Goal: Task Accomplishment & Management: Manage account settings

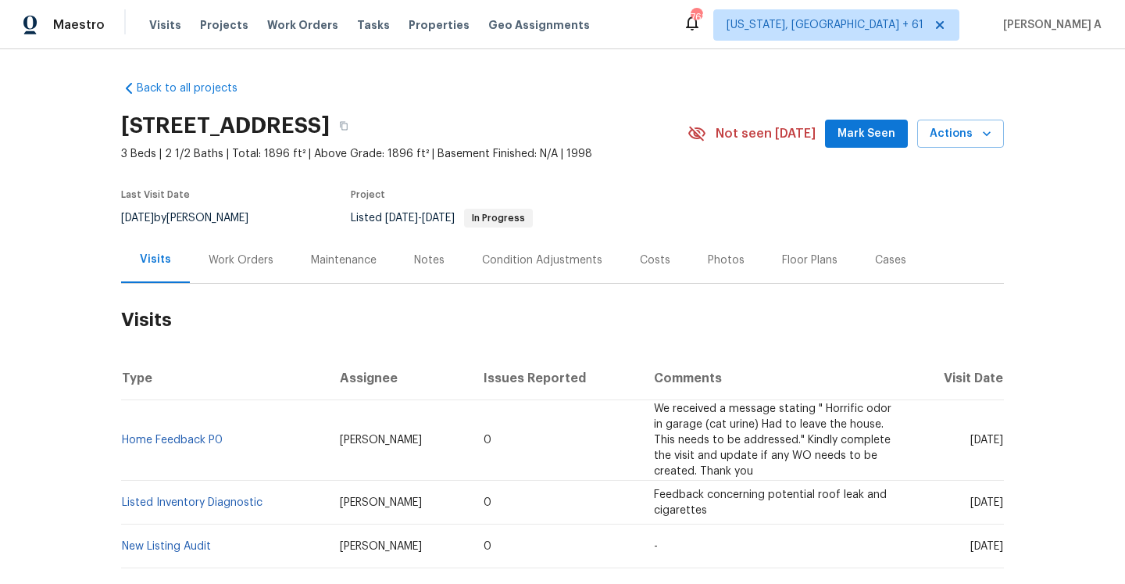
click at [245, 248] on div "Work Orders" at bounding box center [241, 260] width 102 height 46
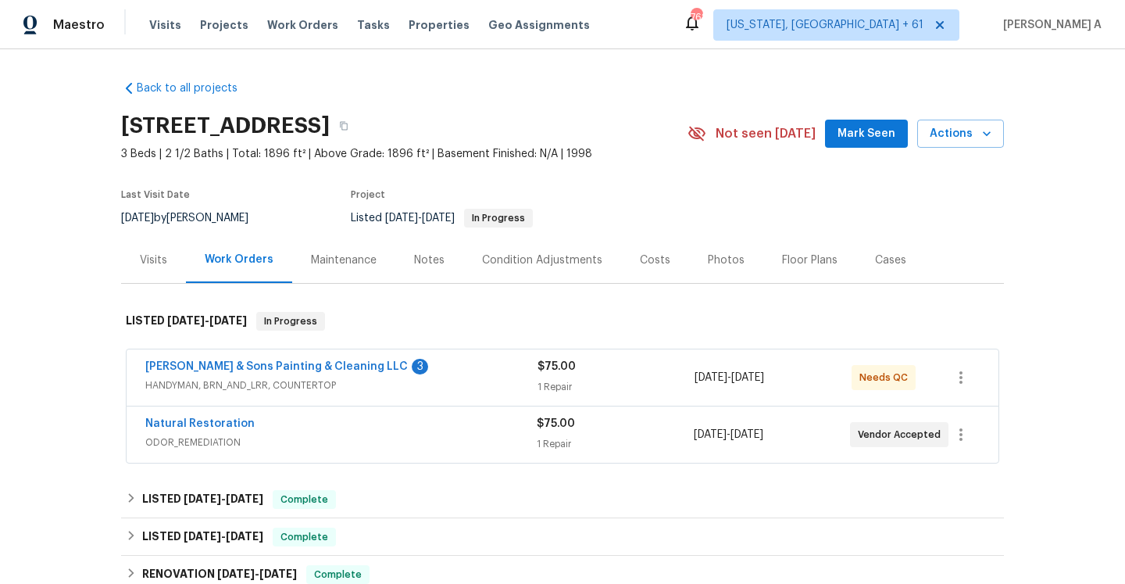
click at [352, 425] on div "Natural Restoration" at bounding box center [340, 425] width 391 height 19
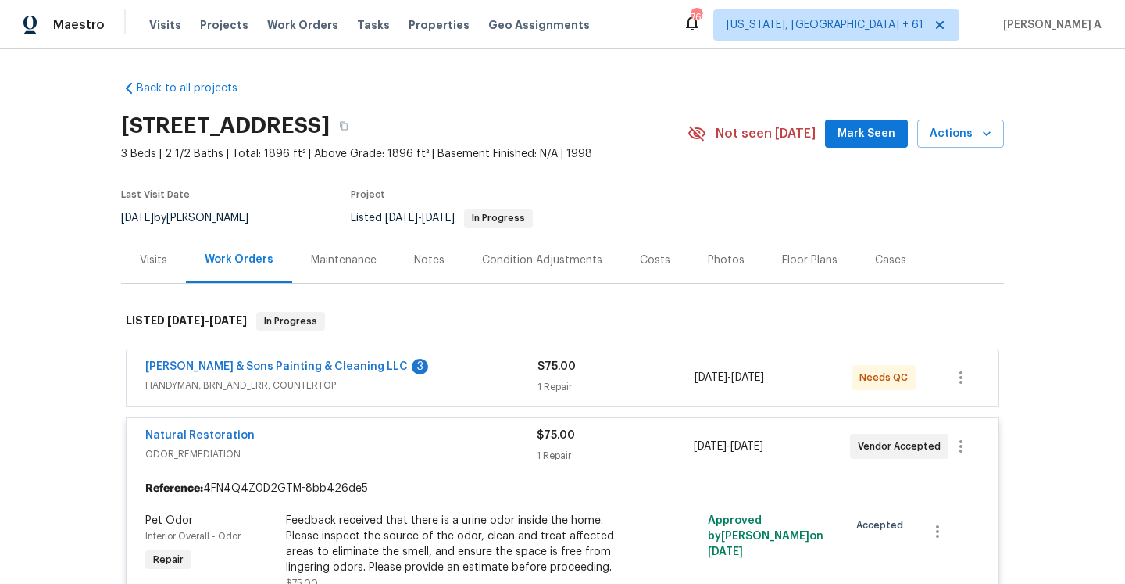
click at [352, 425] on div "Natural Restoration ODOR_REMEDIATION $75.00 1 Repair 10/2/2025 - 10/4/2025 Vend…" at bounding box center [563, 446] width 872 height 56
click at [391, 435] on div "Natural Restoration" at bounding box center [340, 436] width 391 height 19
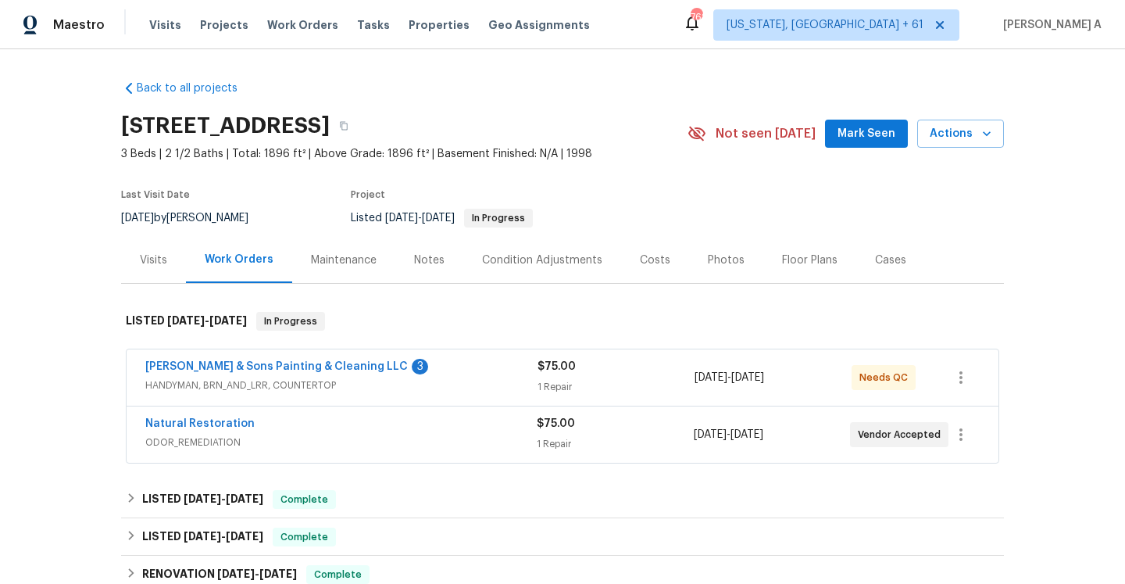
click at [441, 388] on span "HANDYMAN, BRN_AND_LRR, COUNTERTOP" at bounding box center [341, 385] width 392 height 16
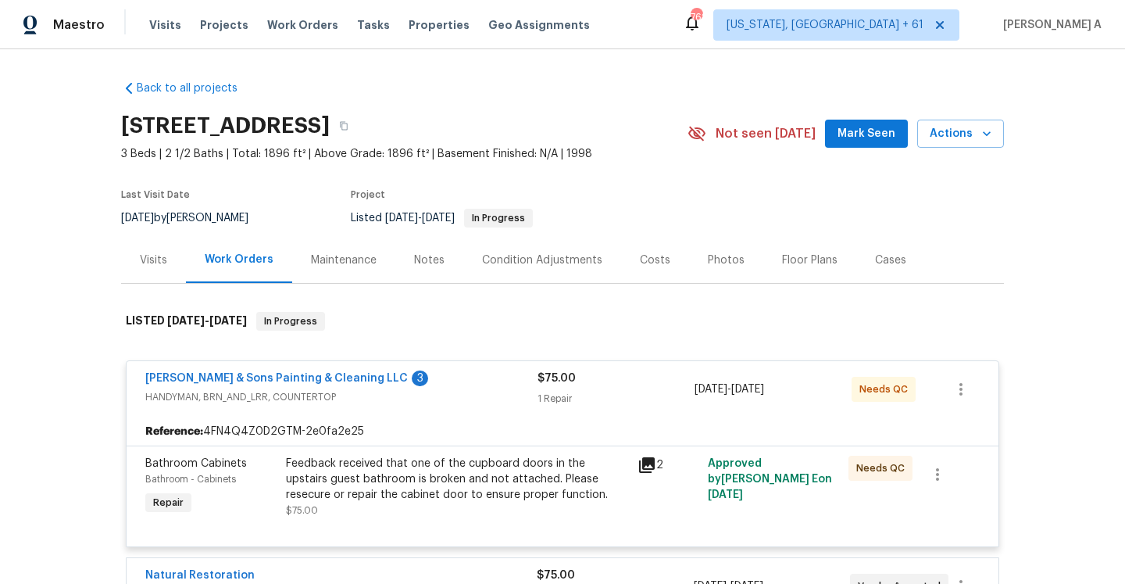
click at [170, 260] on div "Visits" at bounding box center [153, 260] width 65 height 46
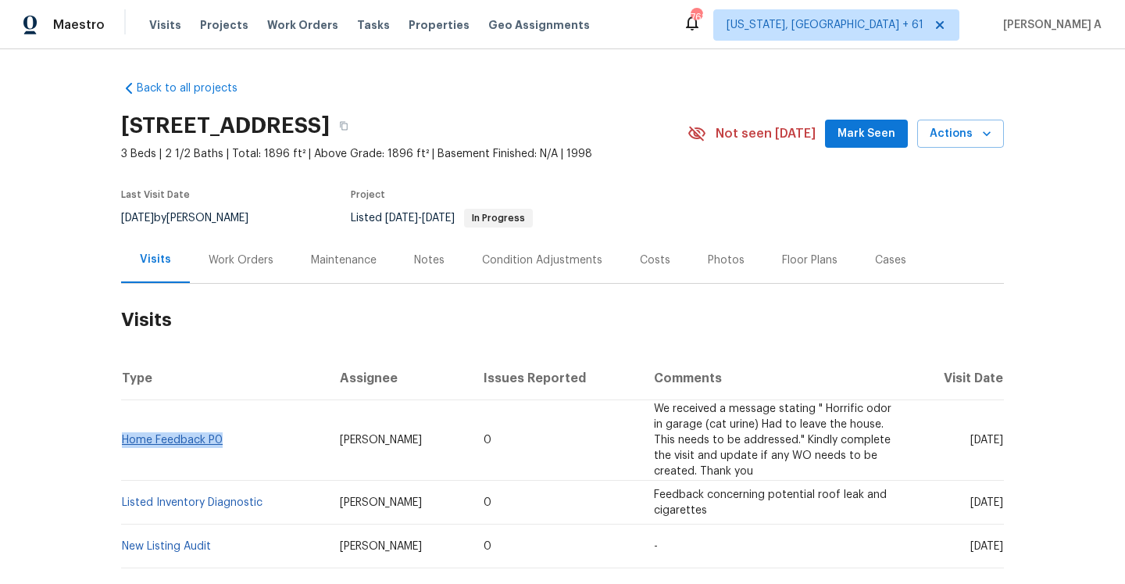
drag, startPoint x: 227, startPoint y: 447, endPoint x: 124, endPoint y: 442, distance: 103.2
click at [124, 442] on td "Home Feedback P0" at bounding box center [224, 440] width 206 height 80
copy link "Home Feedback P0"
click at [210, 272] on div "Work Orders" at bounding box center [241, 260] width 102 height 46
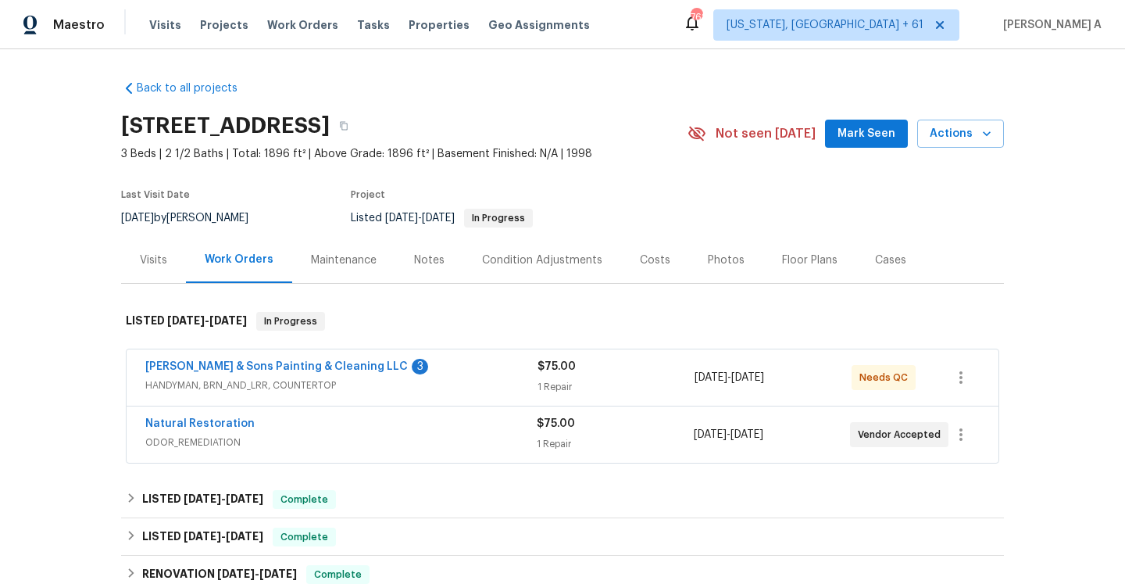
click at [260, 395] on div "Hodge & Sons Painting & Cleaning LLC 3 HANDYMAN, BRN_AND_LRR, COUNTERTOP" at bounding box center [341, 378] width 392 height 38
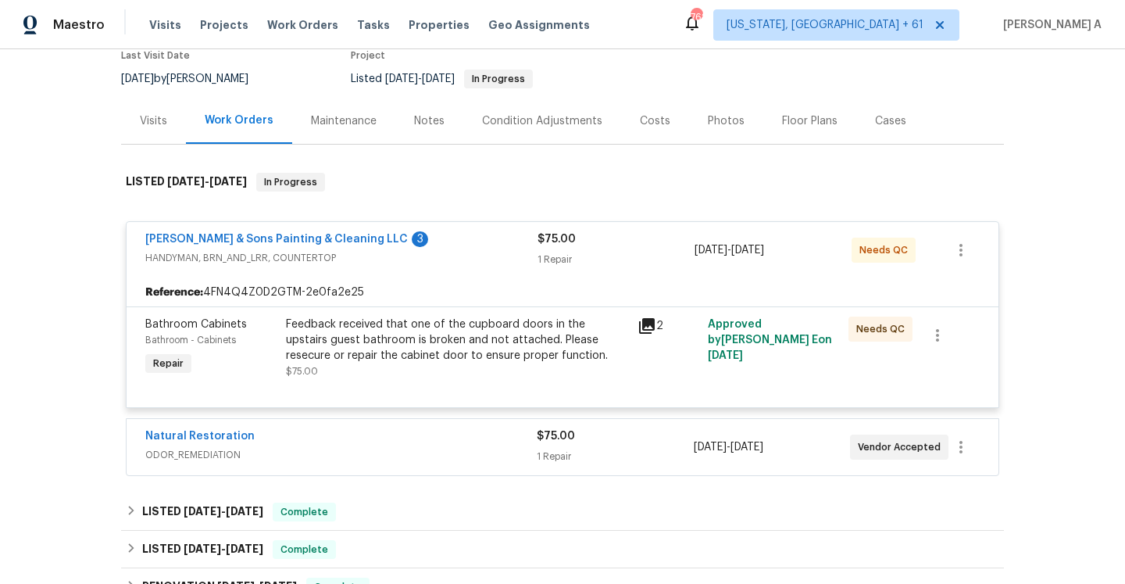
scroll to position [163, 0]
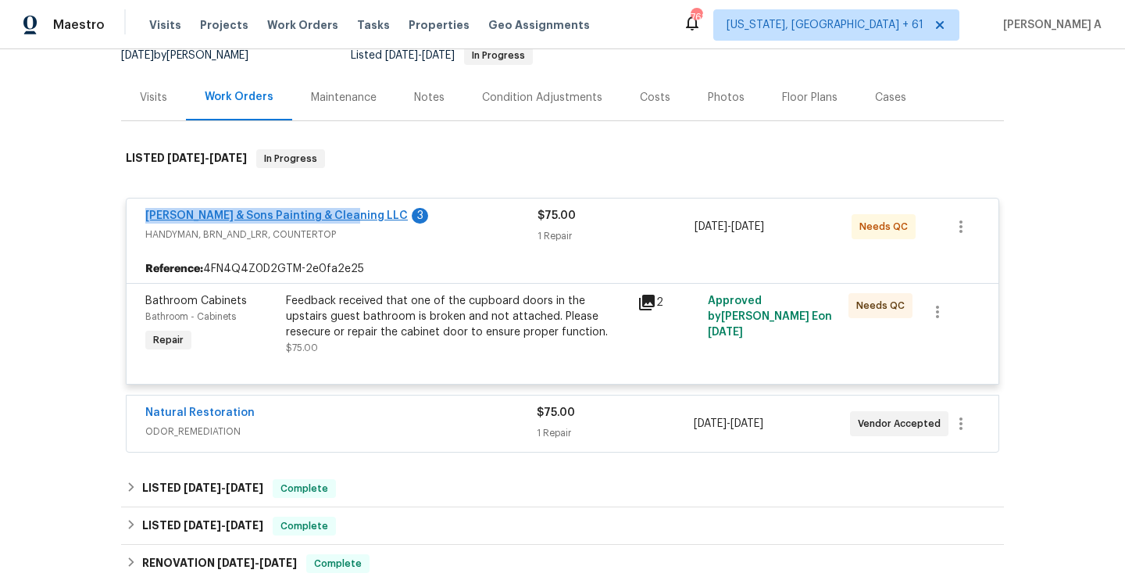
drag, startPoint x: 141, startPoint y: 222, endPoint x: 346, endPoint y: 212, distance: 205.7
click at [346, 212] on div "Hodge & Sons Painting & Cleaning LLC 3 HANDYMAN, BRN_AND_LRR, COUNTERTOP $75.00…" at bounding box center [563, 226] width 872 height 56
copy link "Hodge & Sons Painting & Cleaning LLC"
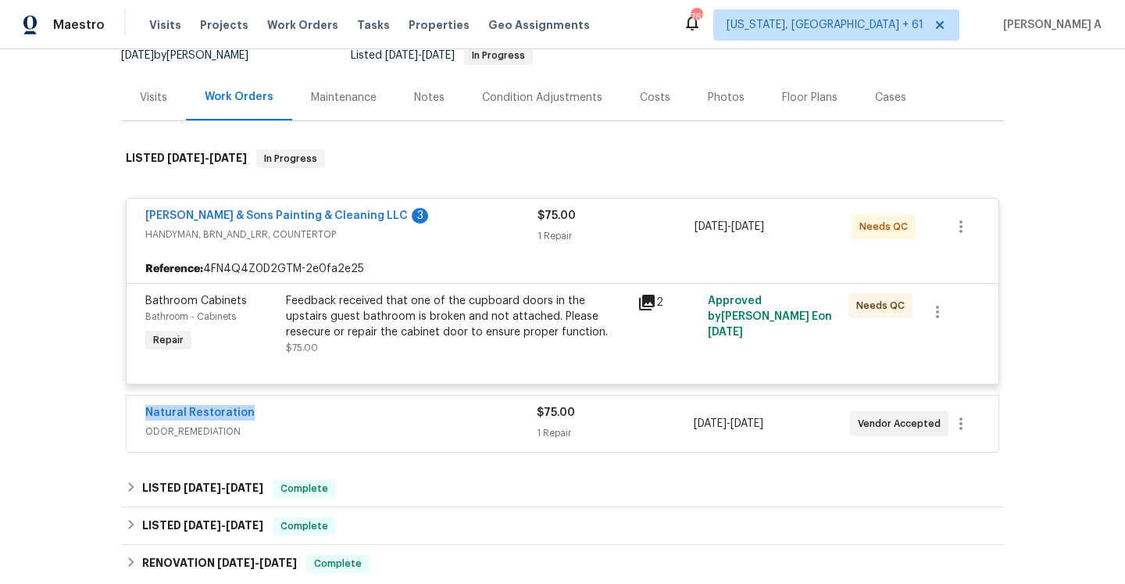
drag, startPoint x: 254, startPoint y: 419, endPoint x: 148, endPoint y: 419, distance: 106.3
click at [148, 419] on div "Natural Restoration" at bounding box center [340, 414] width 391 height 19
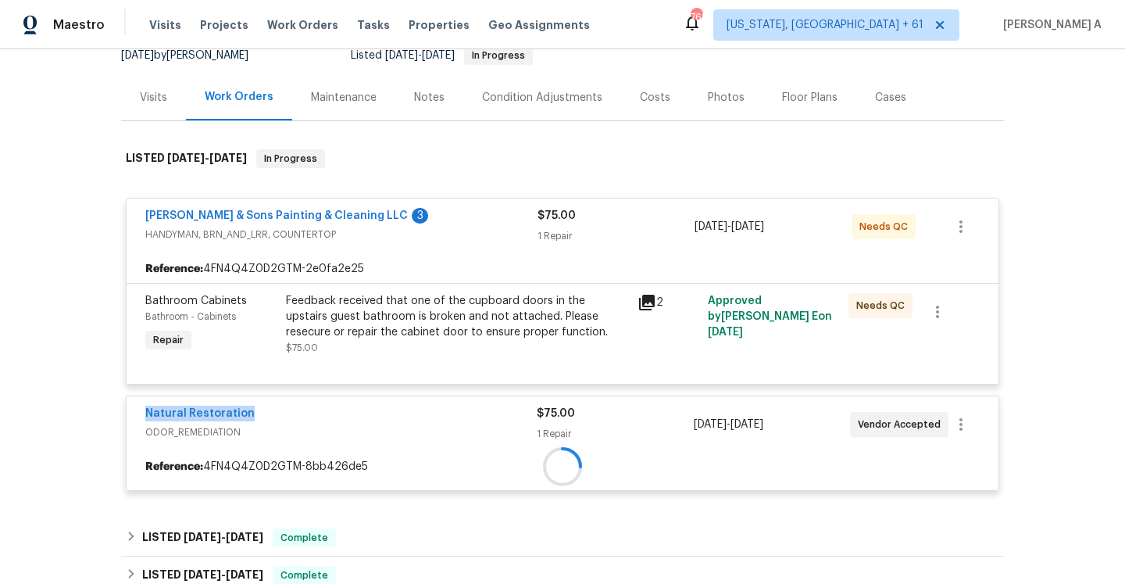
copy link "Natural Restoration"
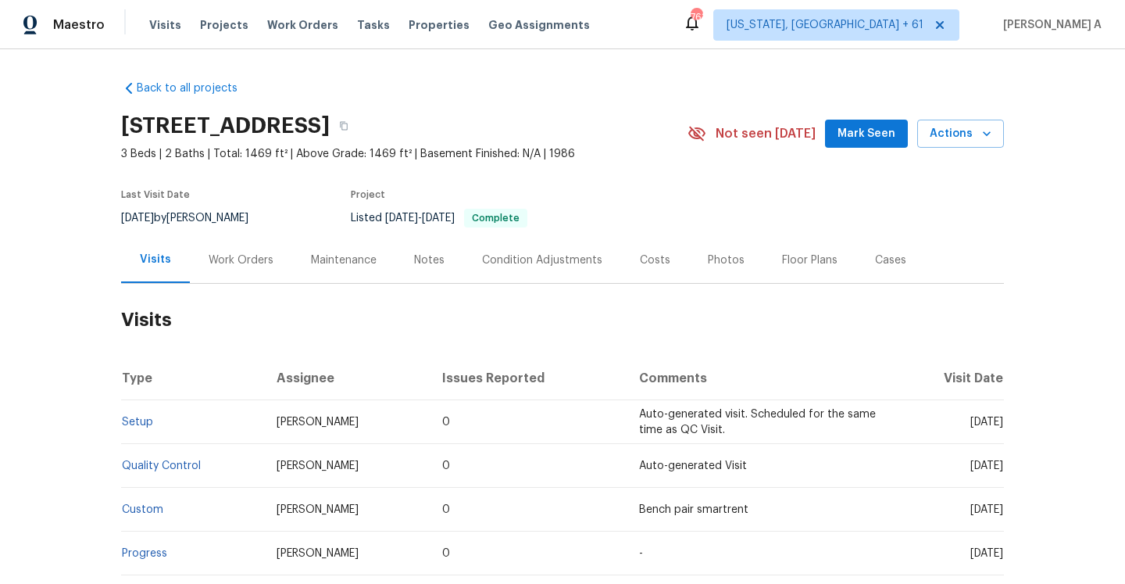
click at [200, 261] on div "Work Orders" at bounding box center [241, 260] width 102 height 46
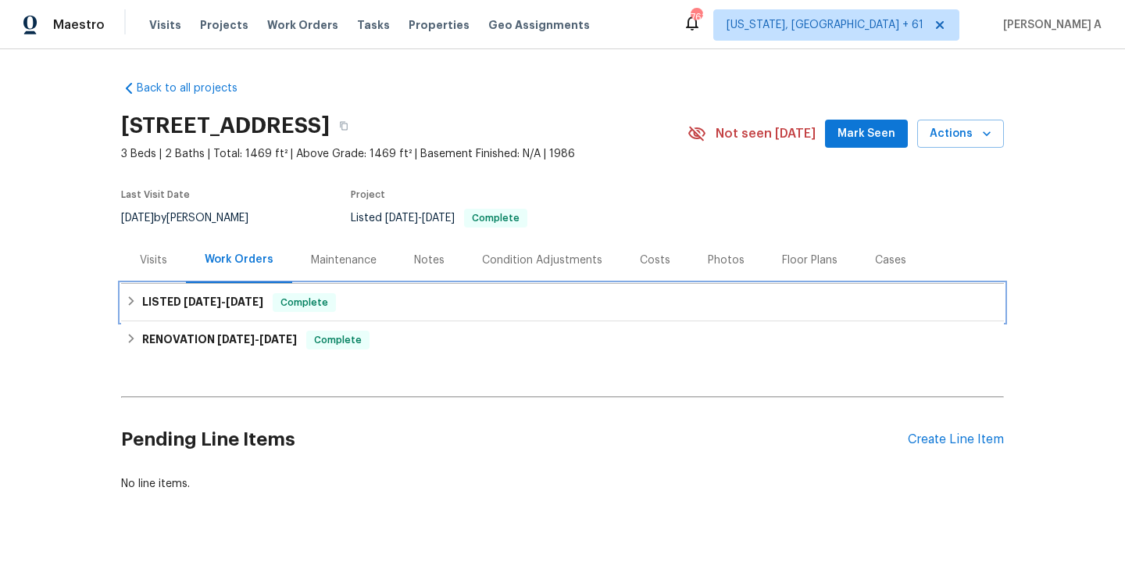
click at [277, 304] on span "Complete" at bounding box center [304, 303] width 60 height 16
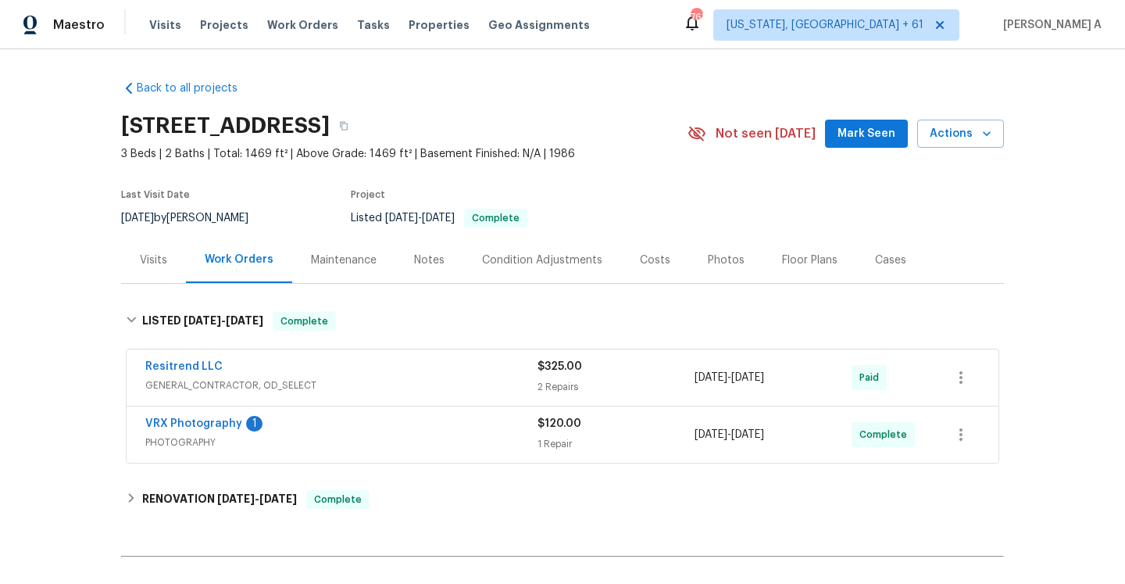
click at [358, 389] on span "GENERAL_CONTRACTOR, OD_SELECT" at bounding box center [341, 385] width 392 height 16
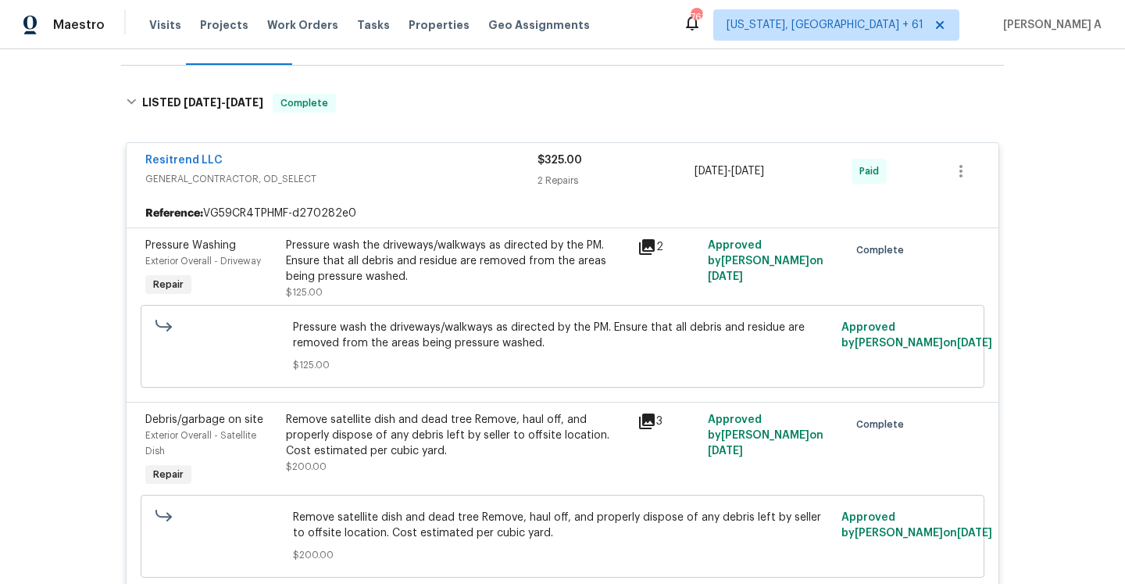
scroll to position [173, 0]
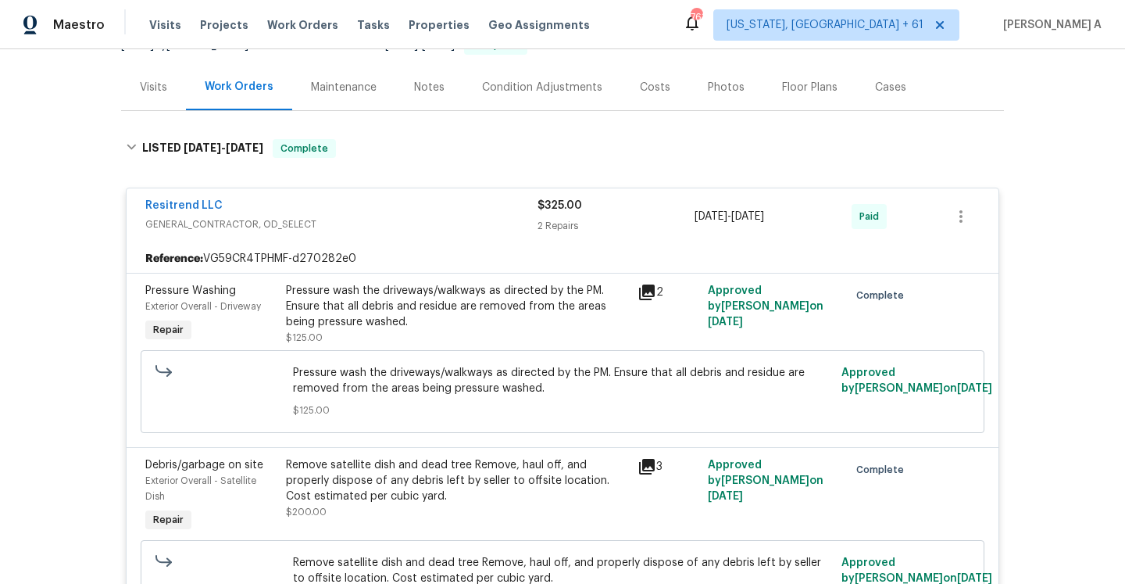
click at [309, 196] on div "Resitrend LLC GENERAL_CONTRACTOR, OD_SELECT $325.00 2 Repairs 9/3/2025 - 9/4/20…" at bounding box center [563, 216] width 872 height 56
click at [309, 201] on div "Resitrend LLC" at bounding box center [341, 207] width 392 height 19
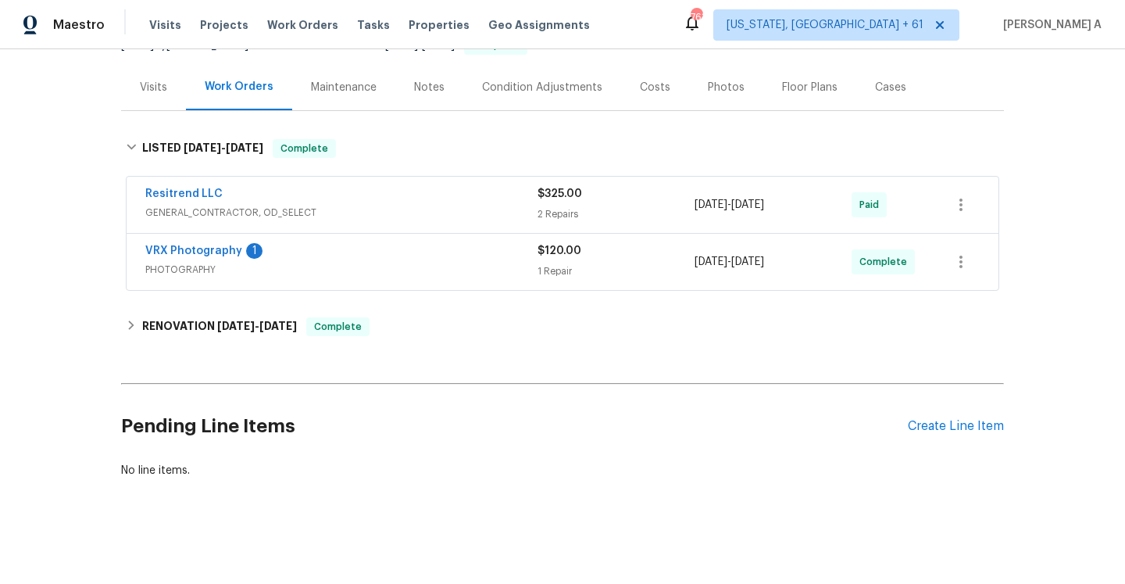
click at [155, 103] on div "Visits" at bounding box center [153, 87] width 65 height 46
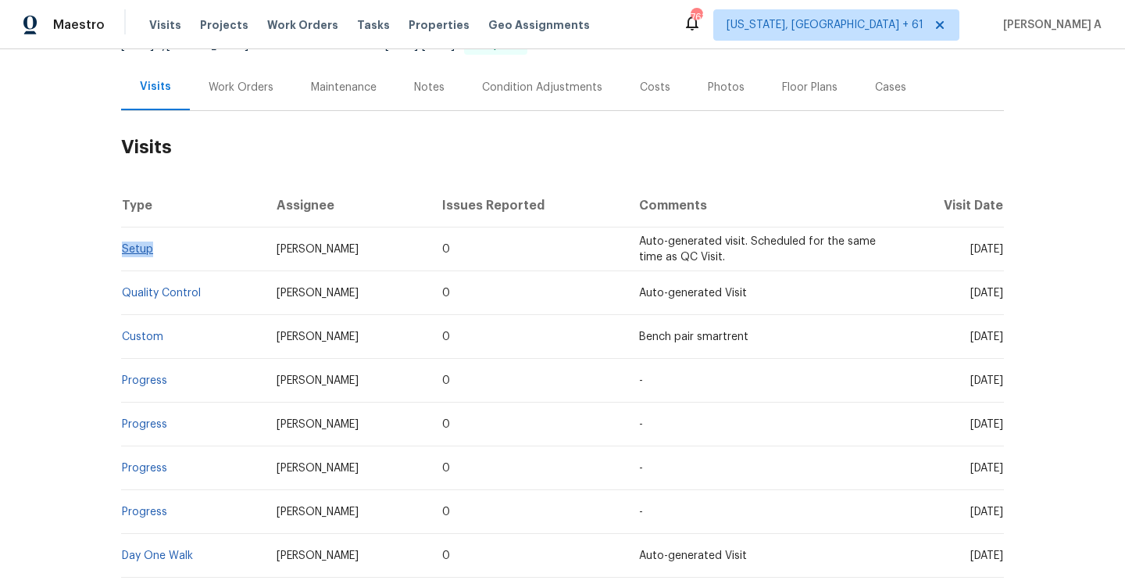
drag, startPoint x: 180, startPoint y: 252, endPoint x: 124, endPoint y: 252, distance: 55.5
click at [124, 252] on td "Setup" at bounding box center [192, 249] width 143 height 44
copy link "Setup"
click at [215, 98] on div "Work Orders" at bounding box center [241, 87] width 102 height 46
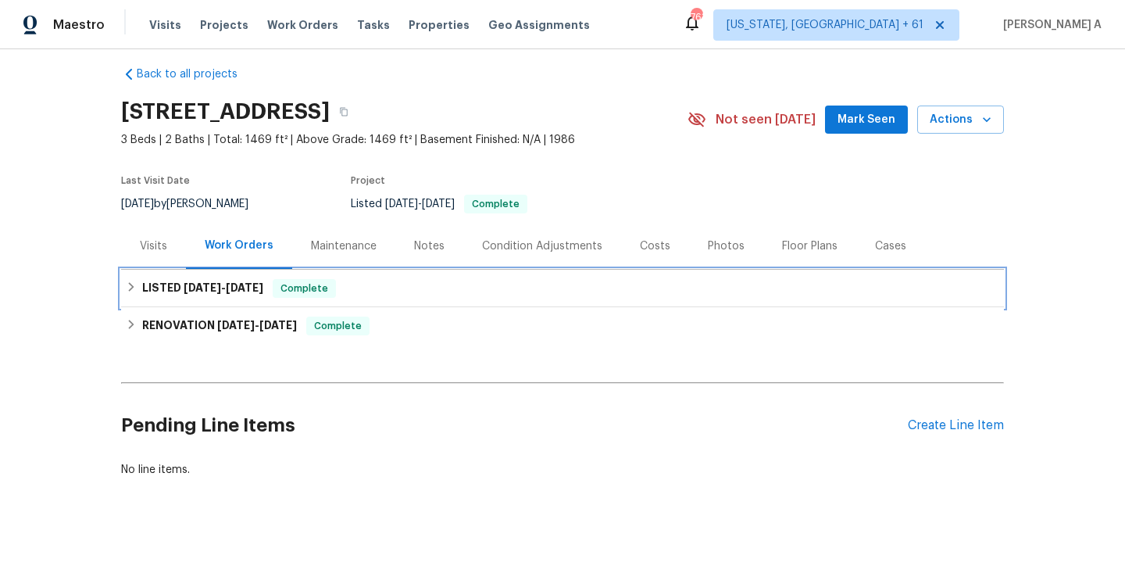
click at [266, 294] on div "LISTED 9/3/25 - 9/5/25 Complete" at bounding box center [563, 288] width 874 height 19
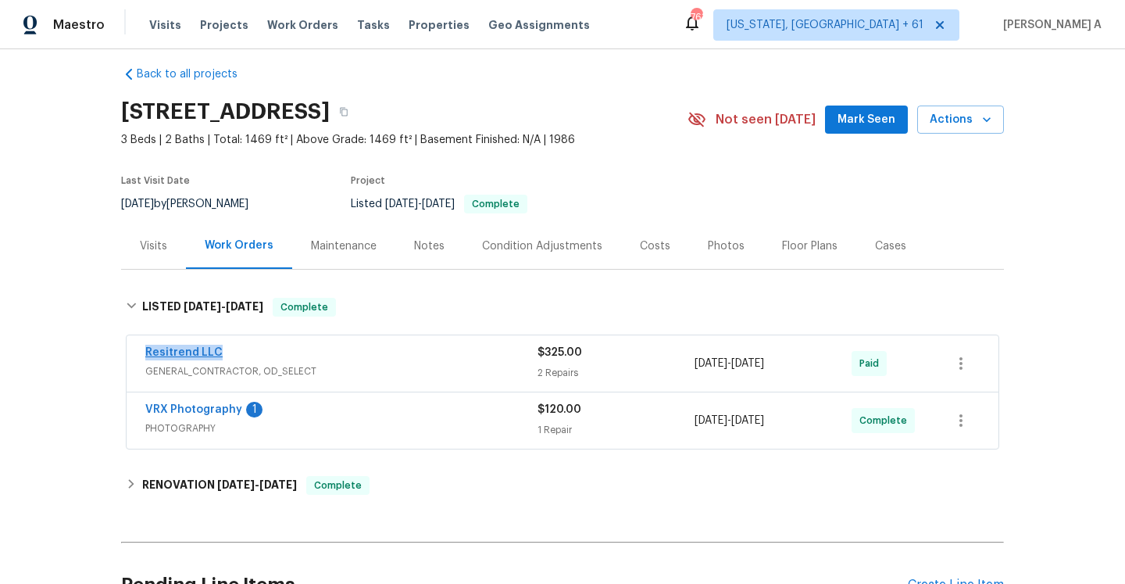
drag, startPoint x: 246, startPoint y: 359, endPoint x: 145, endPoint y: 354, distance: 100.9
click at [145, 354] on div "Resitrend LLC" at bounding box center [341, 354] width 392 height 19
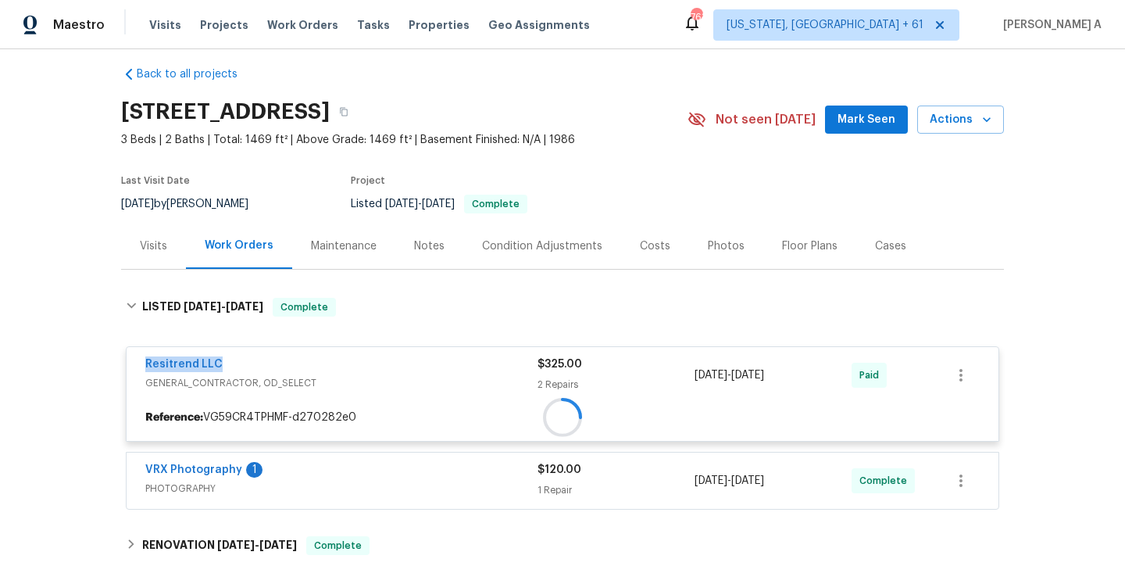
copy link "Resitrend LLC"
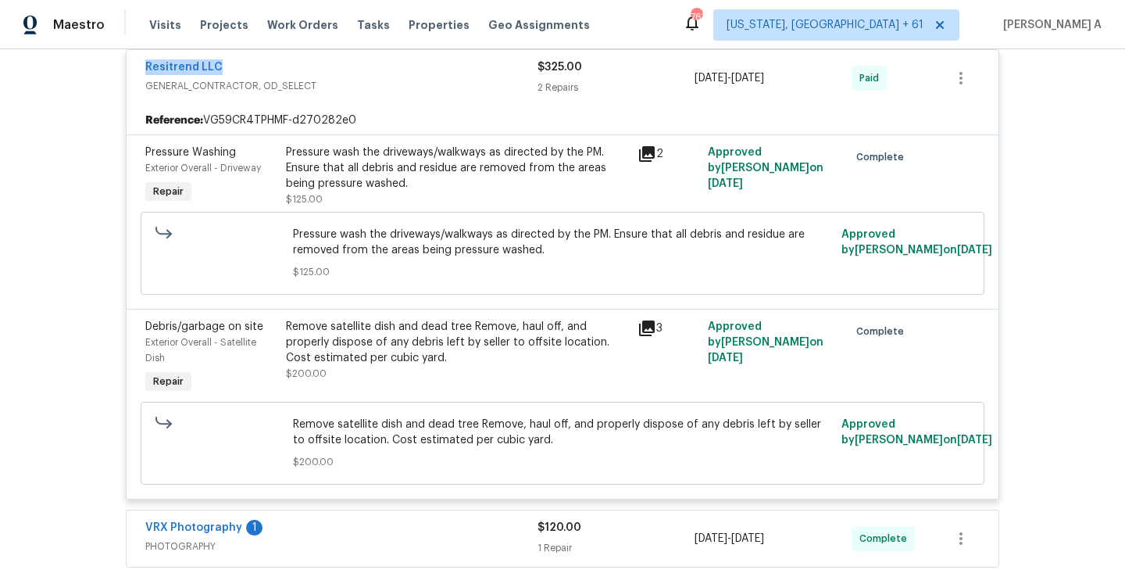
scroll to position [252, 0]
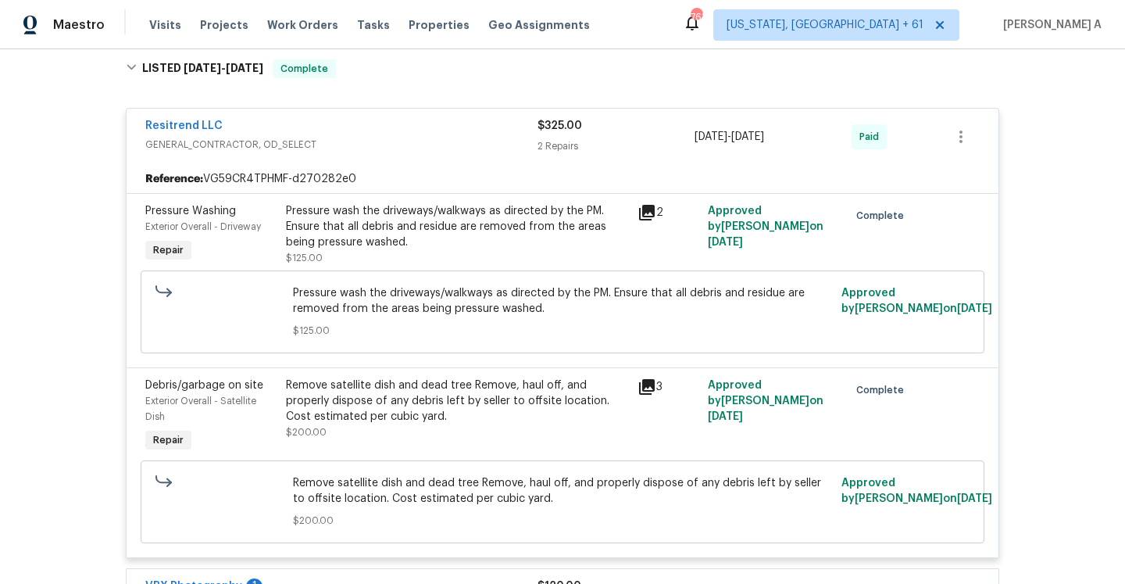
click at [336, 124] on div "Resitrend LLC" at bounding box center [341, 127] width 392 height 19
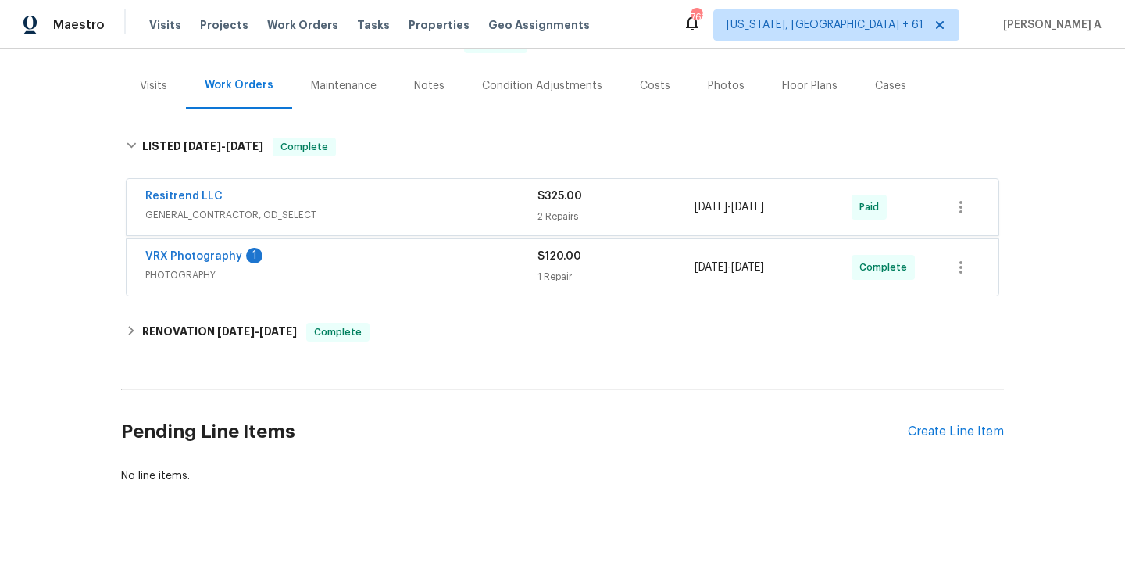
scroll to position [173, 0]
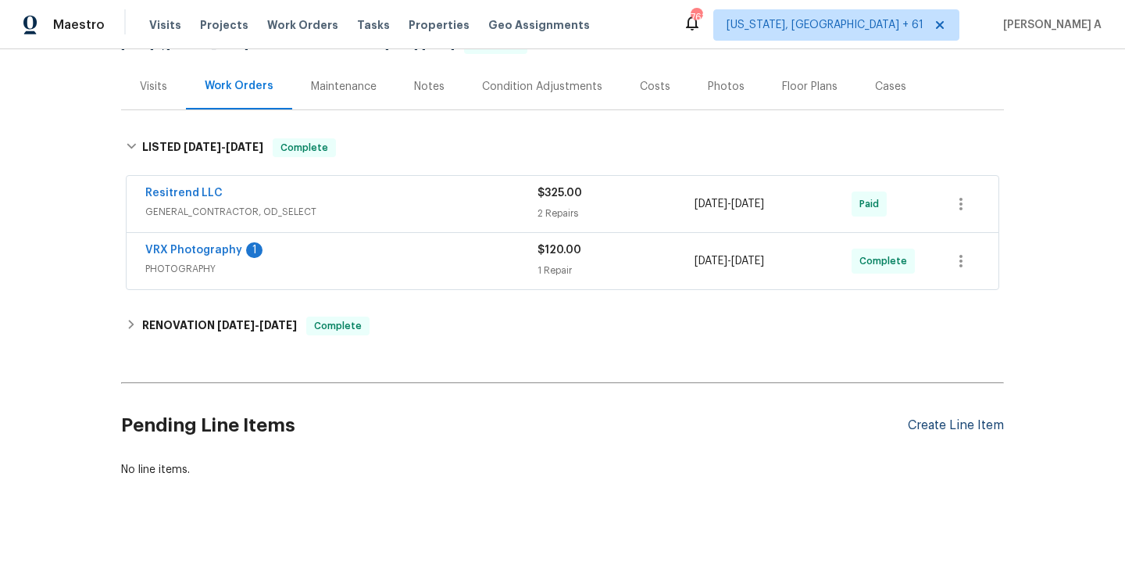
click at [933, 424] on div "Create Line Item" at bounding box center [956, 425] width 96 height 15
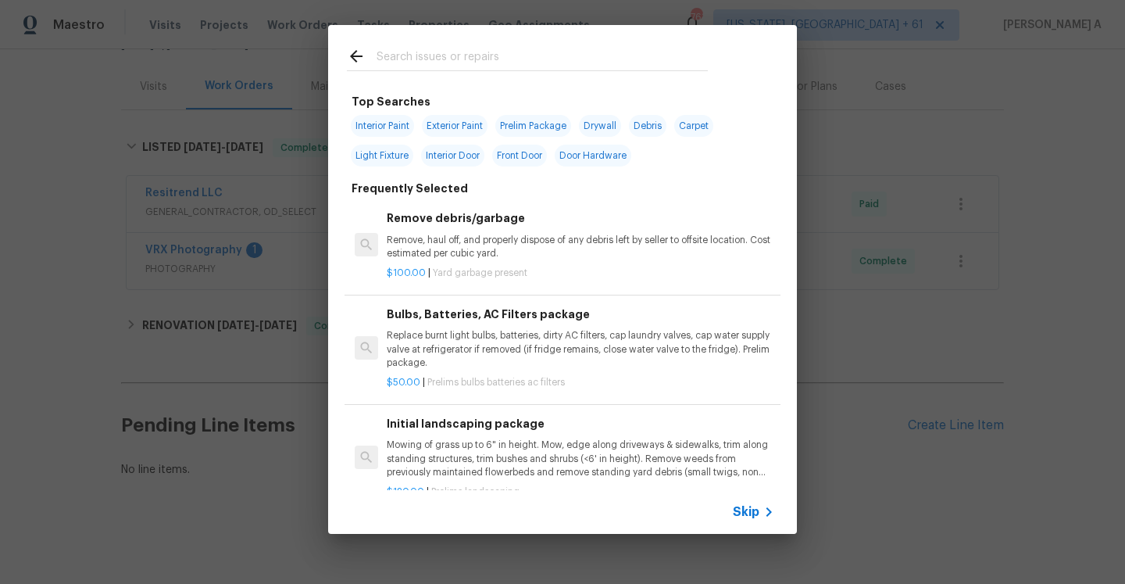
click at [760, 512] on icon at bounding box center [768, 511] width 19 height 19
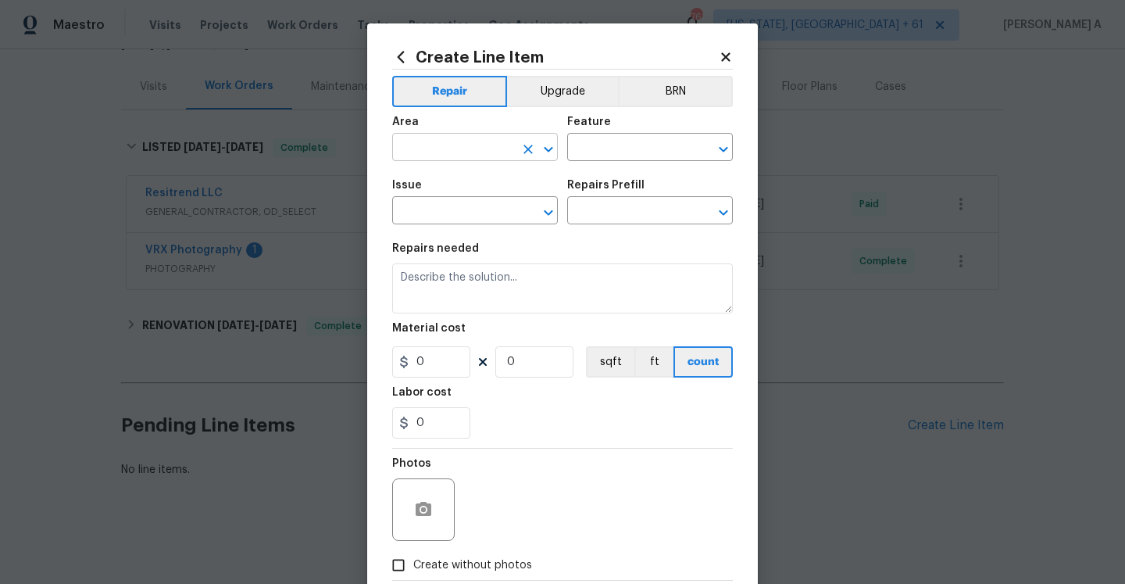
click at [470, 141] on input "text" at bounding box center [453, 149] width 122 height 24
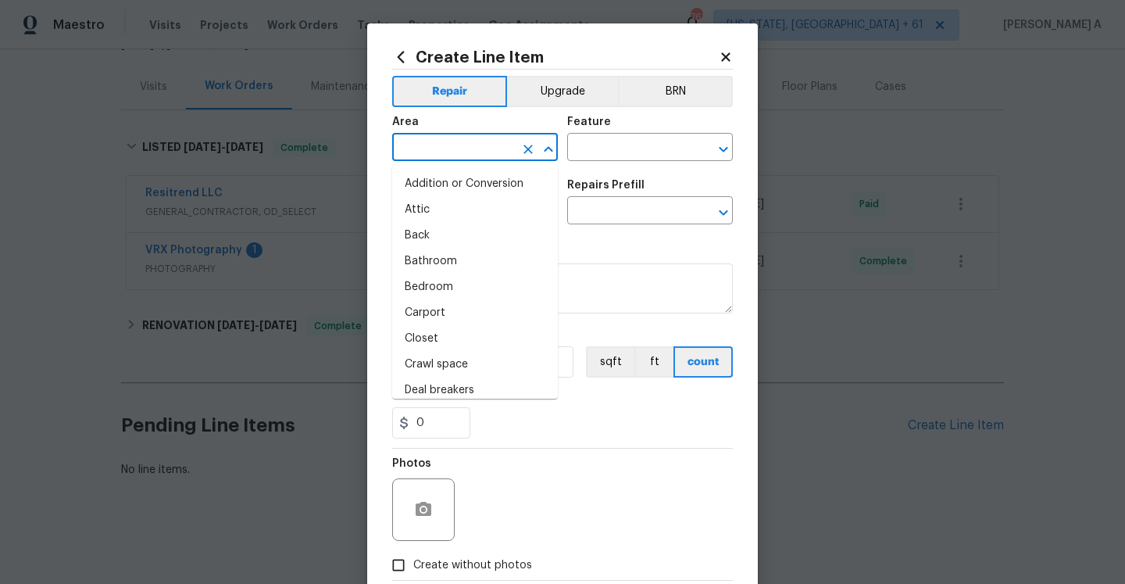
type input "i"
type input "n"
type input "t"
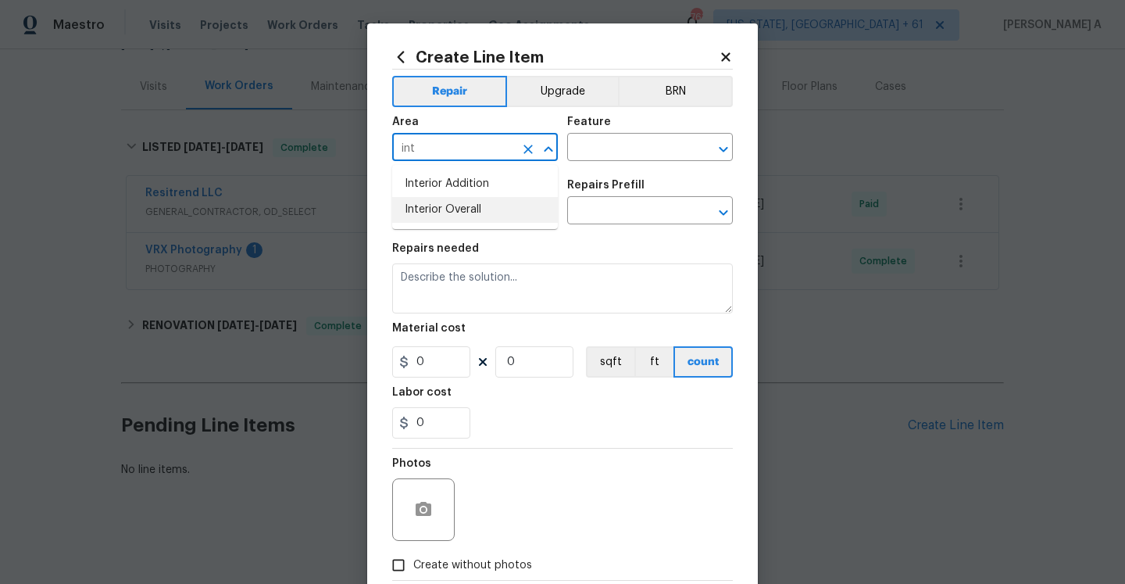
click at [452, 215] on li "Interior Overall" at bounding box center [475, 210] width 166 height 26
type input "Interior Overall"
click at [602, 126] on h5 "Feature" at bounding box center [589, 121] width 44 height 11
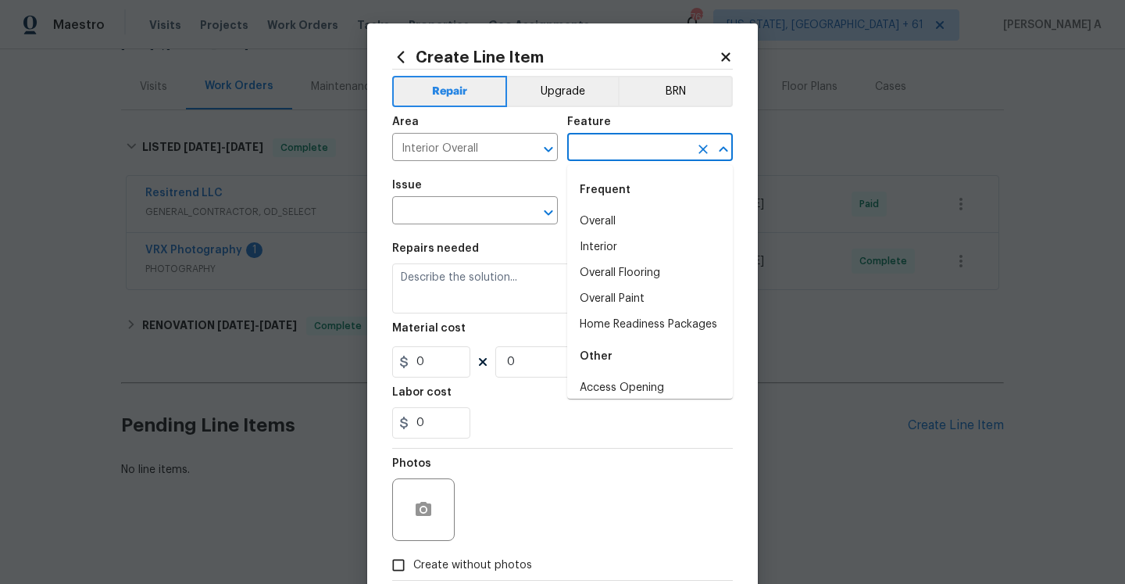
click at [602, 141] on input "text" at bounding box center [628, 149] width 122 height 24
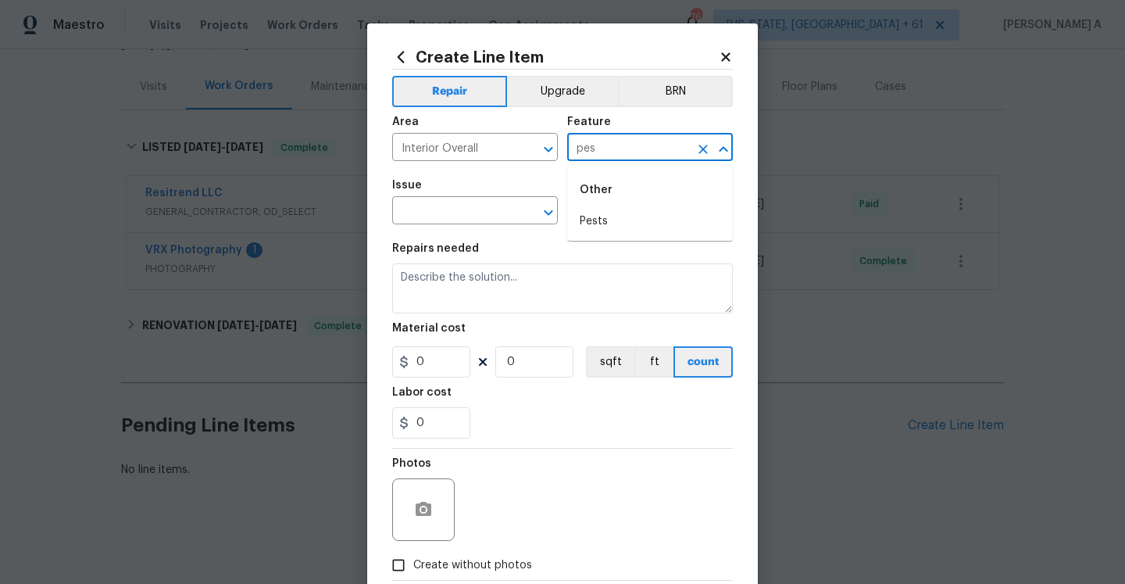
click at [617, 207] on div "Other" at bounding box center [650, 190] width 166 height 38
click at [617, 208] on div "Other" at bounding box center [650, 190] width 166 height 38
click at [605, 209] on li "Pests" at bounding box center [650, 222] width 166 height 26
type input "Pests"
click at [439, 210] on input "text" at bounding box center [453, 212] width 122 height 24
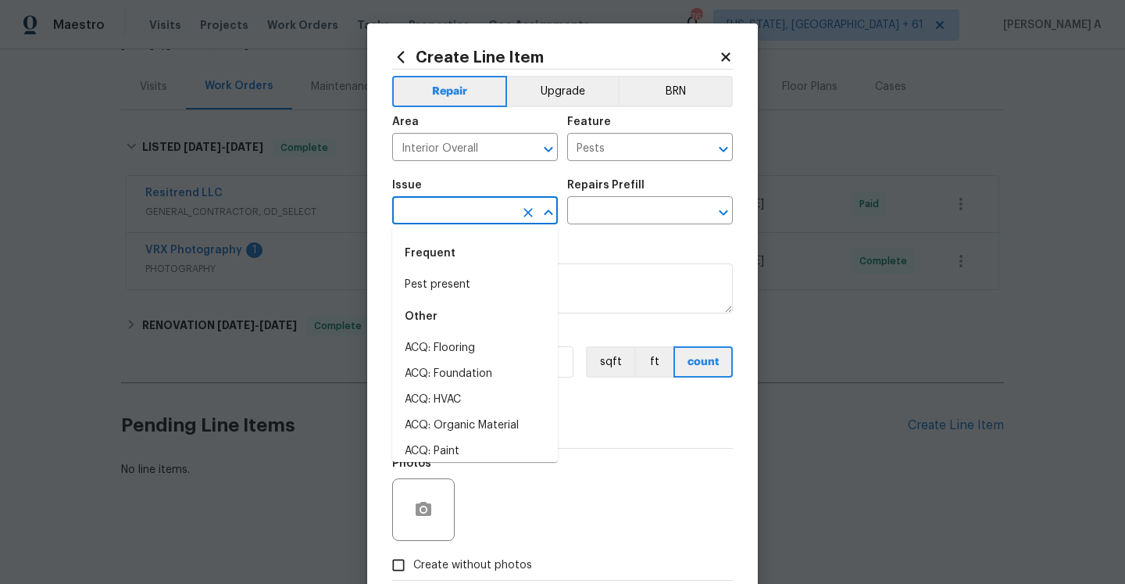
click at [431, 271] on div "Frequent" at bounding box center [475, 253] width 166 height 38
click at [448, 282] on li "Pest present" at bounding box center [475, 285] width 166 height 26
type input "Pest present"
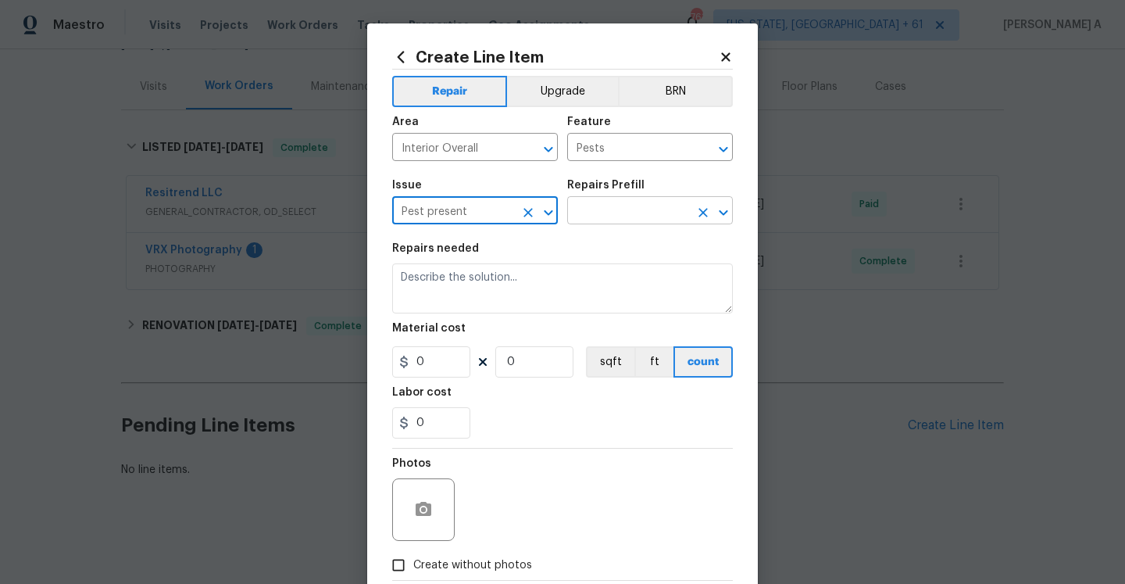
click at [614, 220] on input "text" at bounding box center [628, 212] width 122 height 24
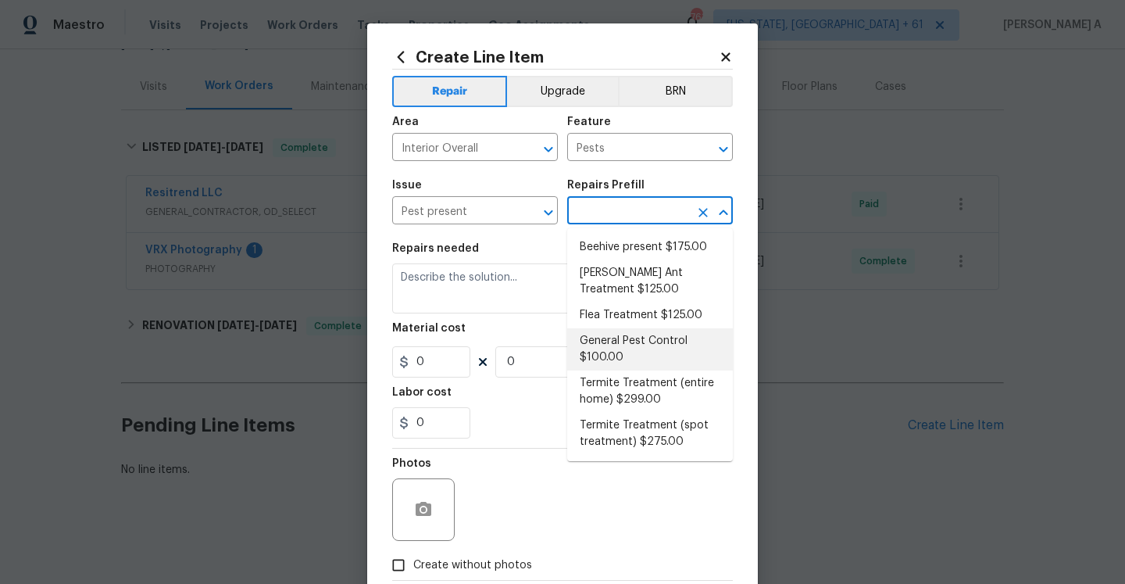
click at [663, 344] on li "General Pest Control $100.00" at bounding box center [650, 349] width 166 height 42
type input "General Pest Control $100.00"
type textarea "General pest treatment for active pest/insect infestation - non termite"
type input "100"
type input "1"
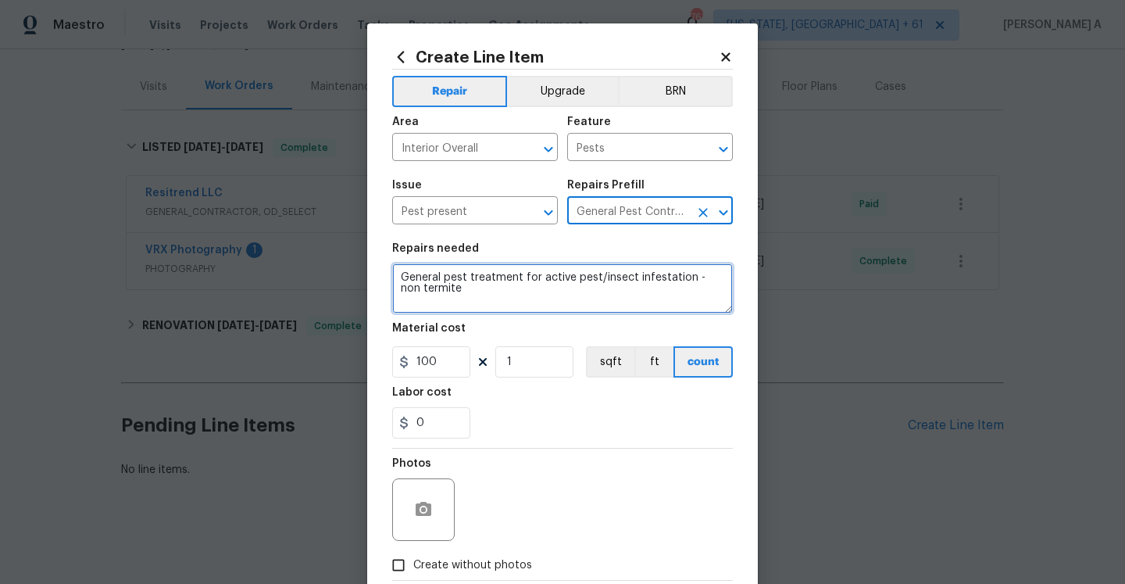
click at [593, 292] on textarea "General pest treatment for active pest/insect infestation - non termite" at bounding box center [562, 288] width 341 height 50
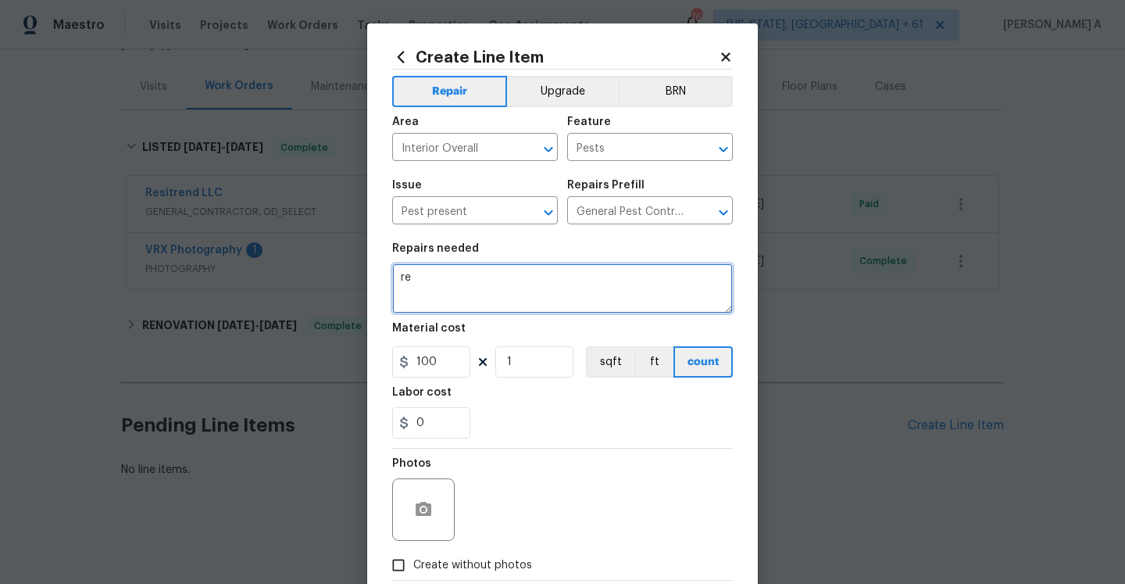
type textarea "r"
paste textarea "termite infestation"
click at [571, 279] on textarea "Received feedback stating that the a termite infestation." at bounding box center [562, 288] width 341 height 50
click at [681, 282] on textarea "Received feedback stating that a termite infestation." at bounding box center [562, 288] width 341 height 50
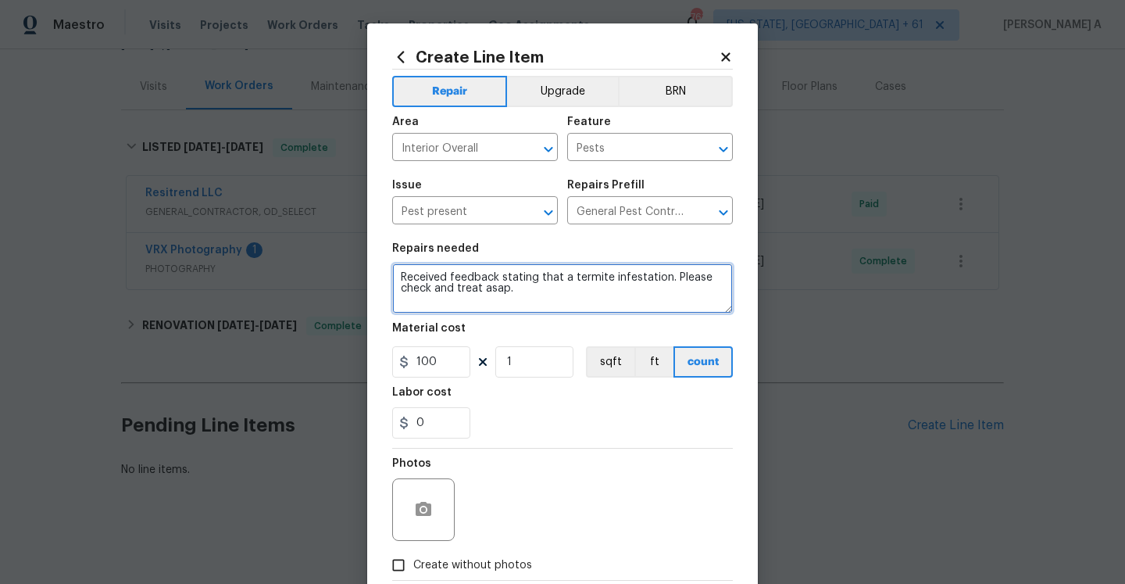
type textarea "Received feedback stating that a termite infestation. Please check and treat as…"
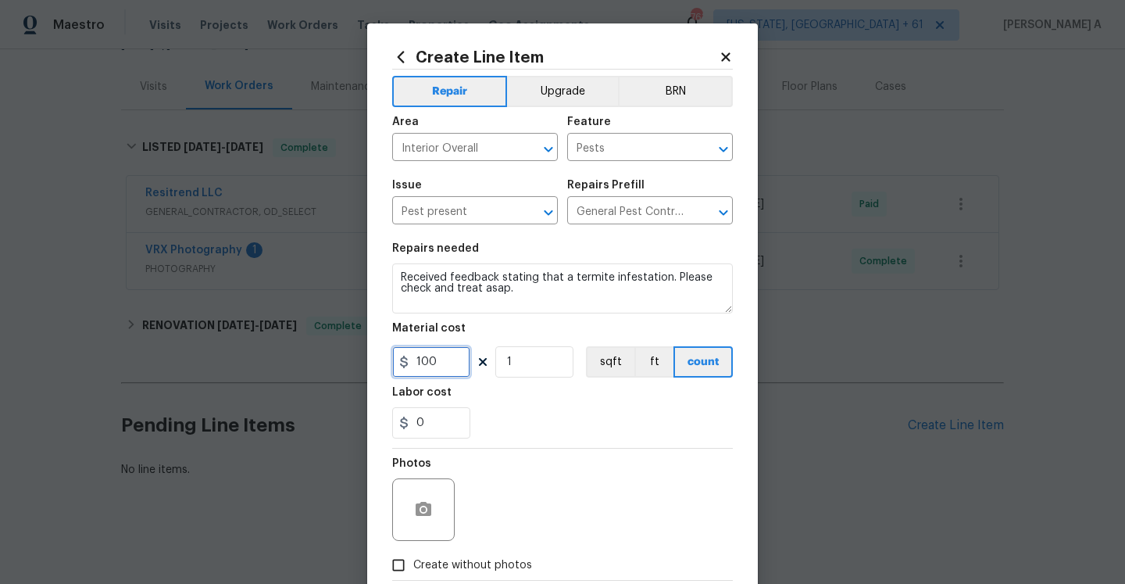
click at [429, 356] on input "100" at bounding box center [431, 361] width 78 height 31
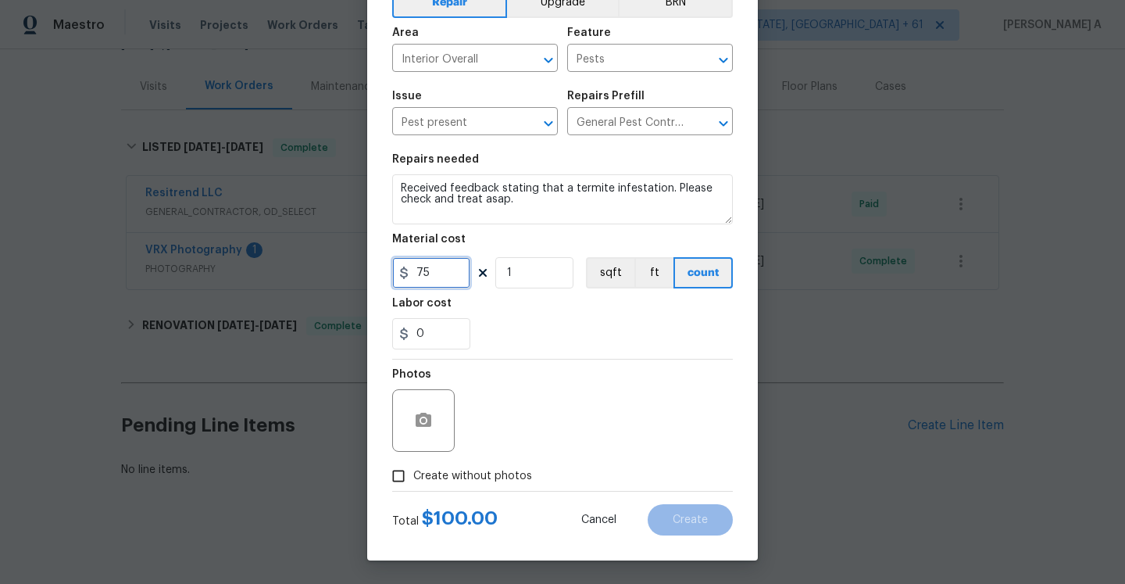
type input "75"
click at [493, 470] on span "Create without photos" at bounding box center [472, 476] width 119 height 16
click at [413, 470] on input "Create without photos" at bounding box center [399, 476] width 30 height 30
checkbox input "true"
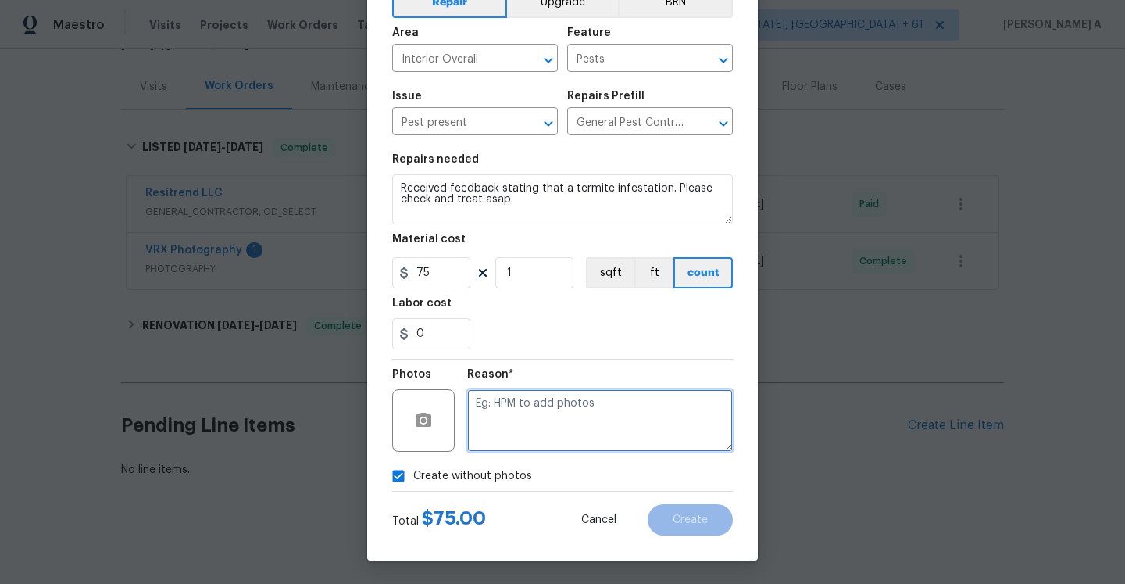
click at [538, 425] on textarea at bounding box center [600, 420] width 266 height 63
type textarea "Na"
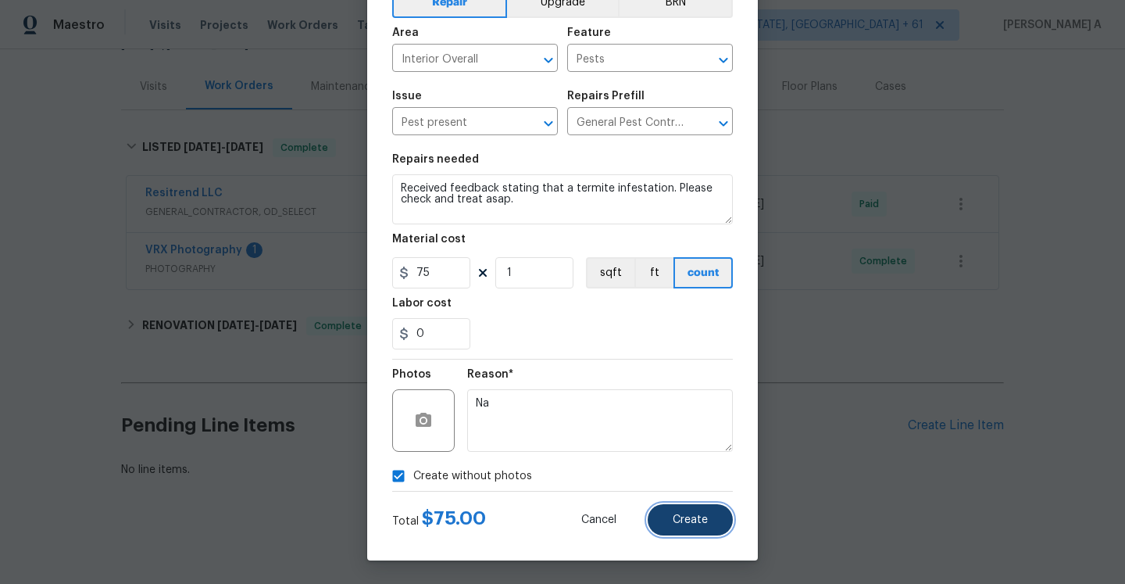
click at [702, 531] on button "Create" at bounding box center [690, 519] width 85 height 31
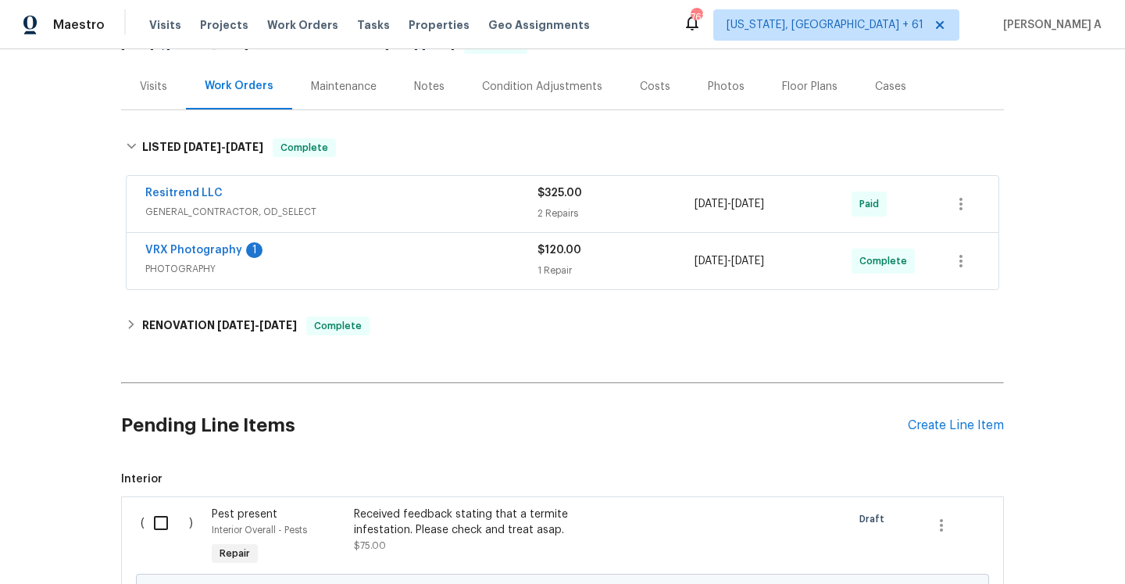
scroll to position [252, 0]
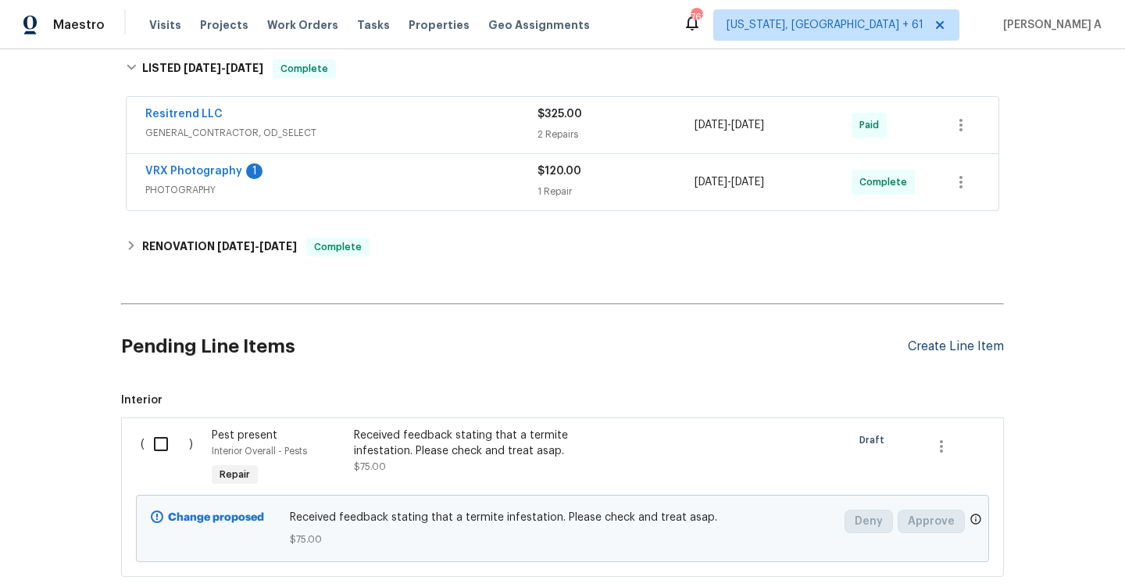
click at [954, 339] on div "Create Line Item" at bounding box center [956, 346] width 96 height 15
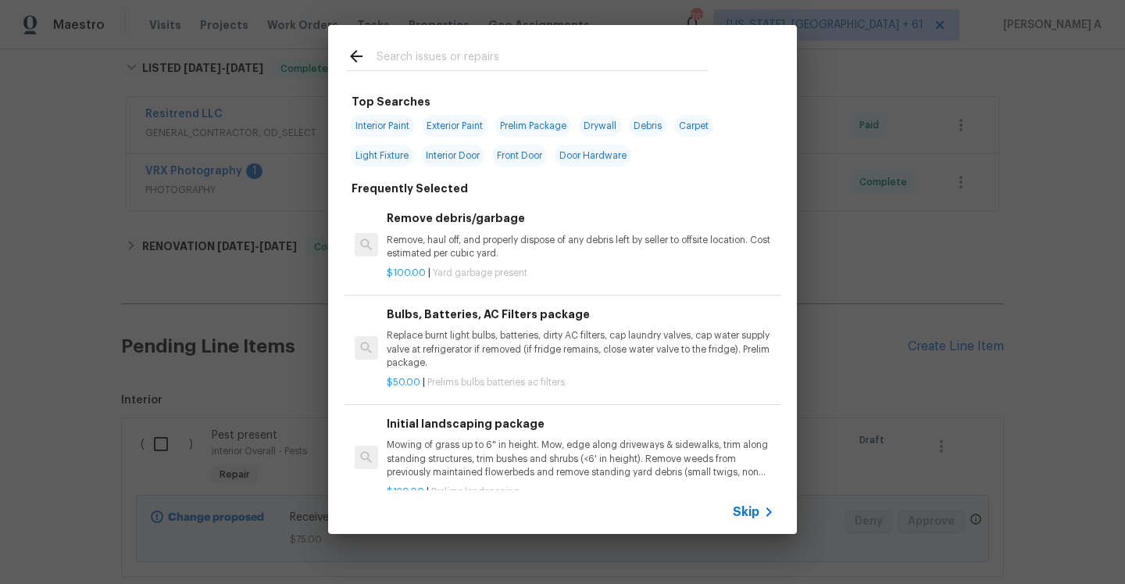
click at [756, 517] on span "Skip" at bounding box center [746, 512] width 27 height 16
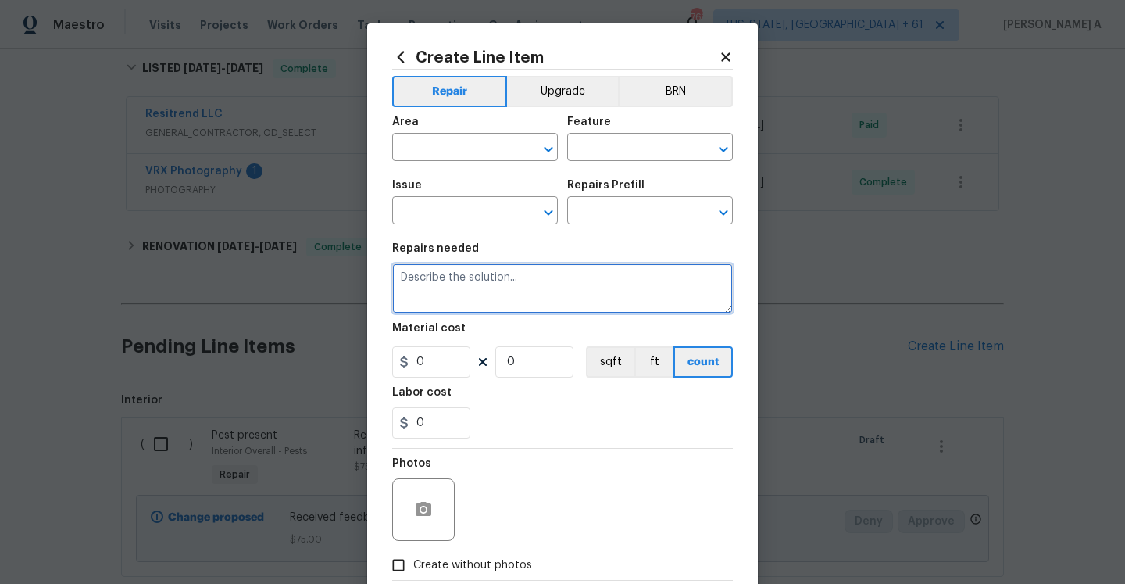
click at [538, 296] on textarea at bounding box center [562, 288] width 341 height 50
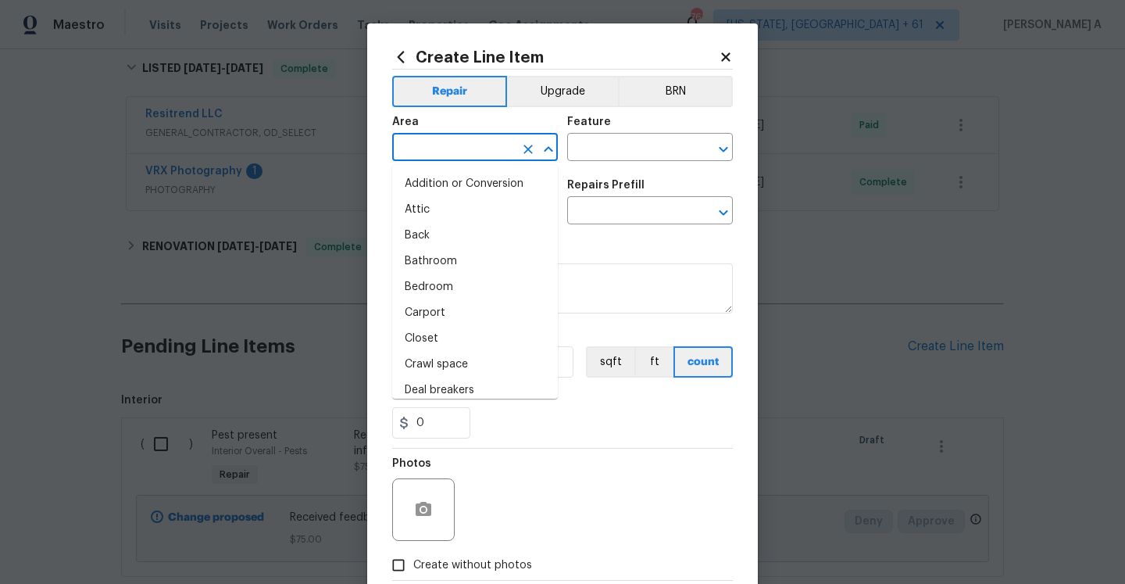
click at [481, 140] on input "text" at bounding box center [453, 149] width 122 height 24
click at [456, 155] on input "text" at bounding box center [453, 149] width 122 height 24
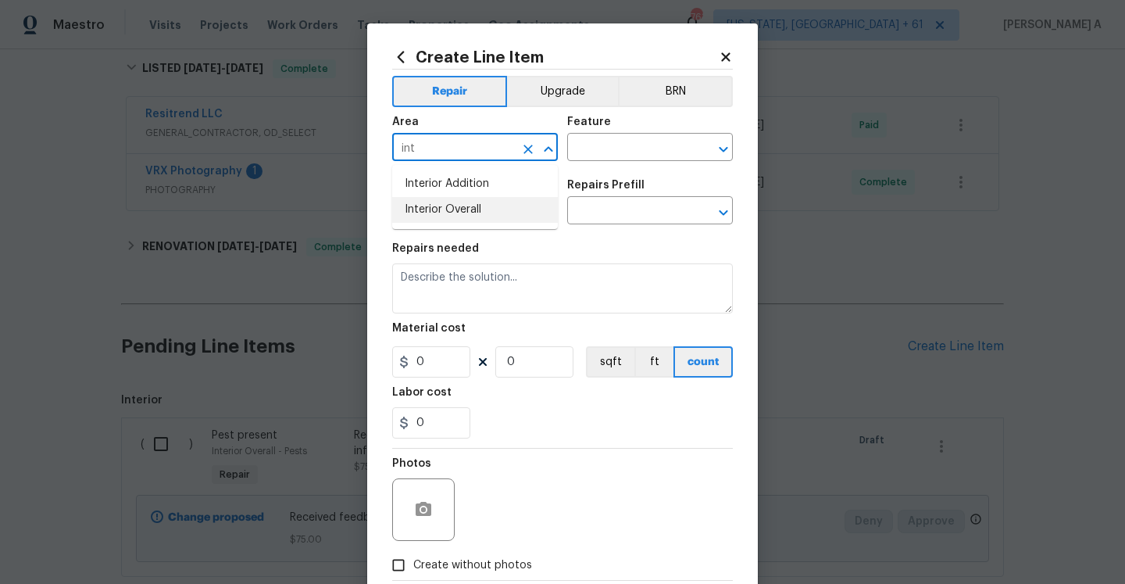
click at [437, 204] on li "Interior Overall" at bounding box center [475, 210] width 166 height 26
type input "Interior Overall"
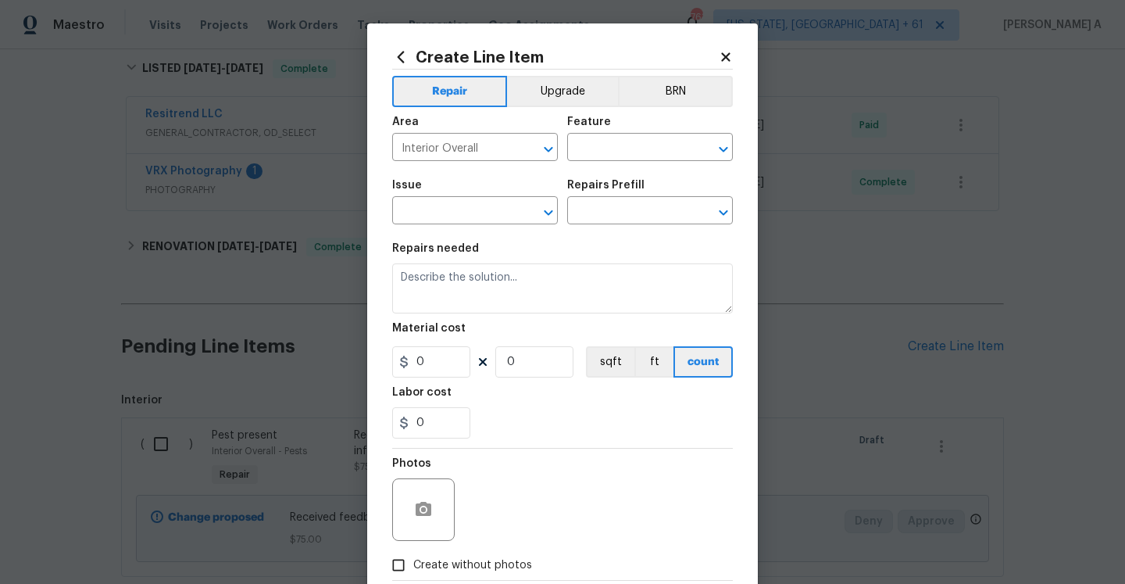
click at [611, 162] on div "Area Interior Overall ​ Feature ​" at bounding box center [562, 138] width 341 height 63
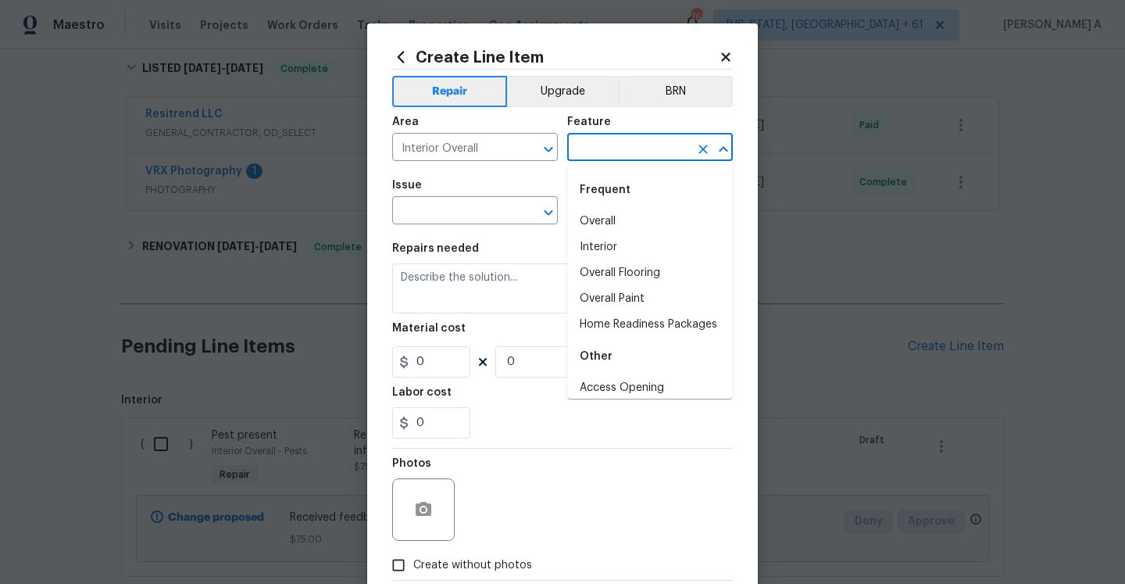
click at [611, 148] on input "text" at bounding box center [628, 149] width 122 height 24
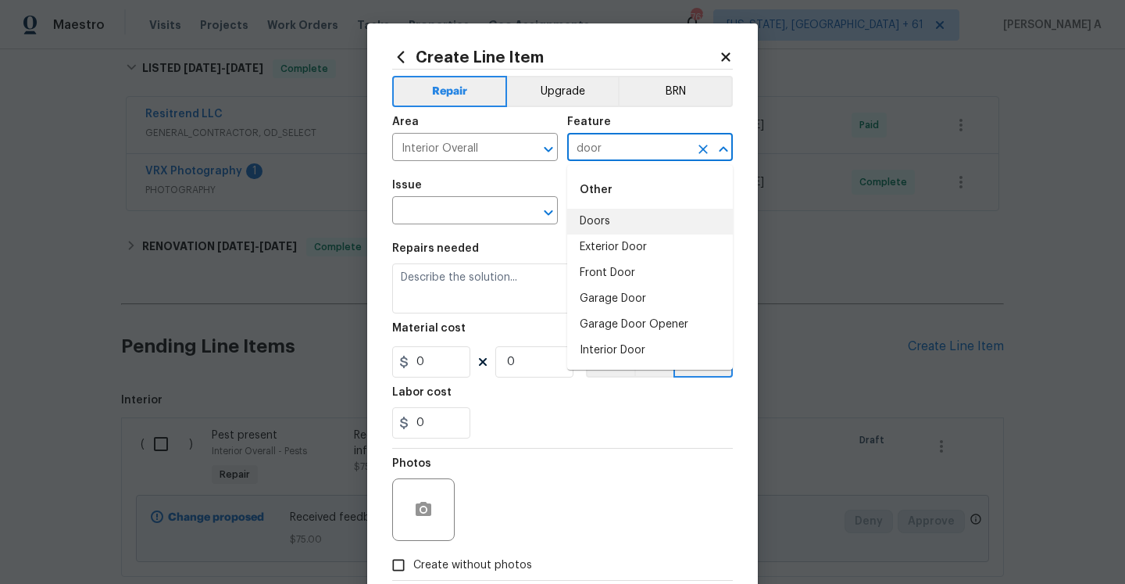
click at [618, 220] on li "Doors" at bounding box center [650, 222] width 166 height 26
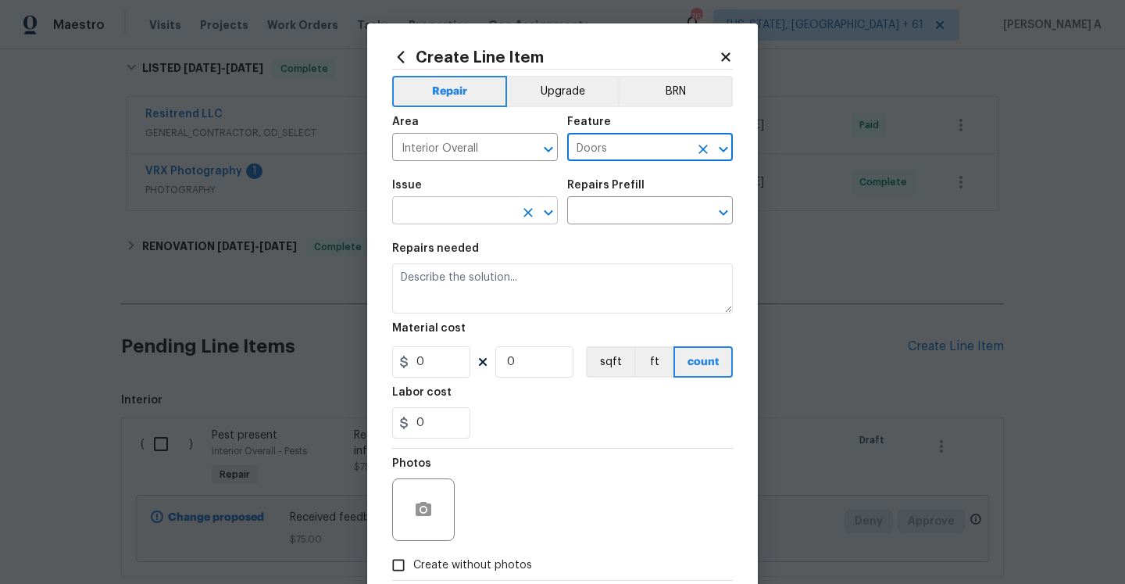
type input "Doors"
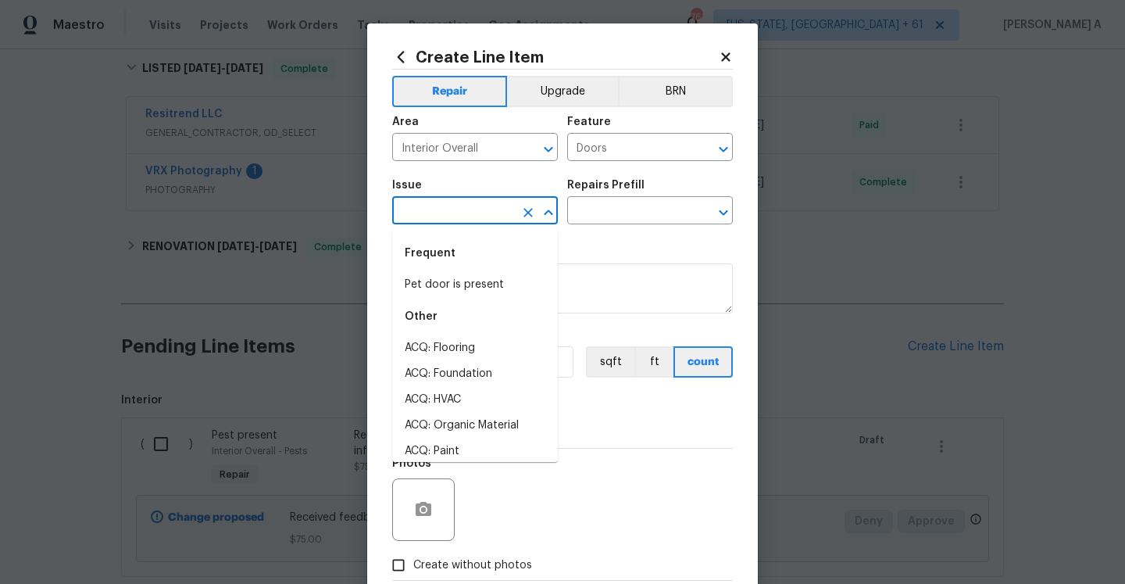
click at [404, 204] on input "text" at bounding box center [453, 212] width 122 height 24
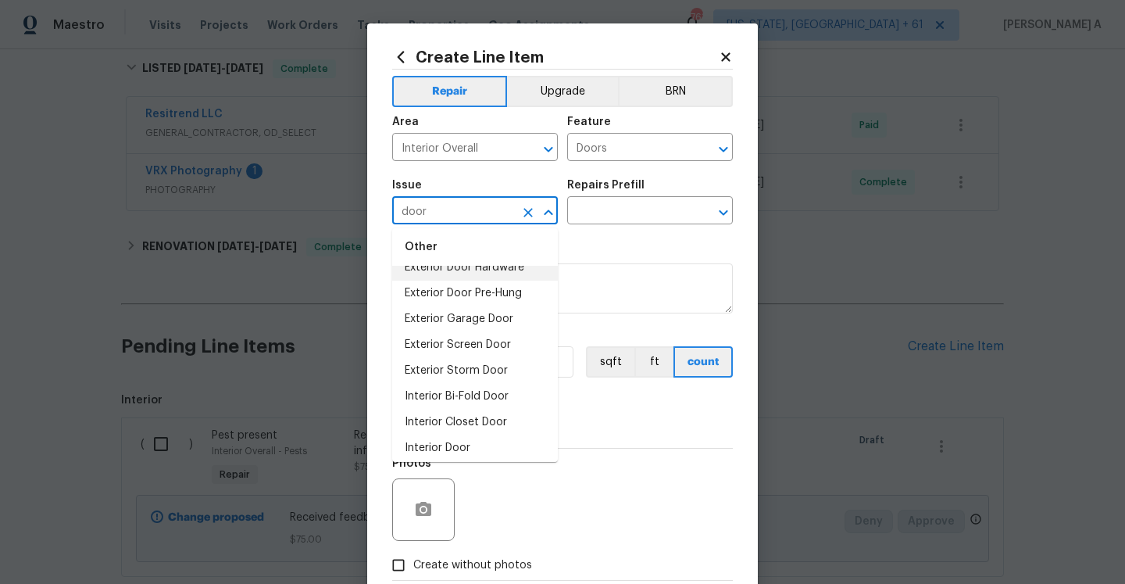
scroll to position [118, 0]
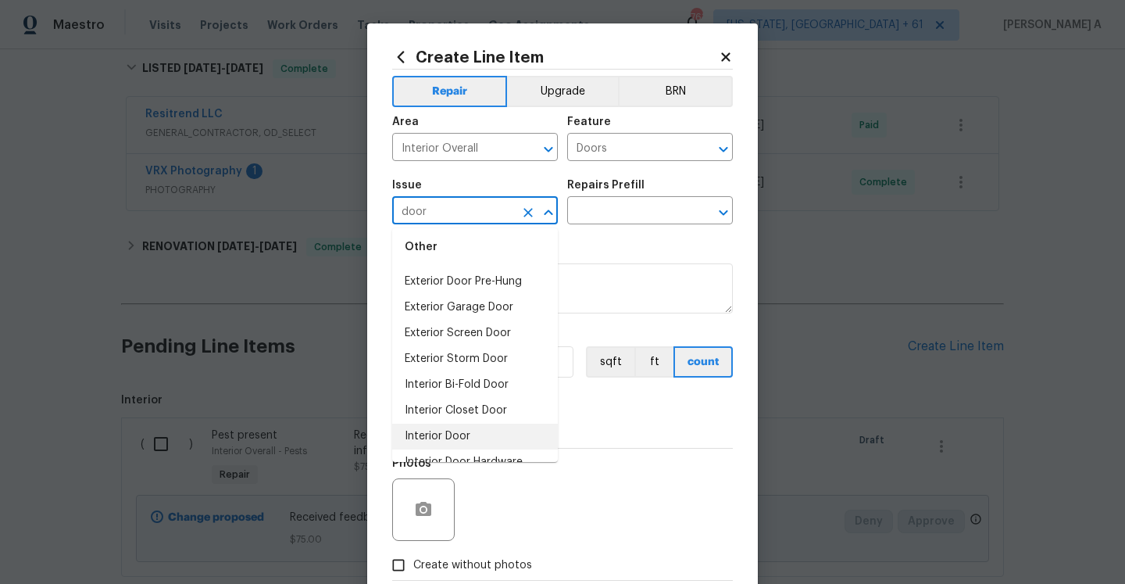
click at [518, 428] on li "Interior Door" at bounding box center [475, 436] width 166 height 26
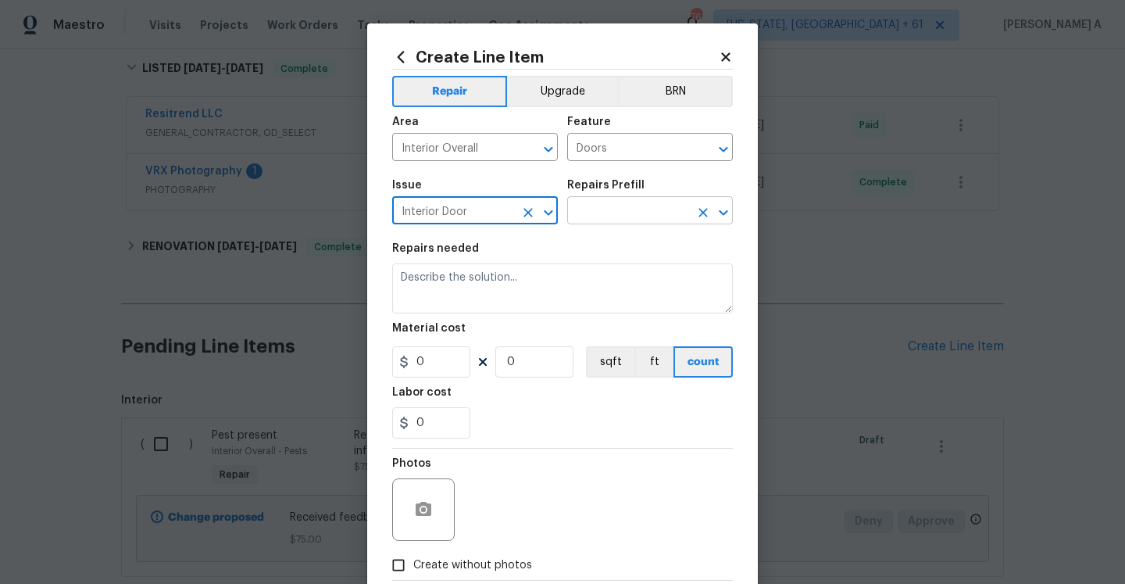
type input "Interior Door"
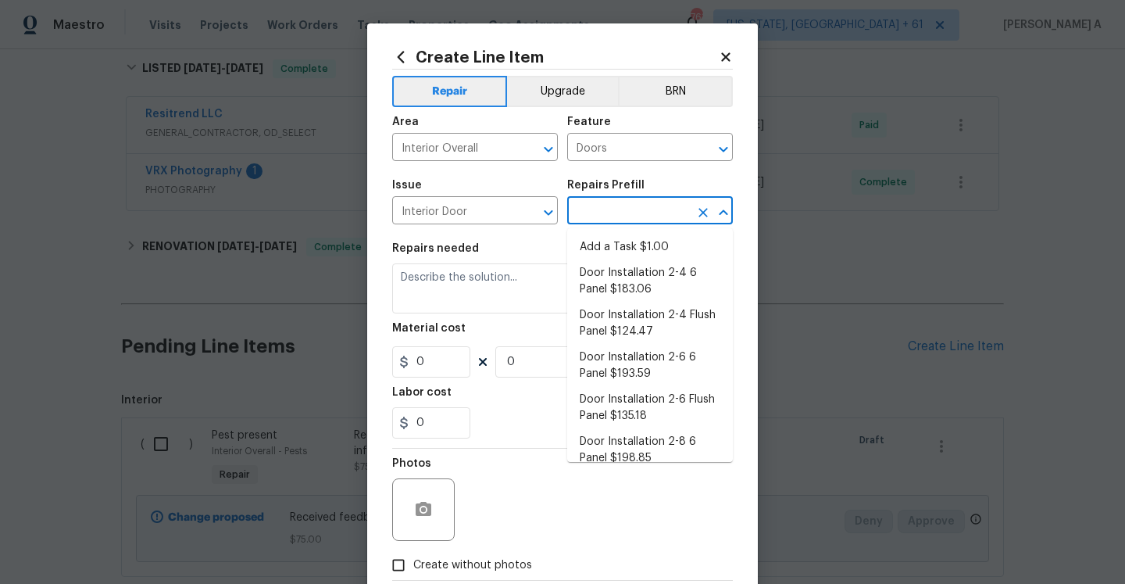
click at [582, 208] on input "text" at bounding box center [628, 212] width 122 height 24
click at [616, 239] on li "Add a Task $1.00" at bounding box center [650, 247] width 166 height 26
type input "Interior Door"
type input "Add a Task $1.00"
type textarea "HPM to detail"
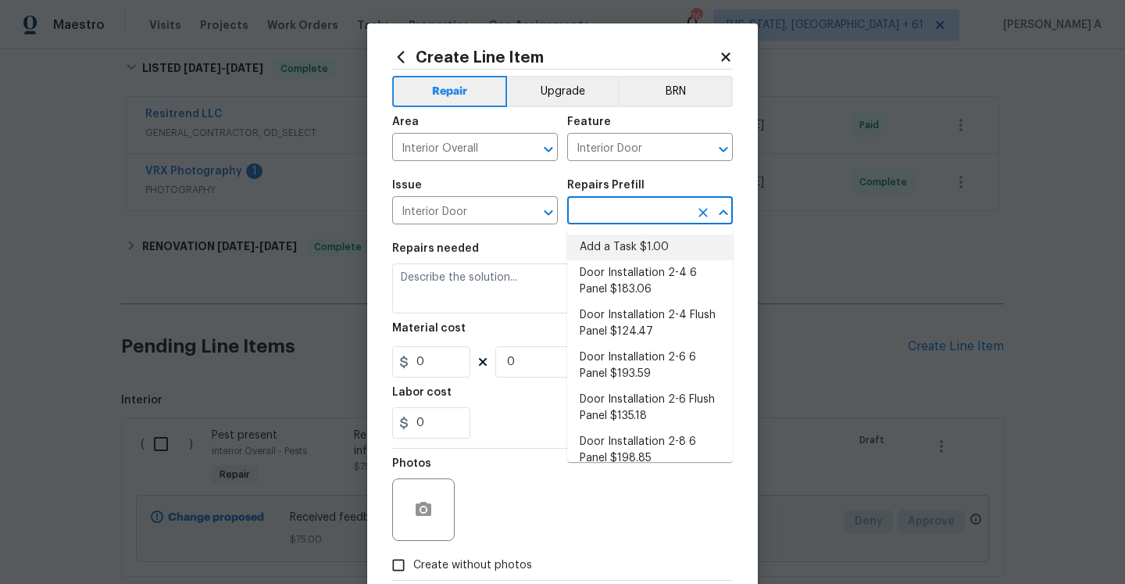
type input "1"
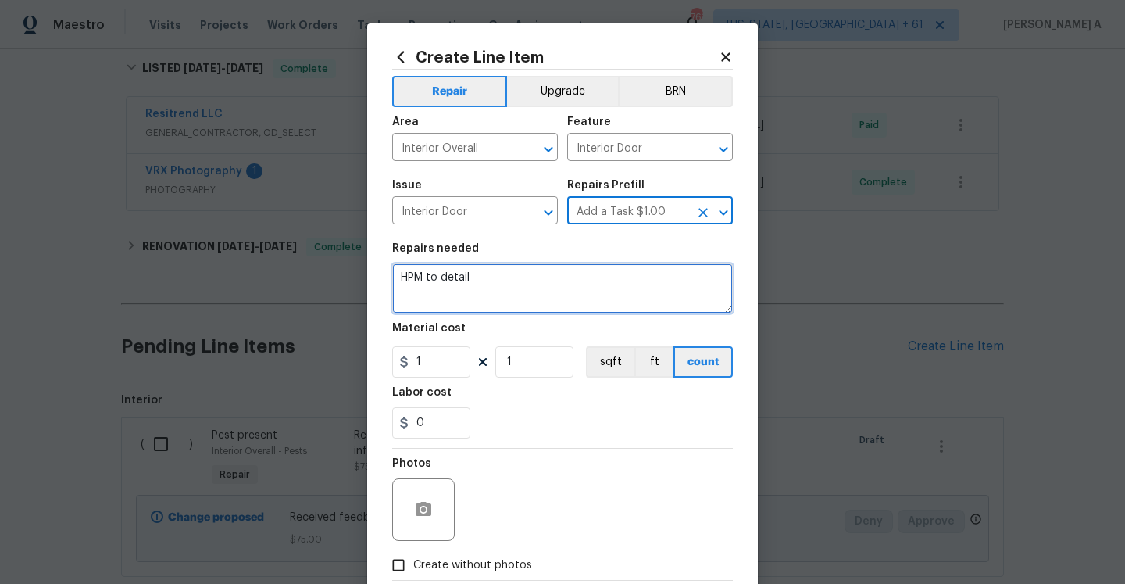
click at [596, 271] on textarea "HPM to detail" at bounding box center [562, 288] width 341 height 50
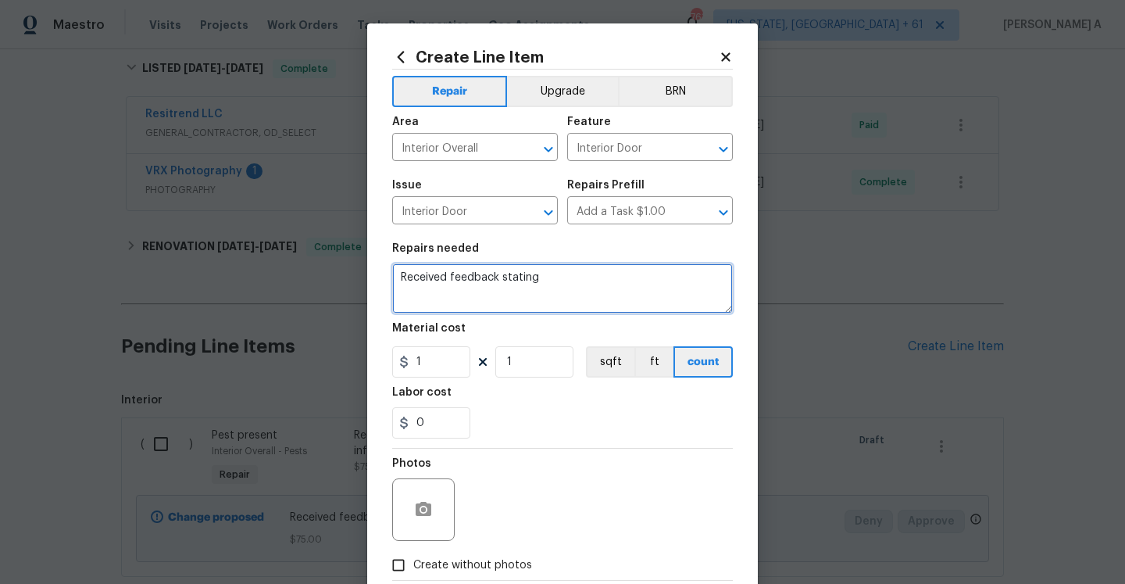
paste textarea "cinder blocks on the door"
type textarea "Received feedback stating that cinder blocks on the door knocked. Please check …"
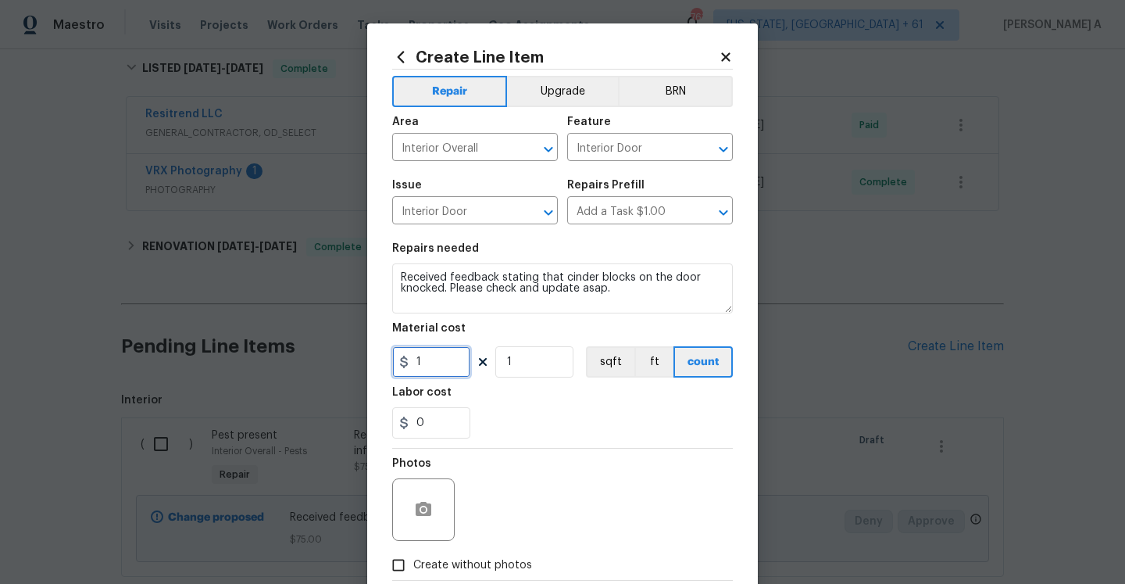
click at [425, 365] on input "1" at bounding box center [431, 361] width 78 height 31
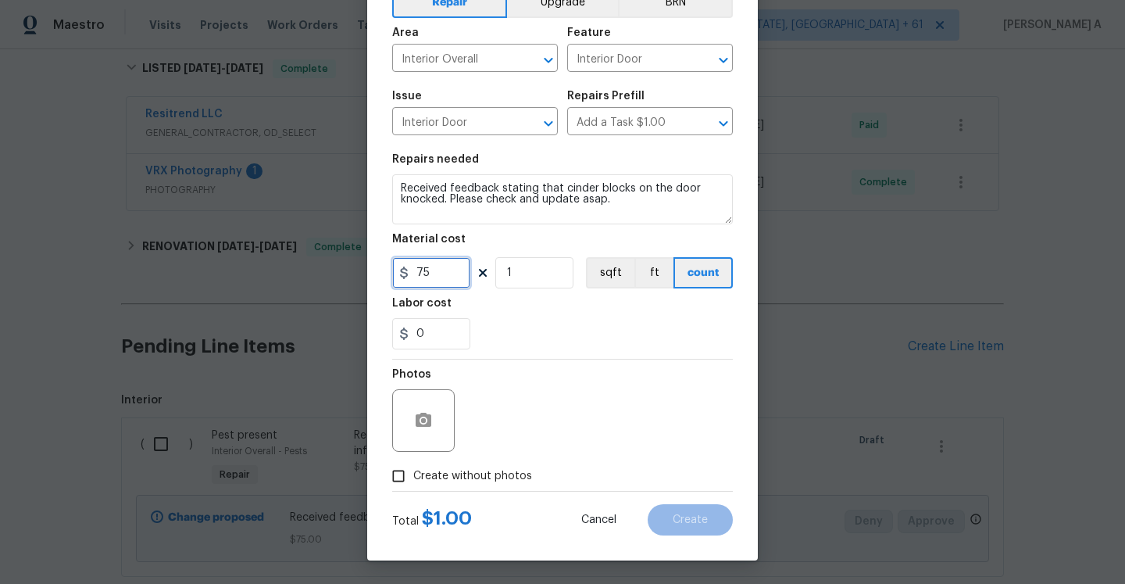
type input "75"
click at [493, 484] on span "Create without photos" at bounding box center [472, 476] width 119 height 16
click at [413, 484] on input "Create without photos" at bounding box center [399, 476] width 30 height 30
checkbox input "true"
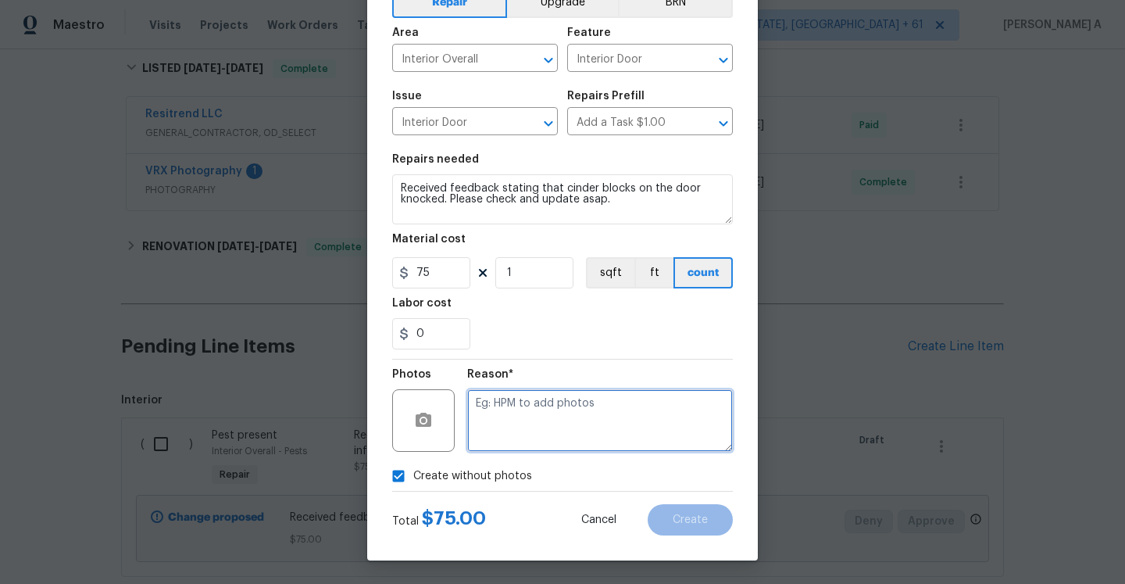
click at [512, 446] on textarea at bounding box center [600, 420] width 266 height 63
type textarea "Na"
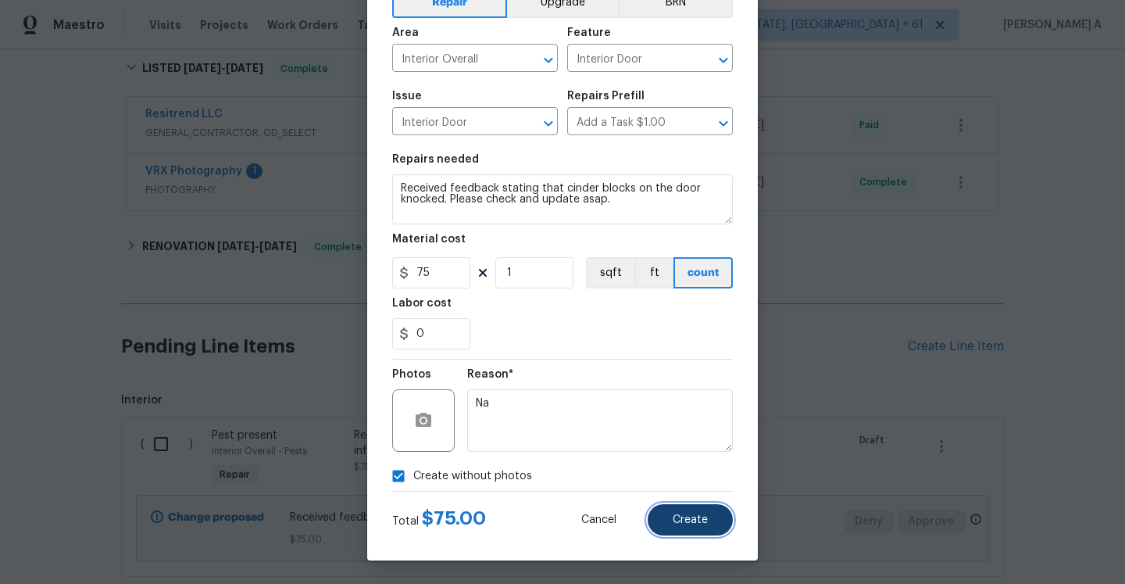
click at [668, 513] on button "Create" at bounding box center [690, 519] width 85 height 31
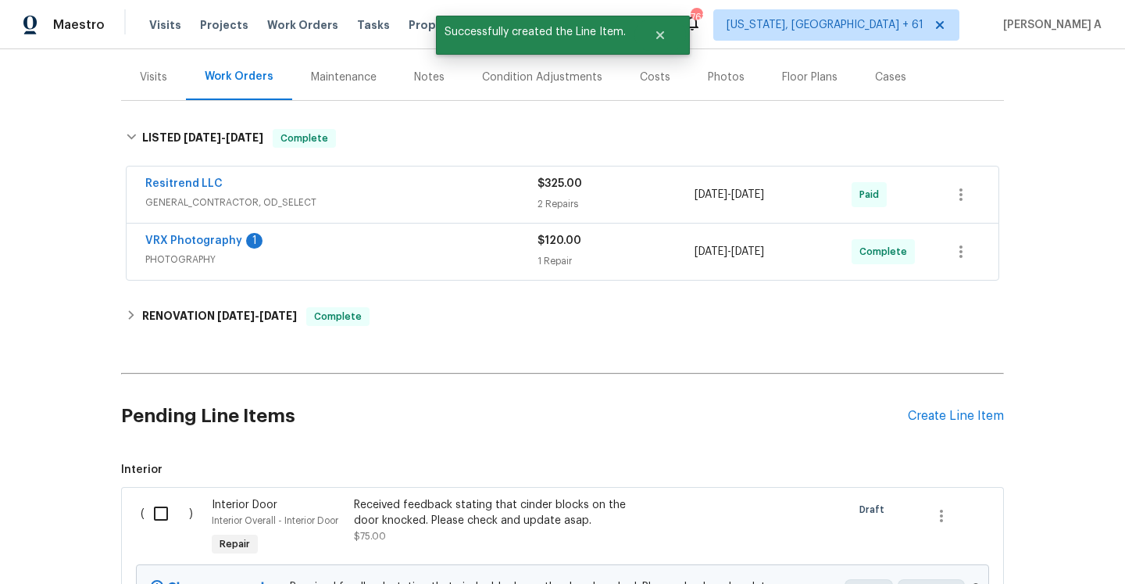
scroll to position [252, 0]
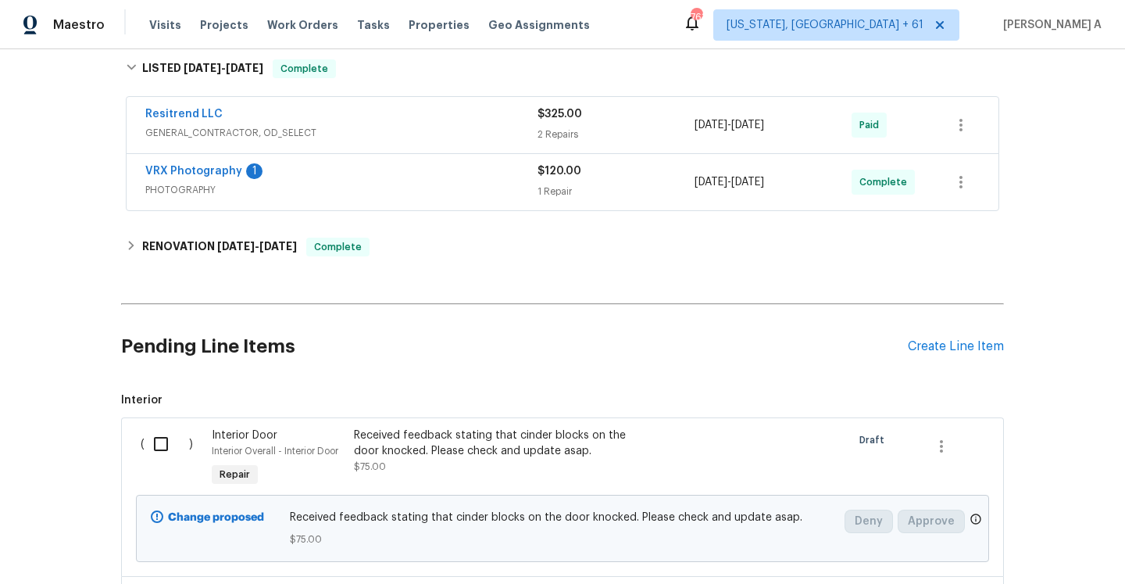
click at [949, 359] on div "Pending Line Items Create Line Item" at bounding box center [562, 346] width 883 height 73
click at [946, 349] on div "Create Line Item" at bounding box center [956, 346] width 96 height 15
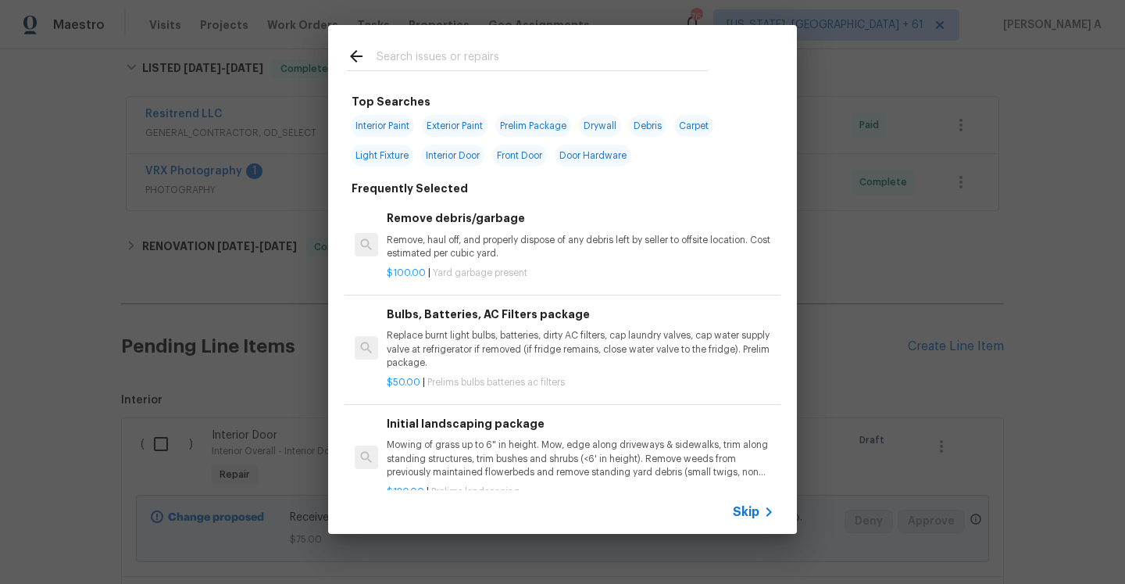
click at [759, 521] on div "Skip" at bounding box center [562, 512] width 469 height 44
click at [755, 516] on span "Skip" at bounding box center [746, 512] width 27 height 16
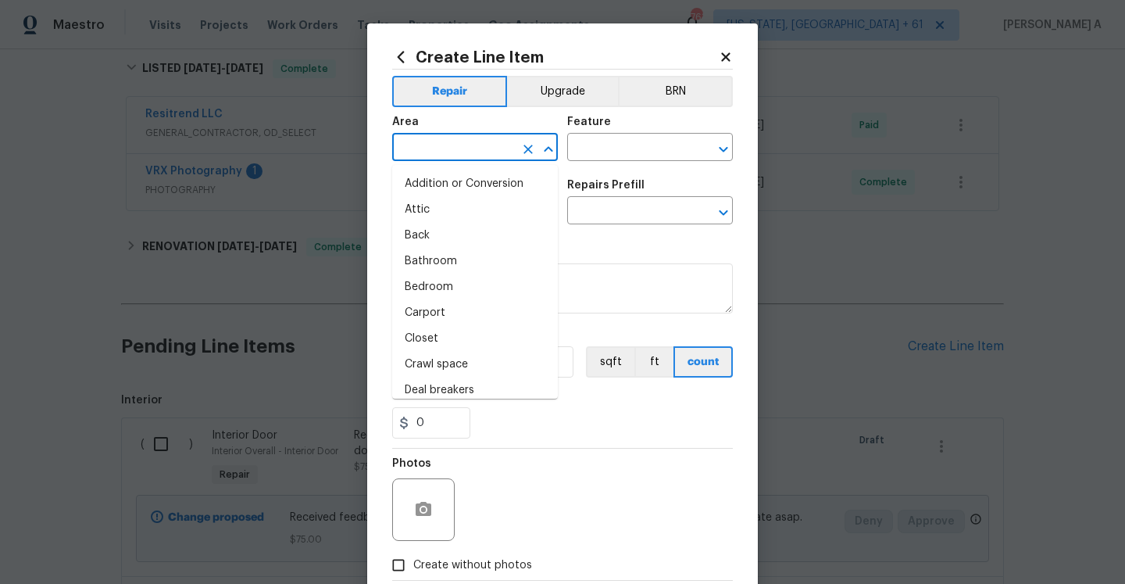
click at [477, 155] on input "text" at bounding box center [453, 149] width 122 height 24
type input "n"
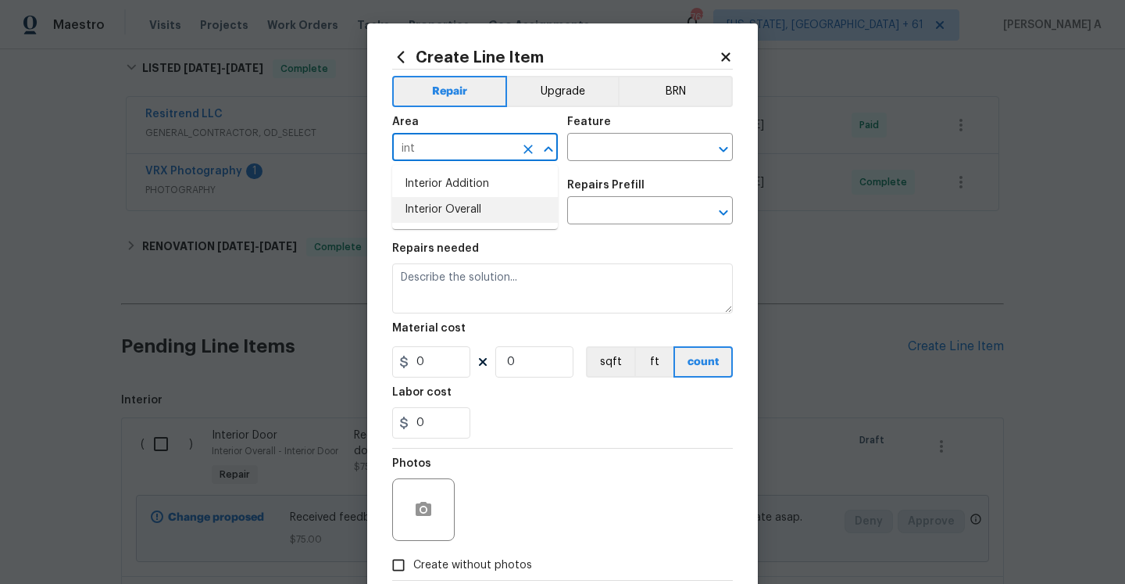
click at [526, 221] on li "Interior Overall" at bounding box center [475, 210] width 166 height 26
type input "Interior Overall"
click at [602, 155] on input "text" at bounding box center [628, 149] width 122 height 24
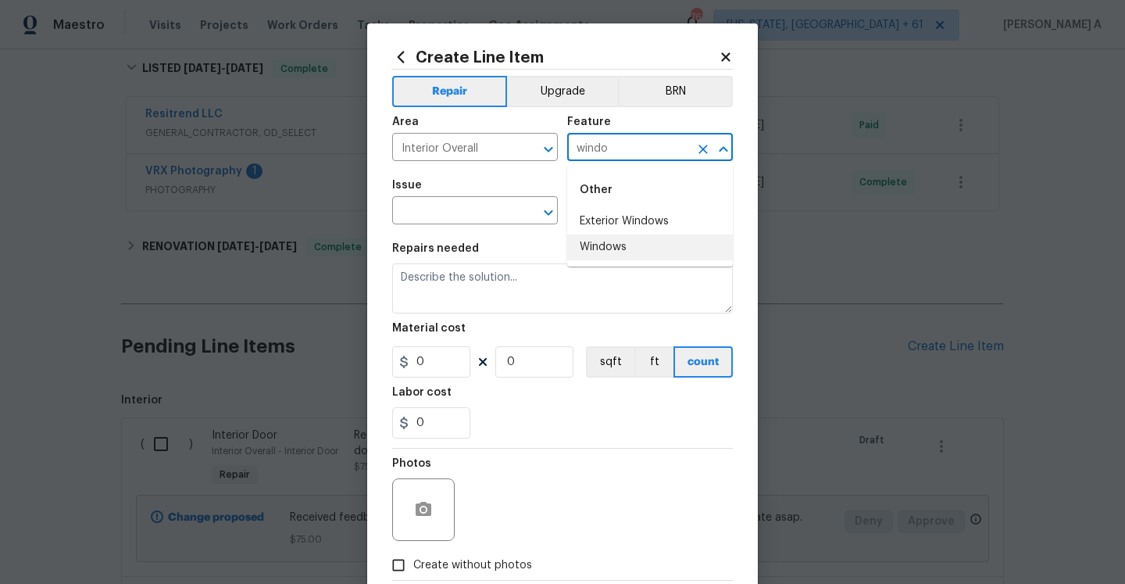
click at [616, 256] on li "Windows" at bounding box center [650, 247] width 166 height 26
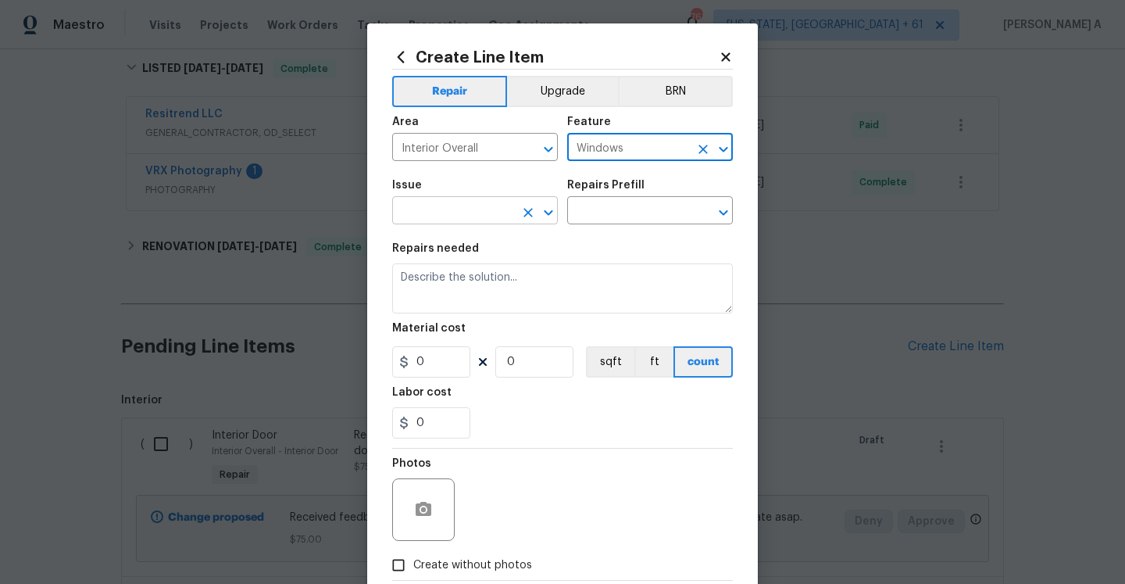
type input "Windows"
click at [458, 213] on input "text" at bounding box center [453, 212] width 122 height 24
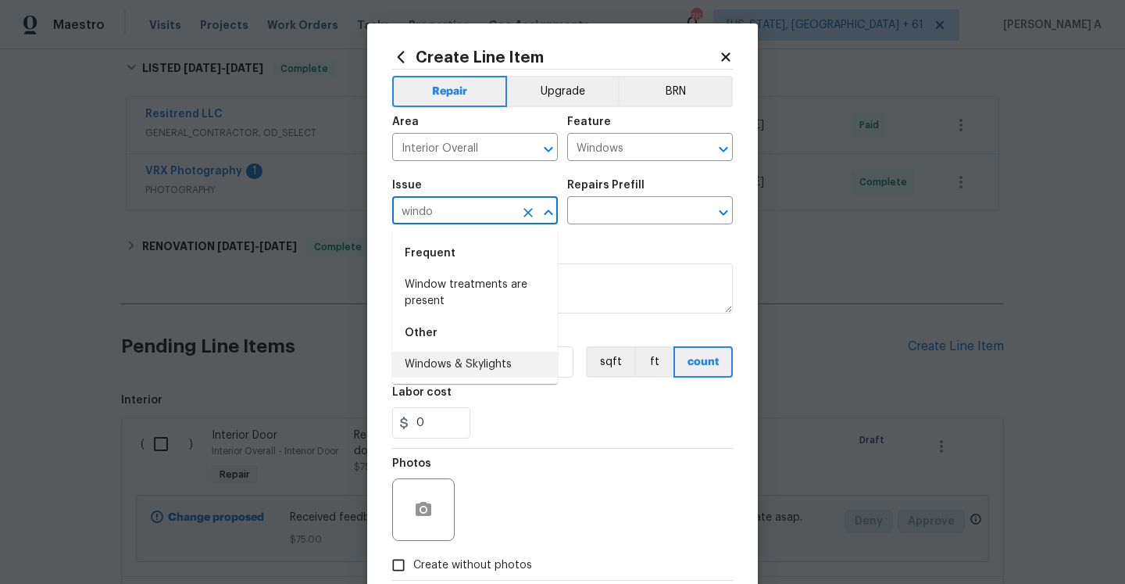
click at [474, 363] on li "Windows & Skylights" at bounding box center [475, 365] width 166 height 26
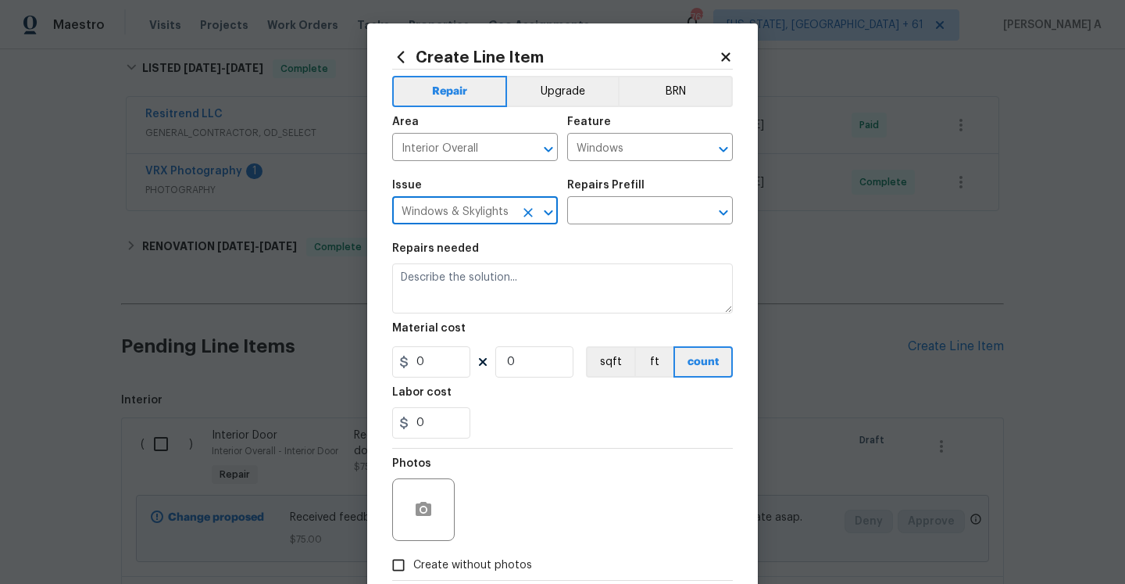
type input "Windows & Skylights"
click at [599, 190] on h5 "Repairs Prefill" at bounding box center [605, 185] width 77 height 11
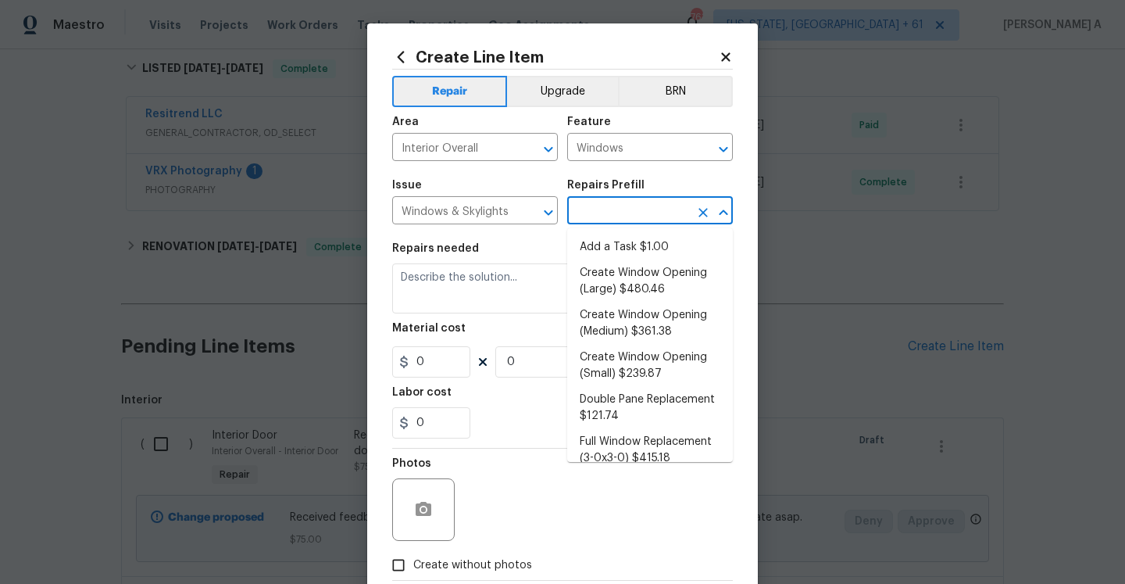
click at [599, 207] on input "text" at bounding box center [628, 212] width 122 height 24
click at [613, 245] on li "Add a Task $1.00" at bounding box center [650, 247] width 166 height 26
type input "Add a Task $1.00"
type textarea "HPM to detail"
type input "1"
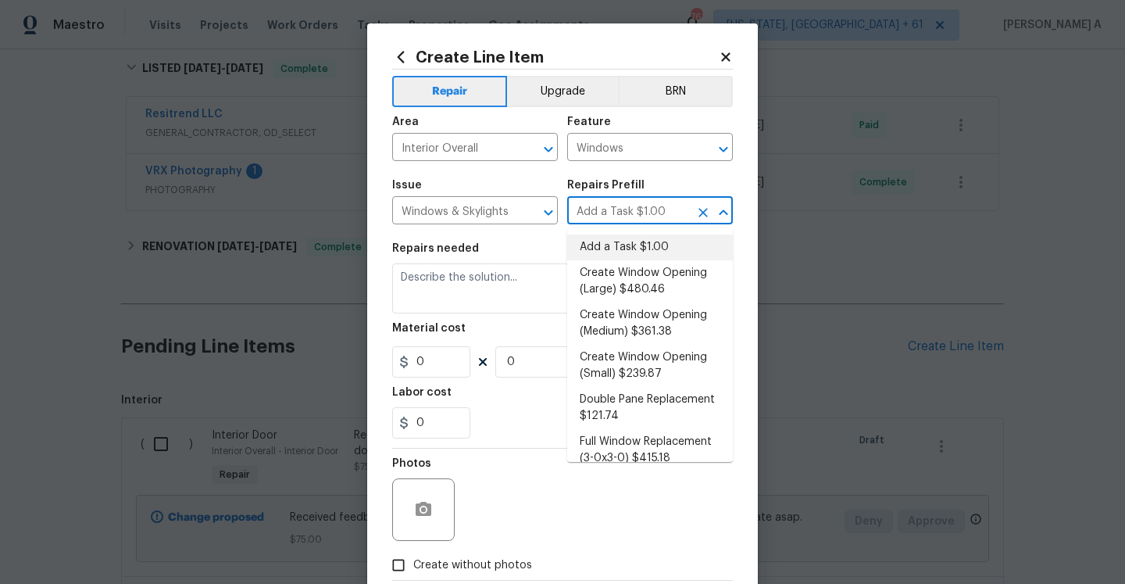
type input "1"
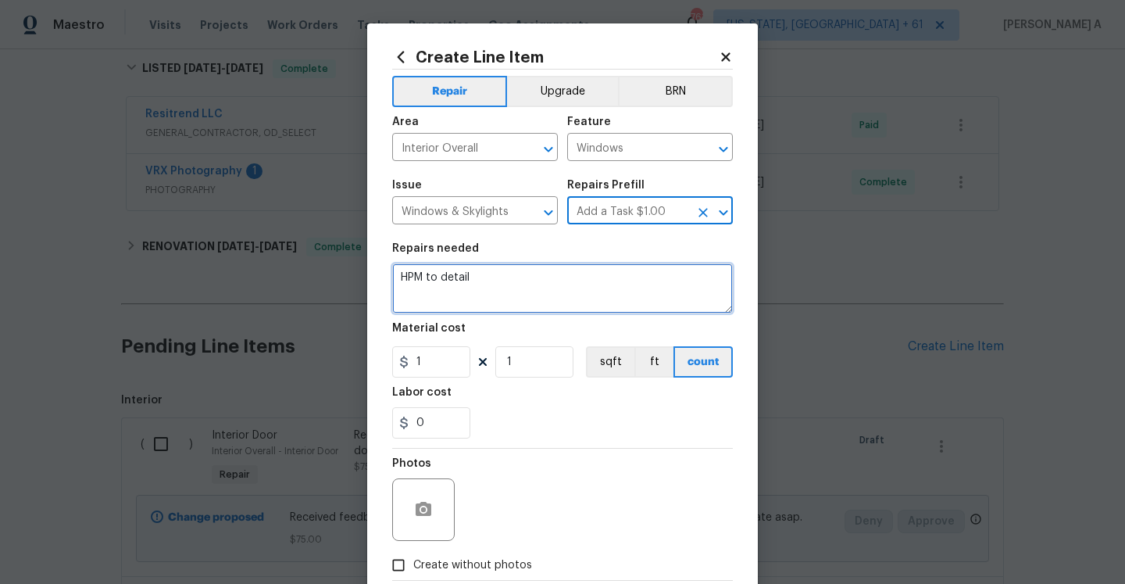
click at [581, 285] on textarea "HPM to detail" at bounding box center [562, 288] width 341 height 50
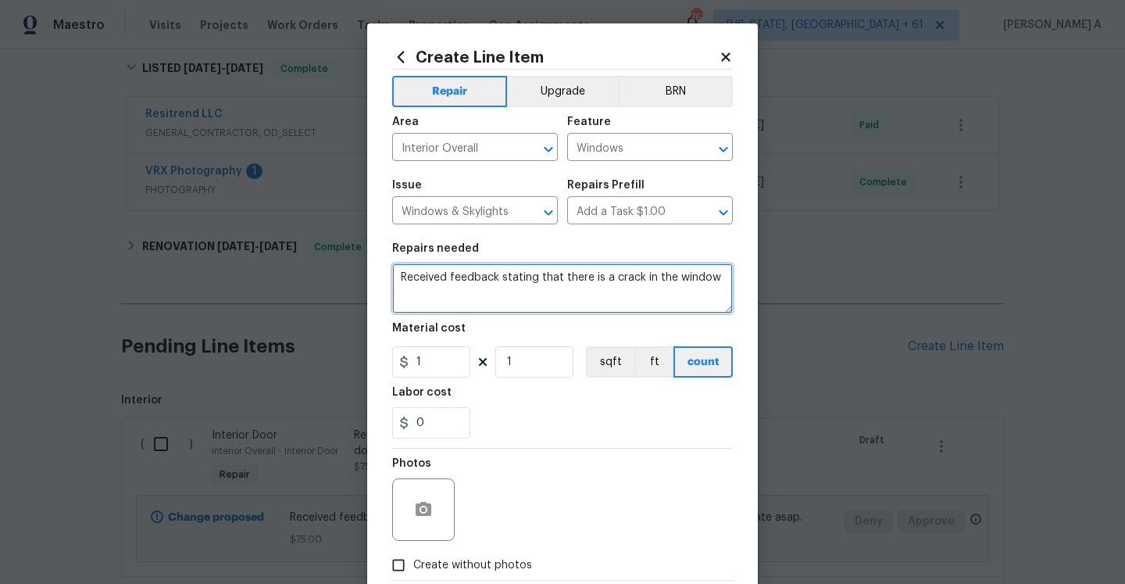
click at [0, 0] on div "Please click to verify you’re human" at bounding box center [0, 0] width 0 height 0
click at [648, 290] on textarea "Received feedback stating that there is a crack in the window" at bounding box center [562, 288] width 341 height 50
click at [659, 273] on textarea "Received feedback stating that there is a crack in the window" at bounding box center [562, 288] width 341 height 50
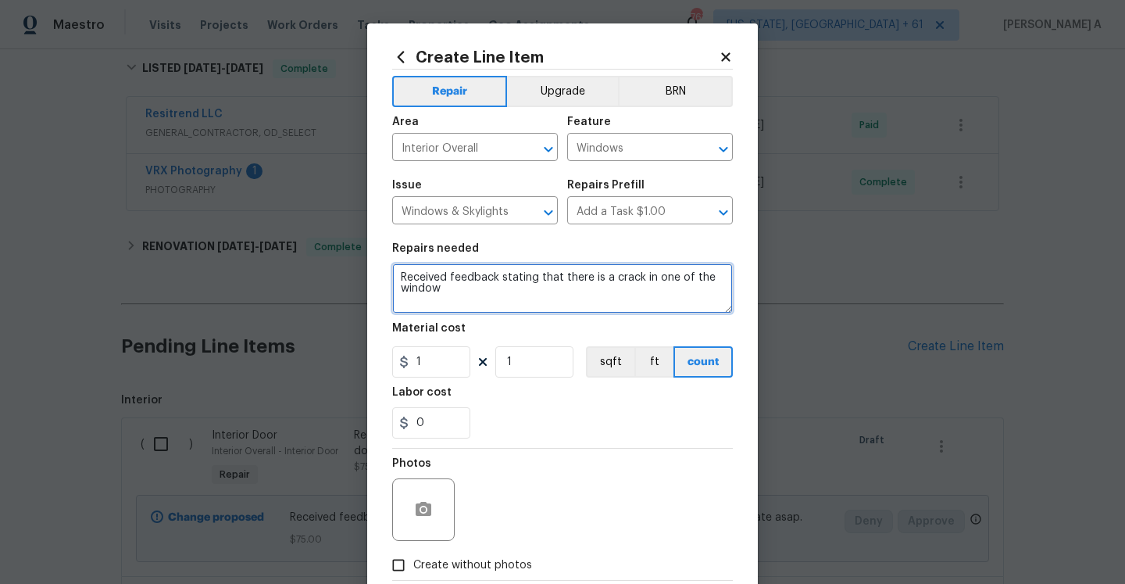
click at [557, 300] on textarea "Received feedback stating that there is a crack in one of the window" at bounding box center [562, 288] width 341 height 50
type textarea "Received feedback stating that there is a crack in one of the windows. Please i…"
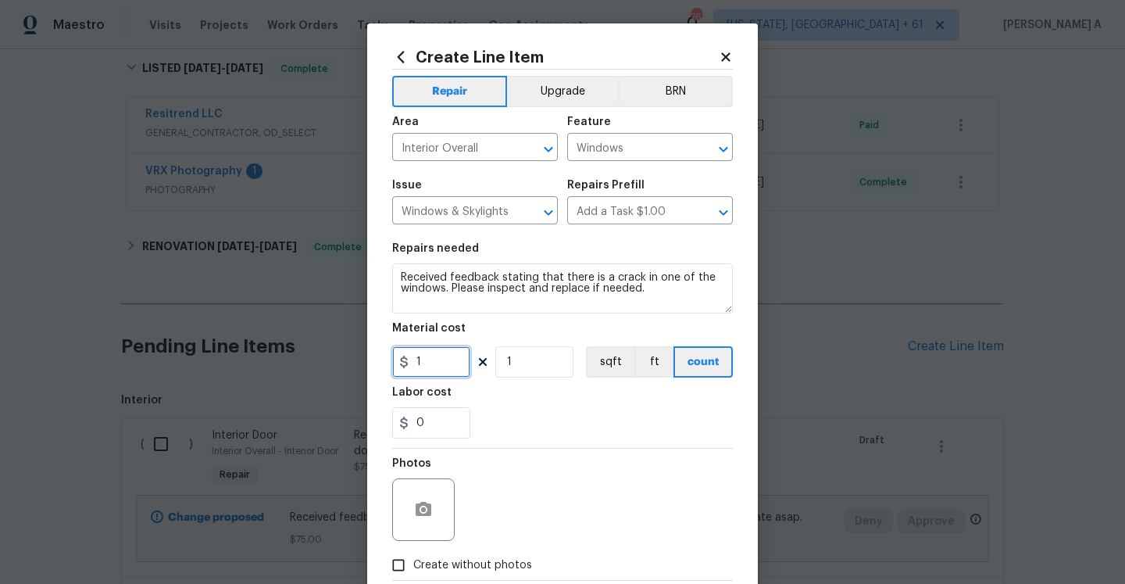
click at [448, 359] on input "1" at bounding box center [431, 361] width 78 height 31
click at [501, 566] on span "Create without photos" at bounding box center [472, 565] width 119 height 16
click at [413, 566] on input "Create without photos" at bounding box center [399, 565] width 30 height 30
checkbox input "true"
click at [518, 516] on textarea at bounding box center [600, 509] width 266 height 63
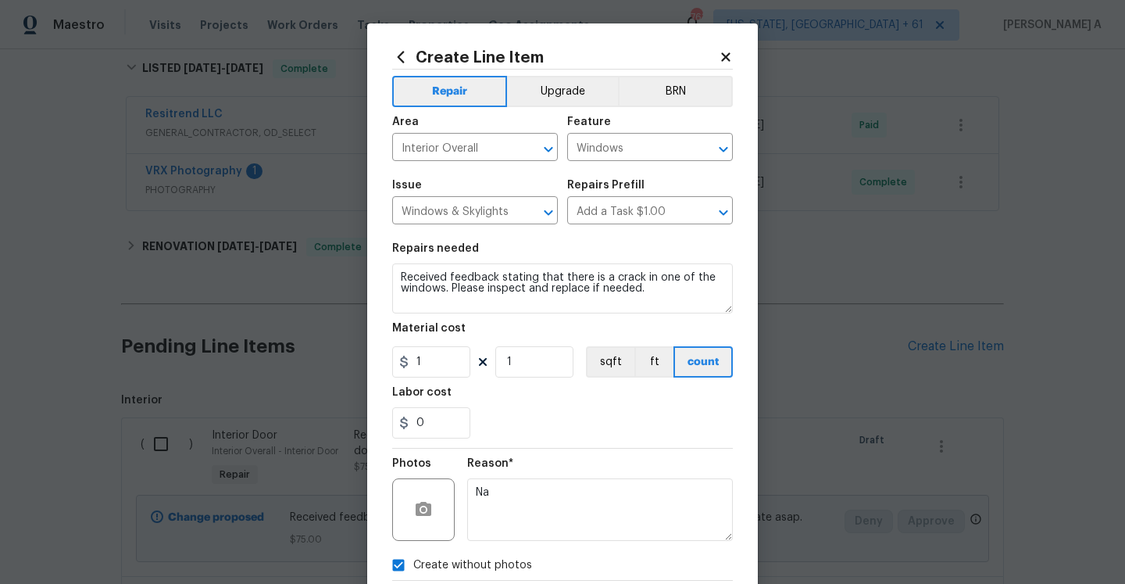
scroll to position [90, 0]
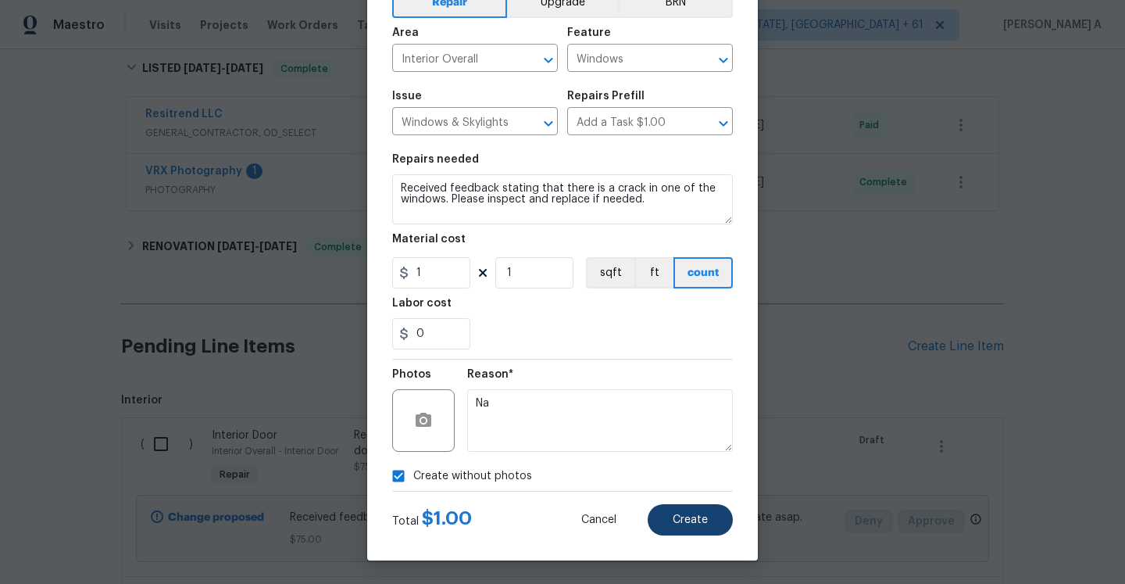
type textarea "Na"
click at [709, 516] on button "Create" at bounding box center [690, 519] width 85 height 31
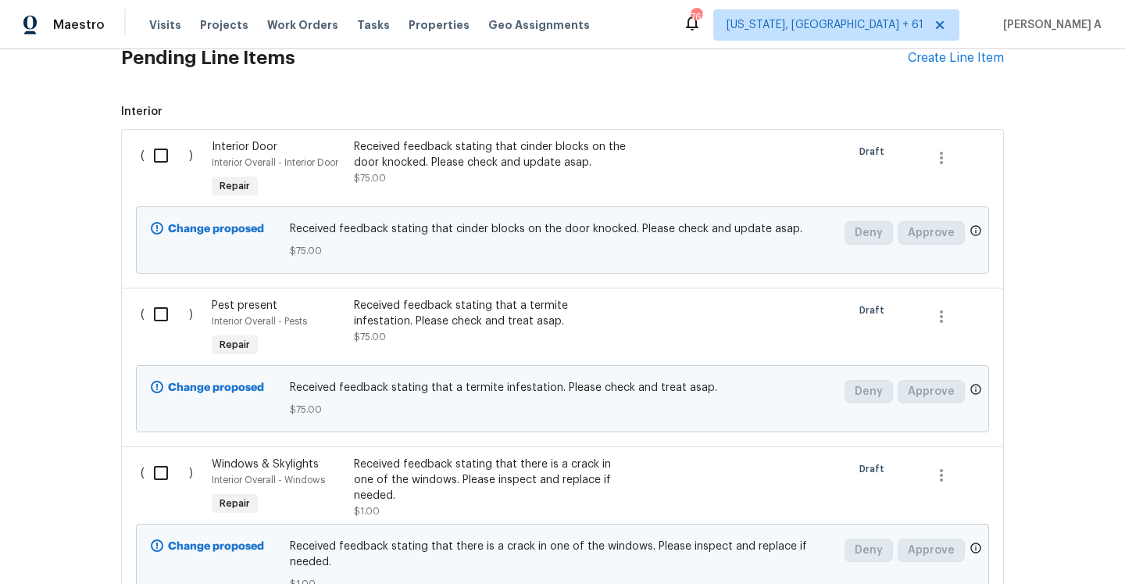
scroll to position [527, 0]
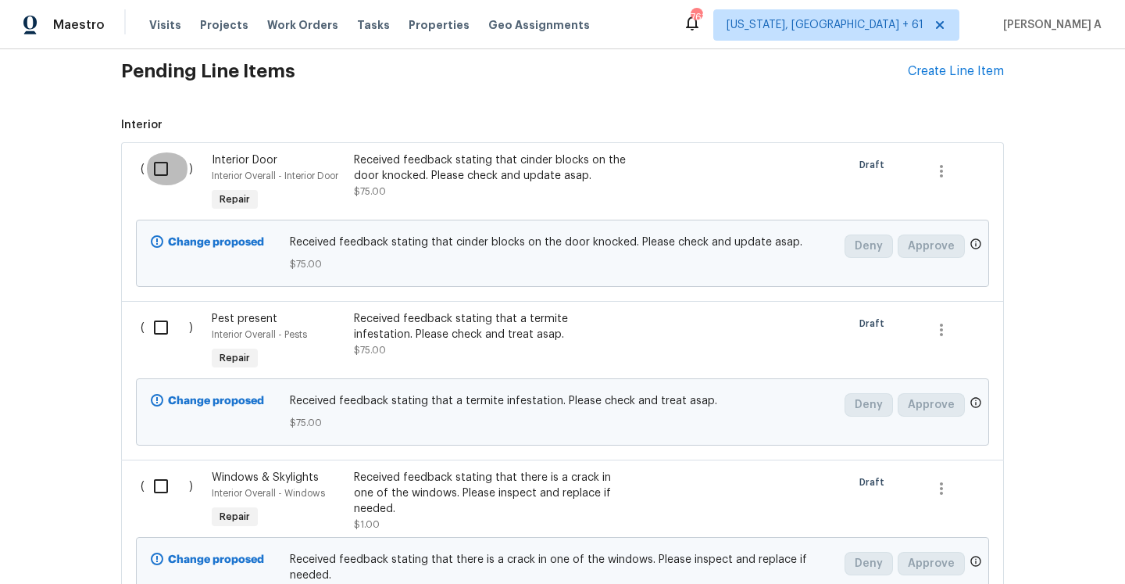
click at [168, 168] on input "checkbox" at bounding box center [167, 168] width 45 height 33
checkbox input "true"
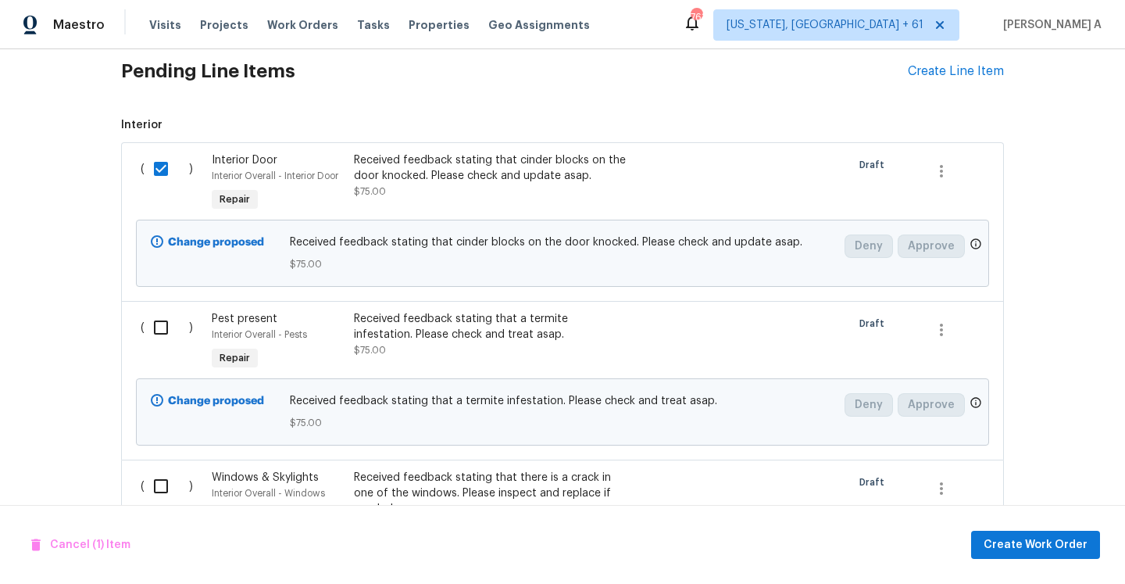
scroll to position [685, 0]
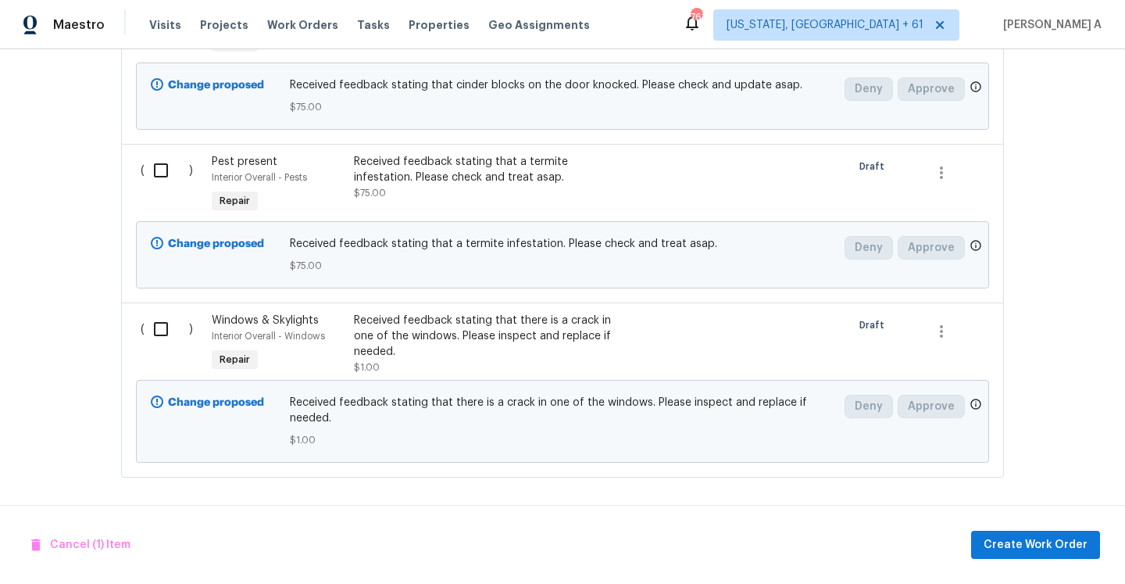
click at [161, 350] on div "( )" at bounding box center [171, 344] width 71 height 72
click at [159, 333] on input "checkbox" at bounding box center [167, 329] width 45 height 33
checkbox input "true"
click at [1049, 546] on span "Create Work Order" at bounding box center [1036, 545] width 104 height 20
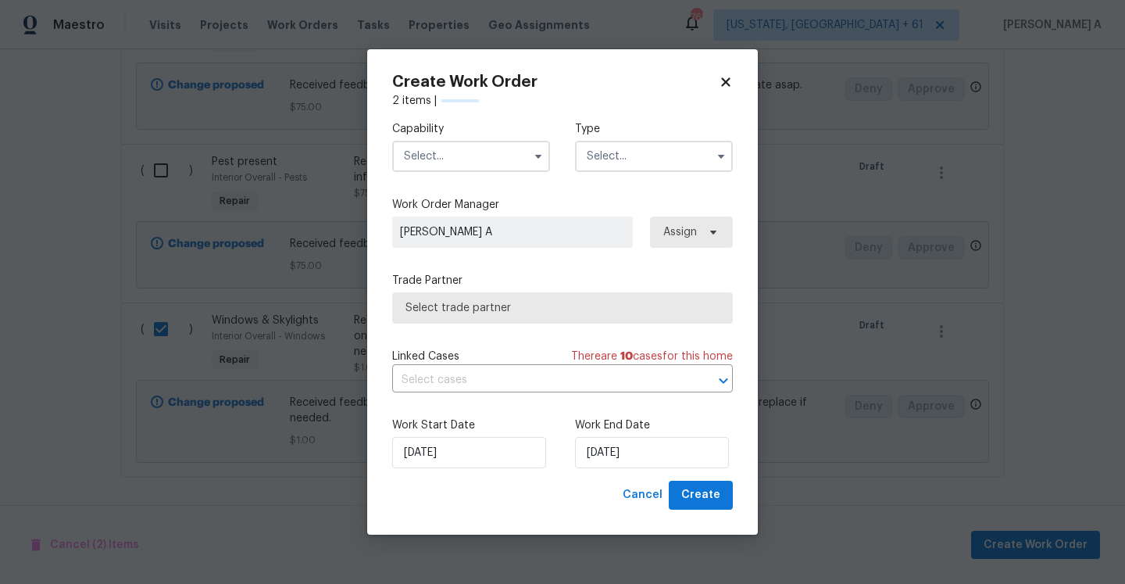
checkbox input "false"
click at [472, 159] on input "text" at bounding box center [471, 156] width 158 height 31
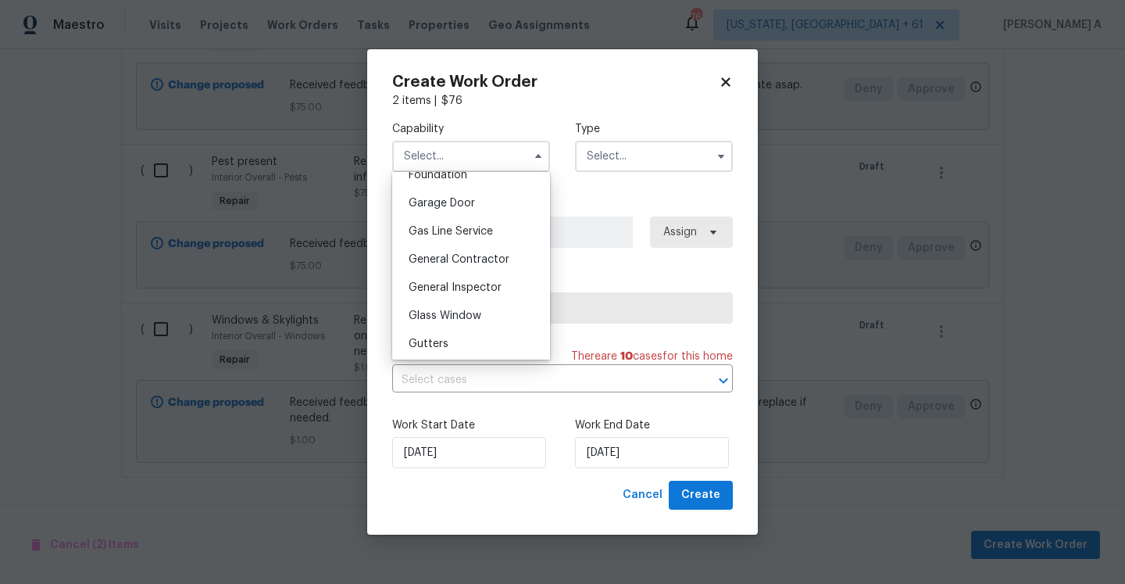
scroll to position [683, 0]
click at [476, 248] on span "General Contractor" at bounding box center [459, 253] width 101 height 11
type input "General Contractor"
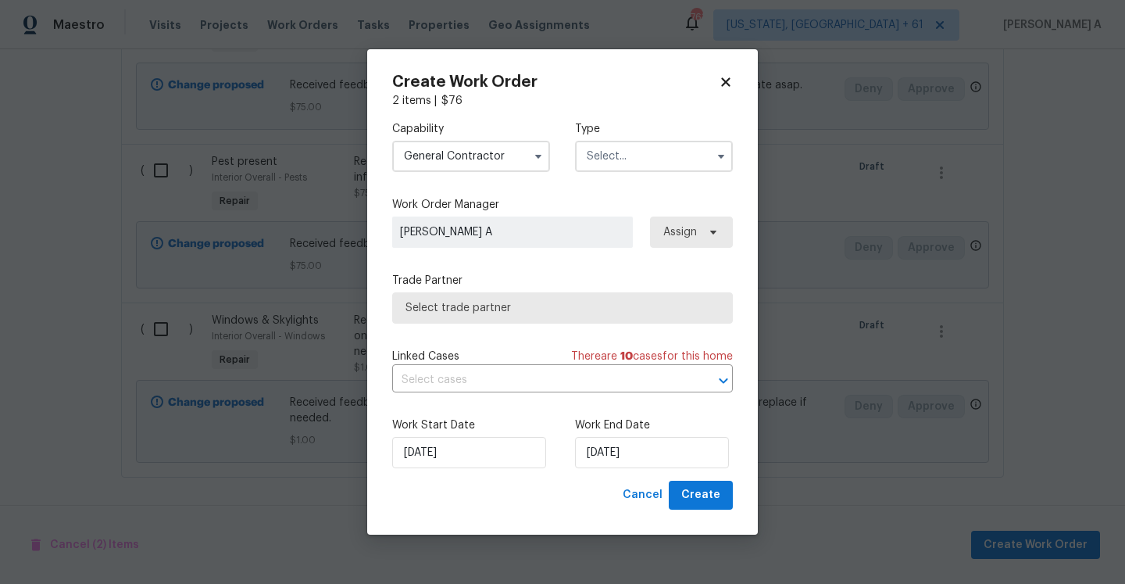
click at [589, 159] on input "text" at bounding box center [654, 156] width 158 height 31
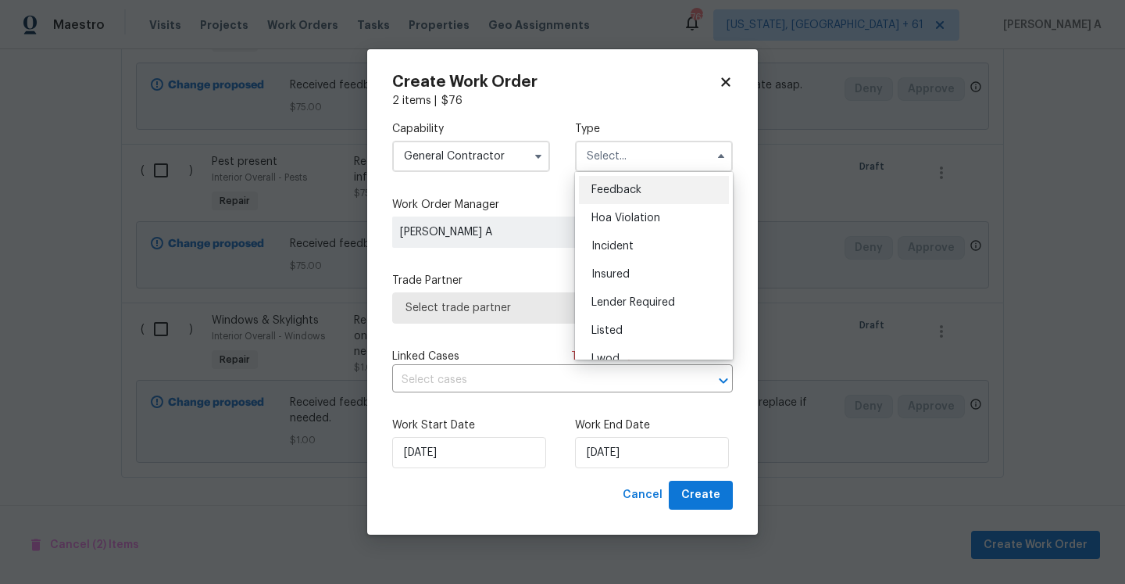
click at [618, 191] on span "Feedback" at bounding box center [616, 189] width 50 height 11
type input "Feedback"
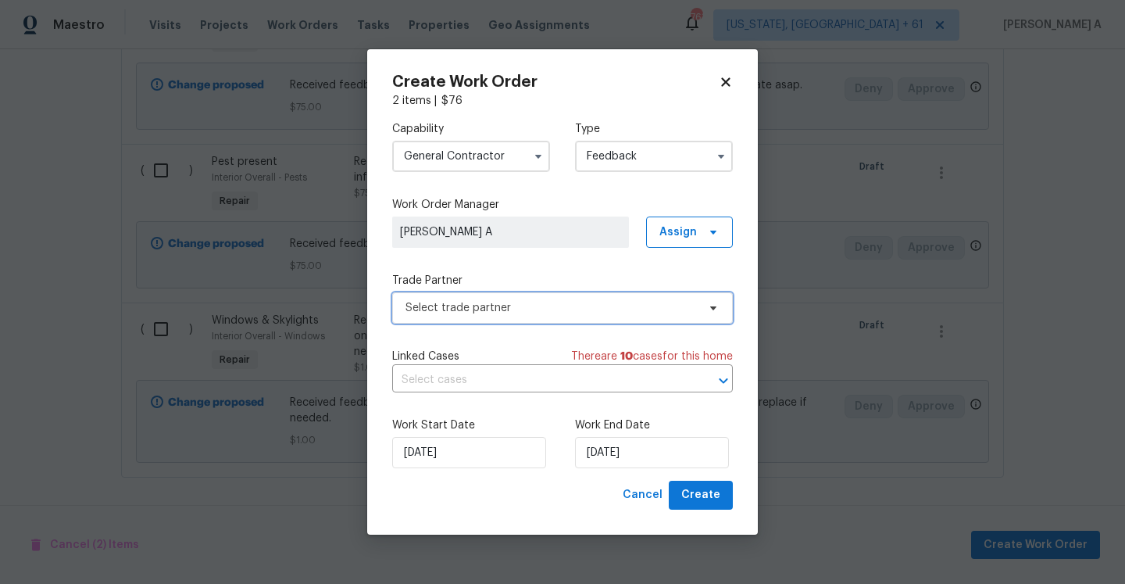
click at [572, 295] on span "Select trade partner" at bounding box center [562, 307] width 341 height 31
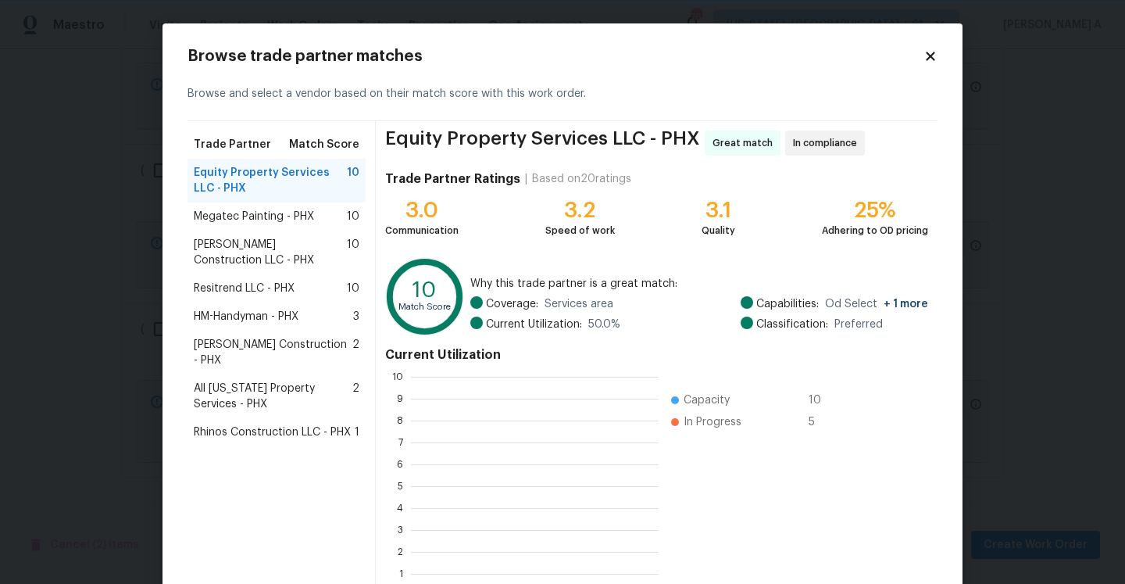
scroll to position [2, 2]
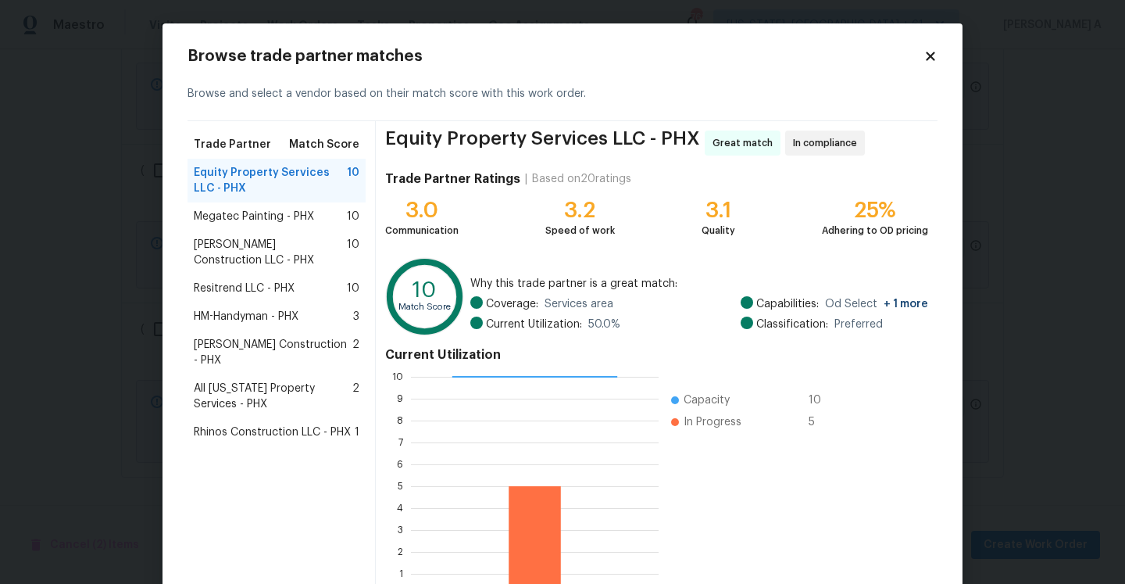
click at [266, 279] on div "Resitrend LLC - PHX 10" at bounding box center [277, 288] width 178 height 28
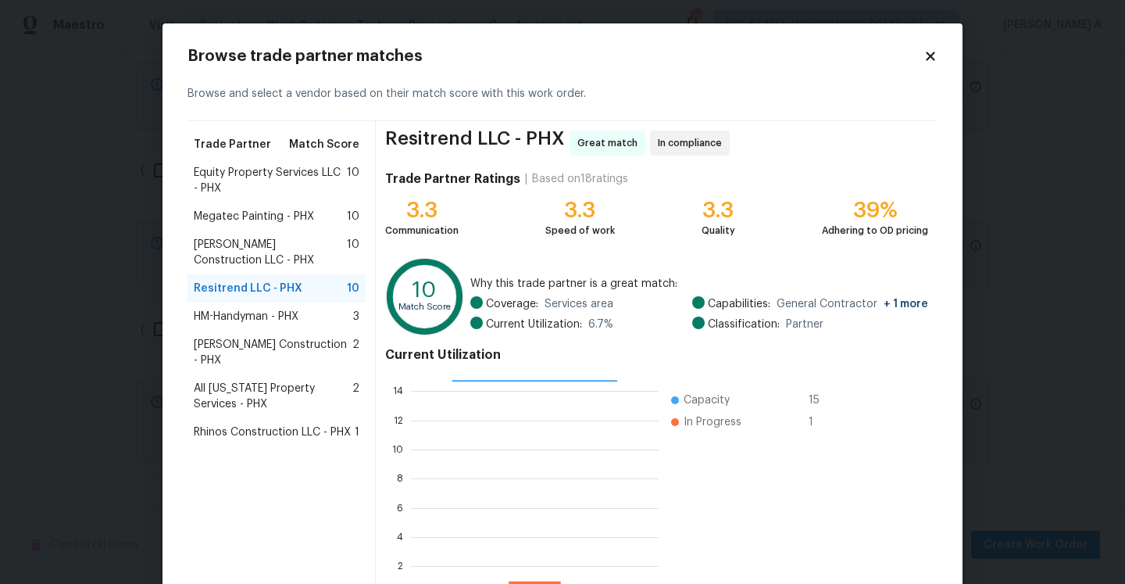
scroll to position [105, 0]
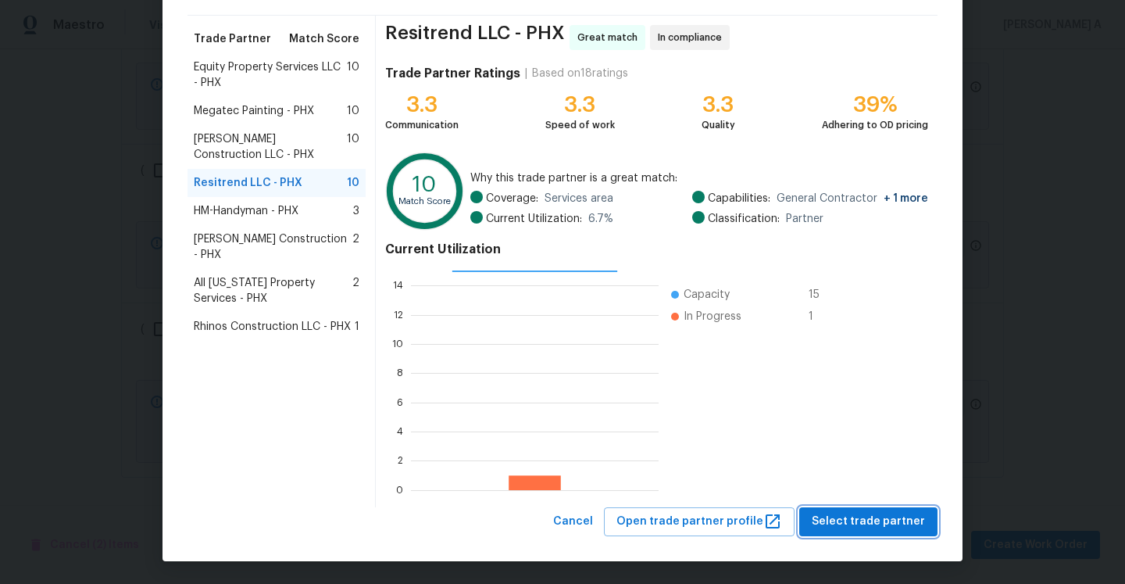
click at [855, 508] on button "Select trade partner" at bounding box center [868, 521] width 138 height 29
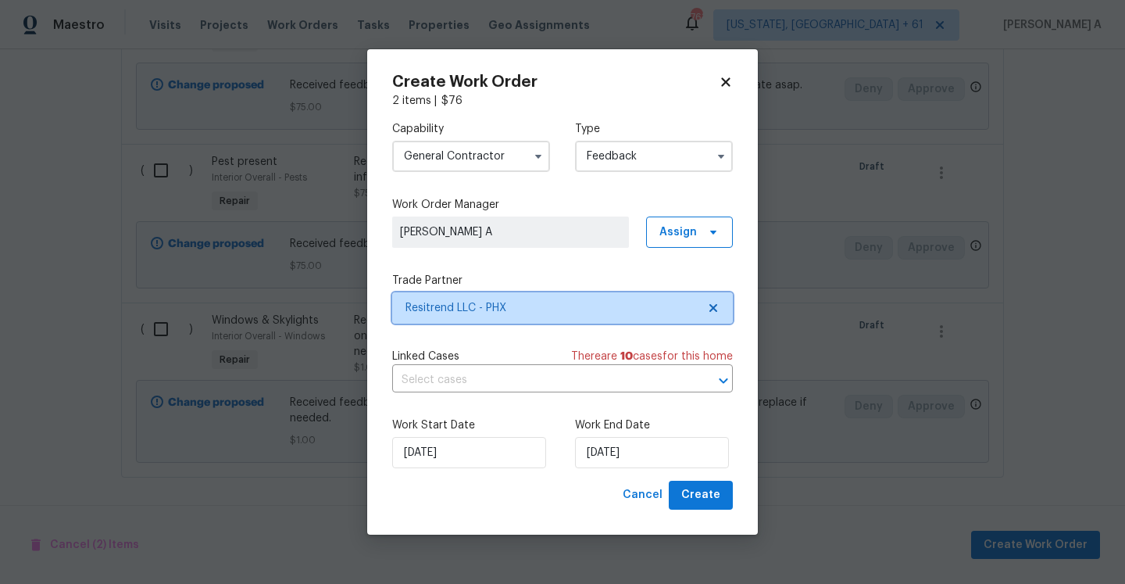
scroll to position [0, 0]
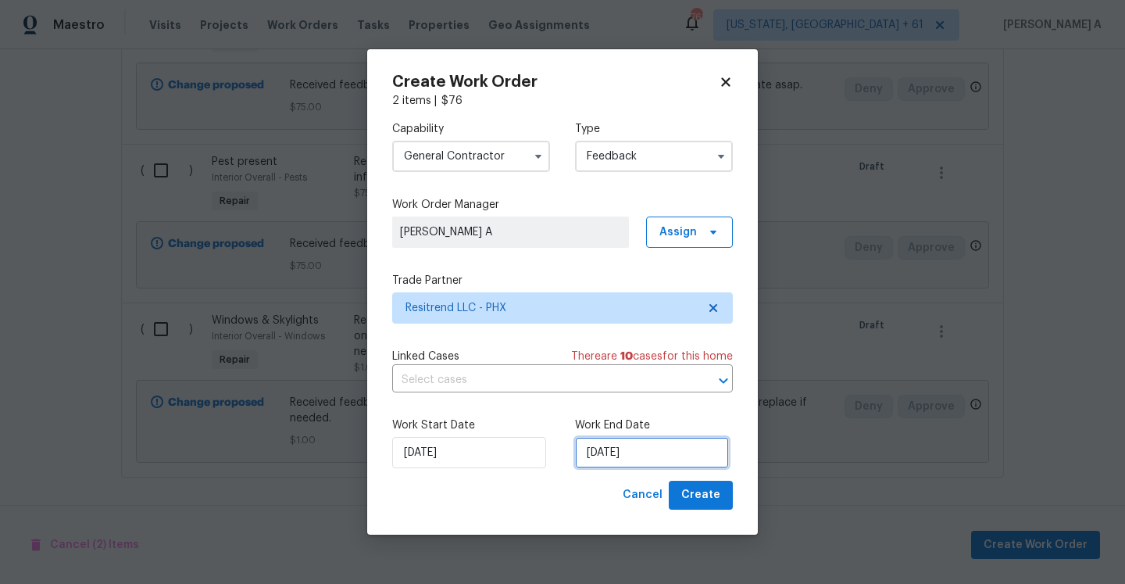
click at [629, 448] on input "[DATE]" at bounding box center [652, 452] width 154 height 31
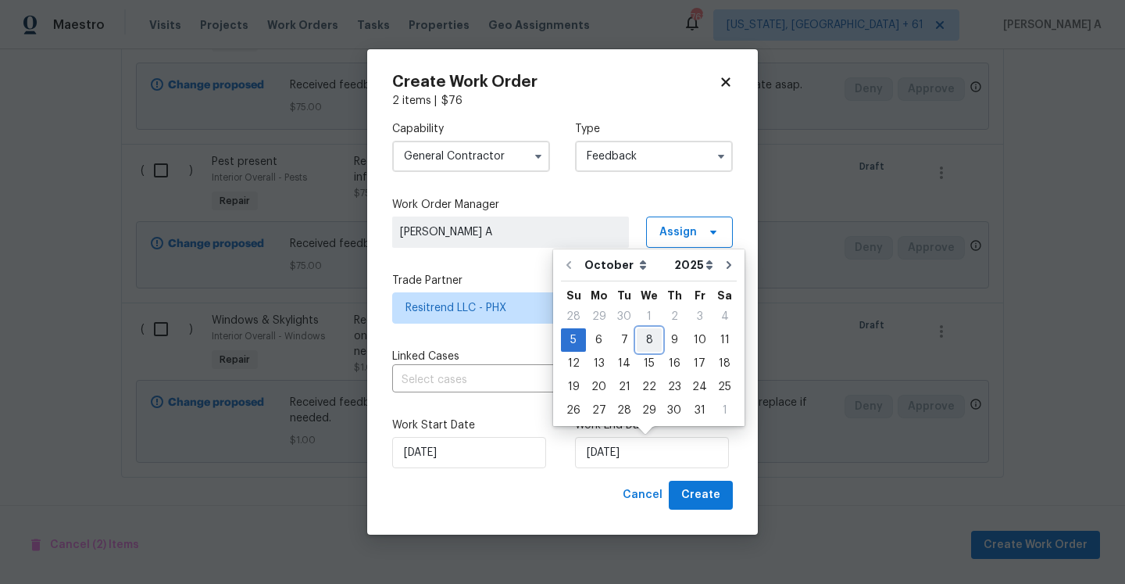
click at [640, 346] on div "8" at bounding box center [649, 340] width 25 height 22
type input "[DATE]"
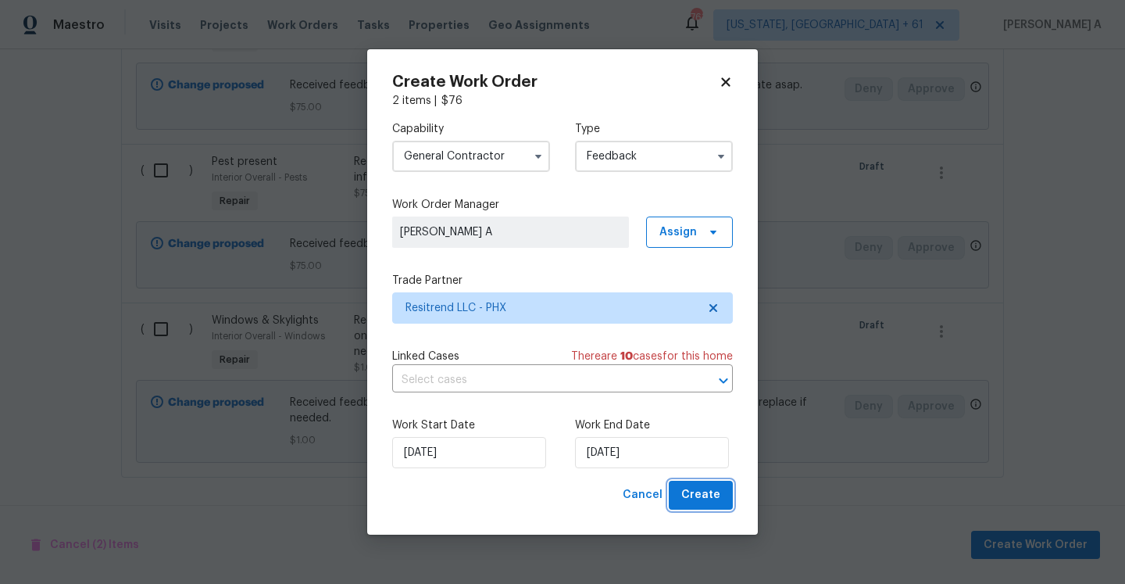
click at [679, 491] on button "Create" at bounding box center [701, 495] width 64 height 29
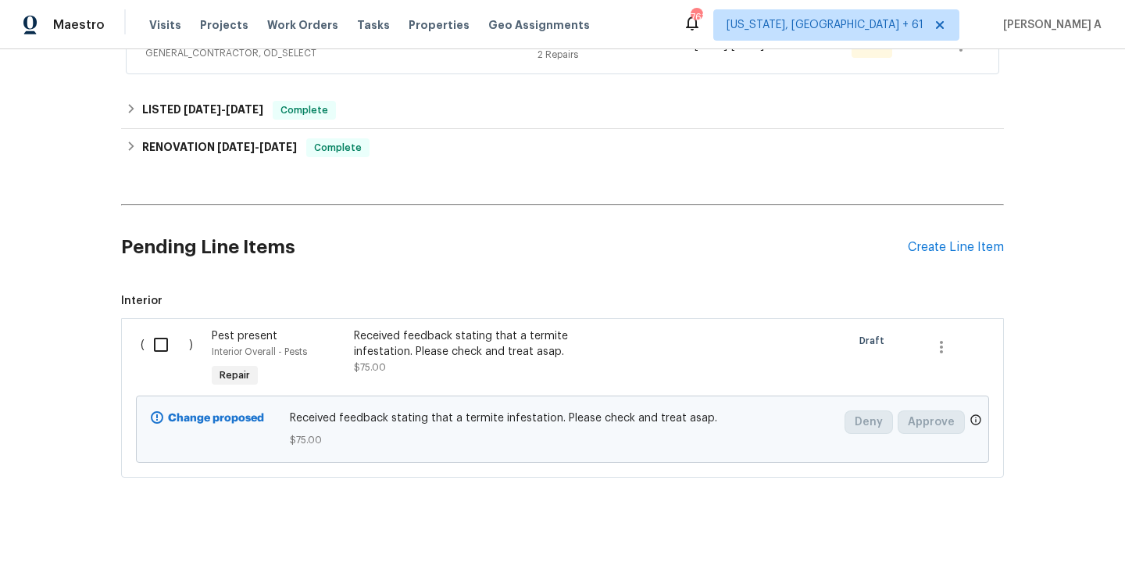
scroll to position [332, 0]
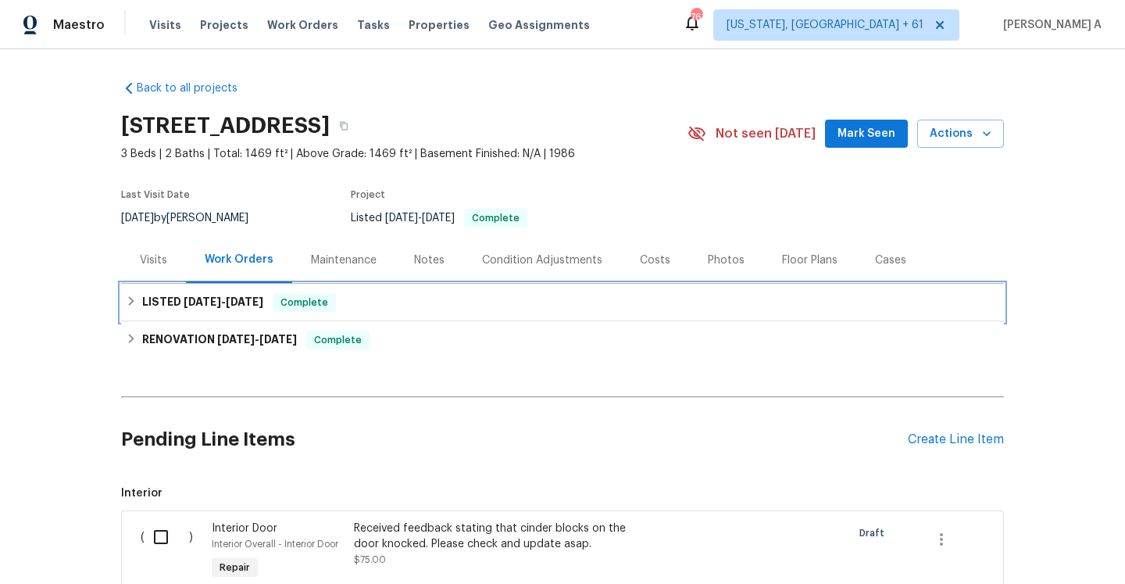
click at [259, 310] on h6 "LISTED 9/3/25 - 9/5/25" at bounding box center [202, 302] width 121 height 19
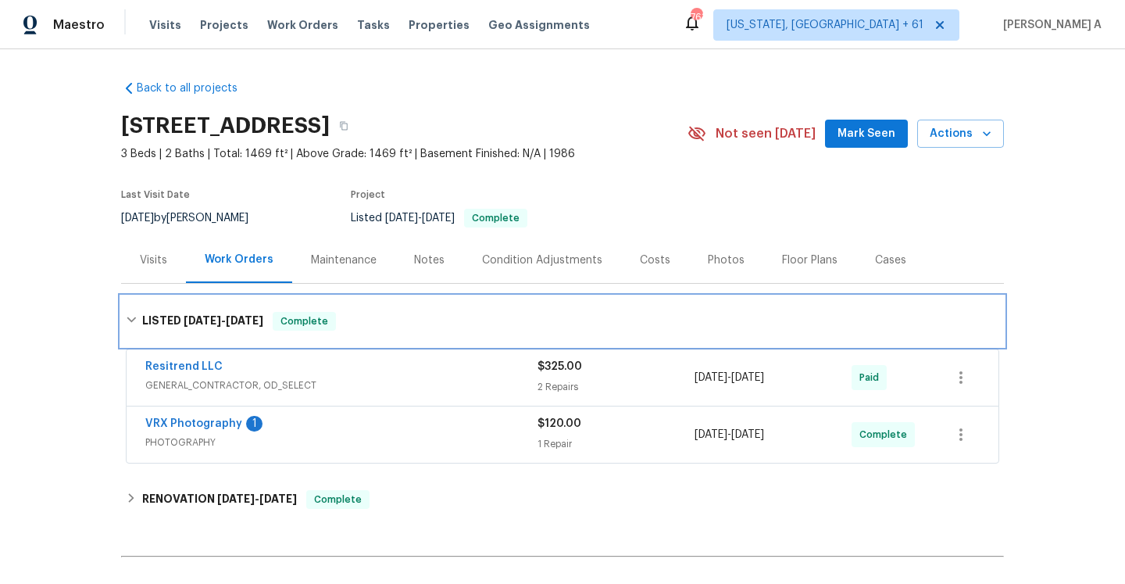
click at [264, 320] on div "LISTED 9/3/25 - 9/5/25 Complete" at bounding box center [563, 321] width 874 height 19
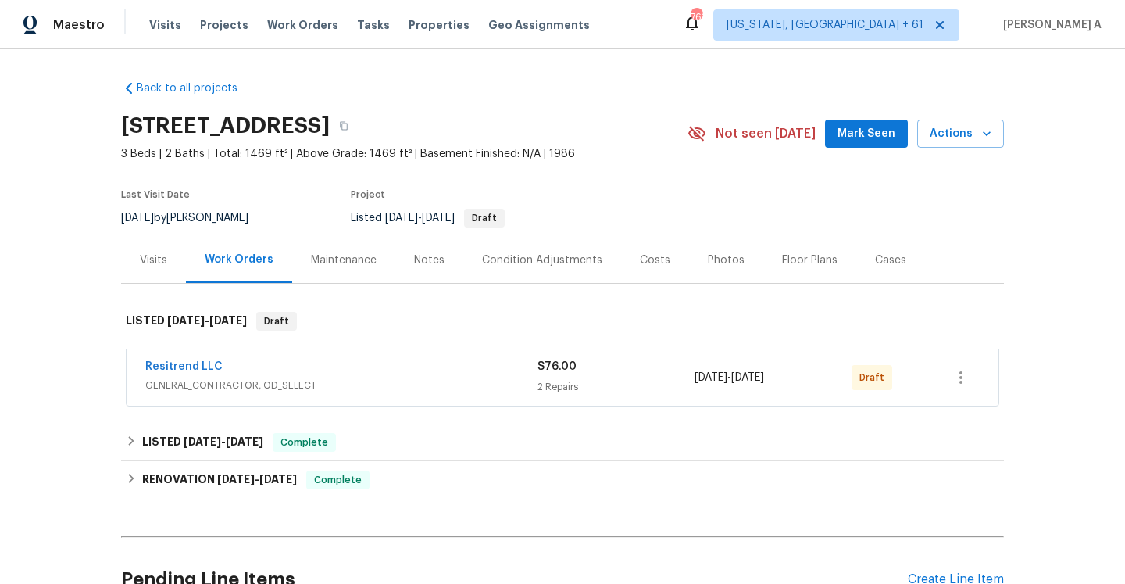
scroll to position [332, 0]
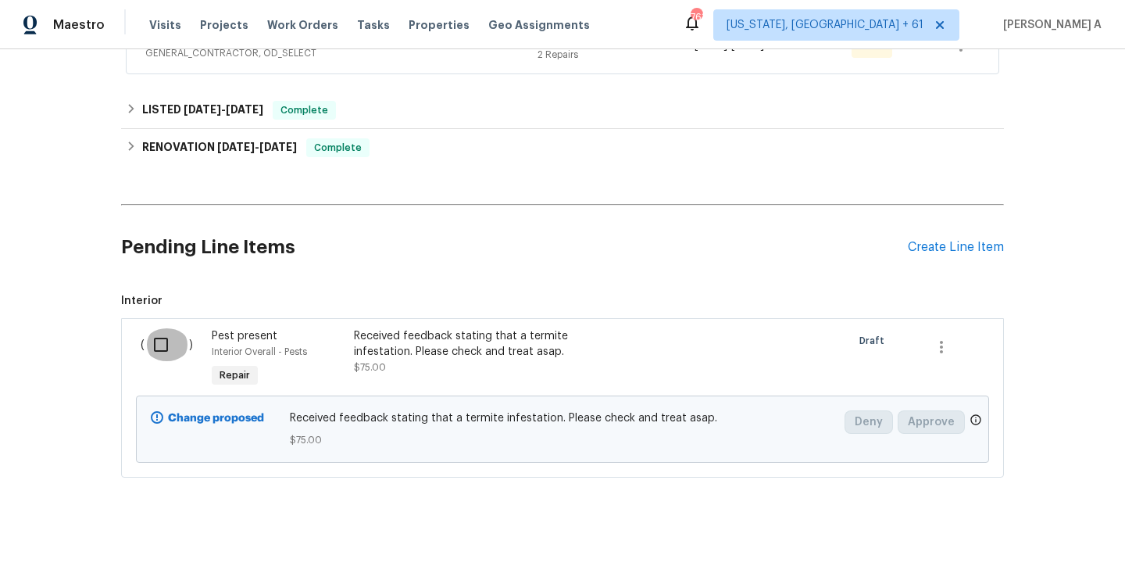
click at [158, 345] on input "checkbox" at bounding box center [167, 344] width 45 height 33
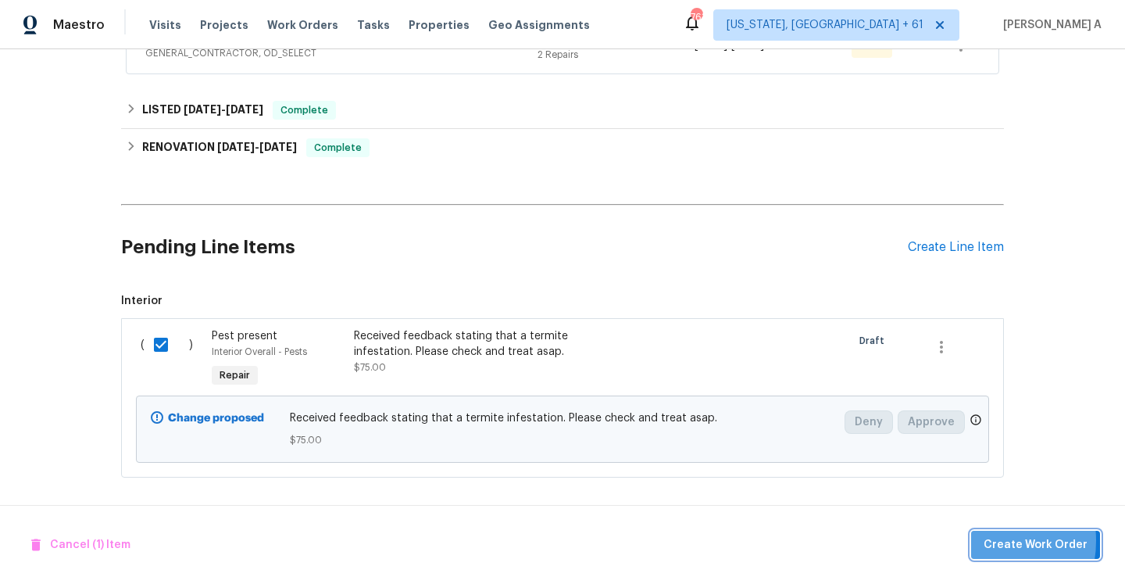
click at [985, 540] on button "Create Work Order" at bounding box center [1035, 545] width 129 height 29
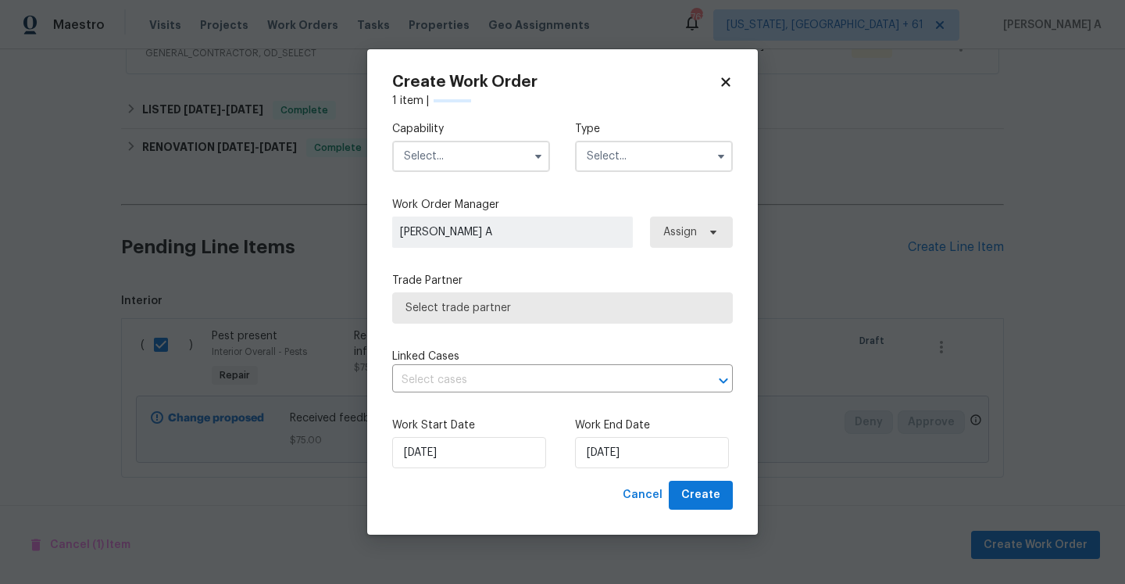
checkbox input "false"
click at [499, 149] on input "text" at bounding box center [471, 156] width 158 height 31
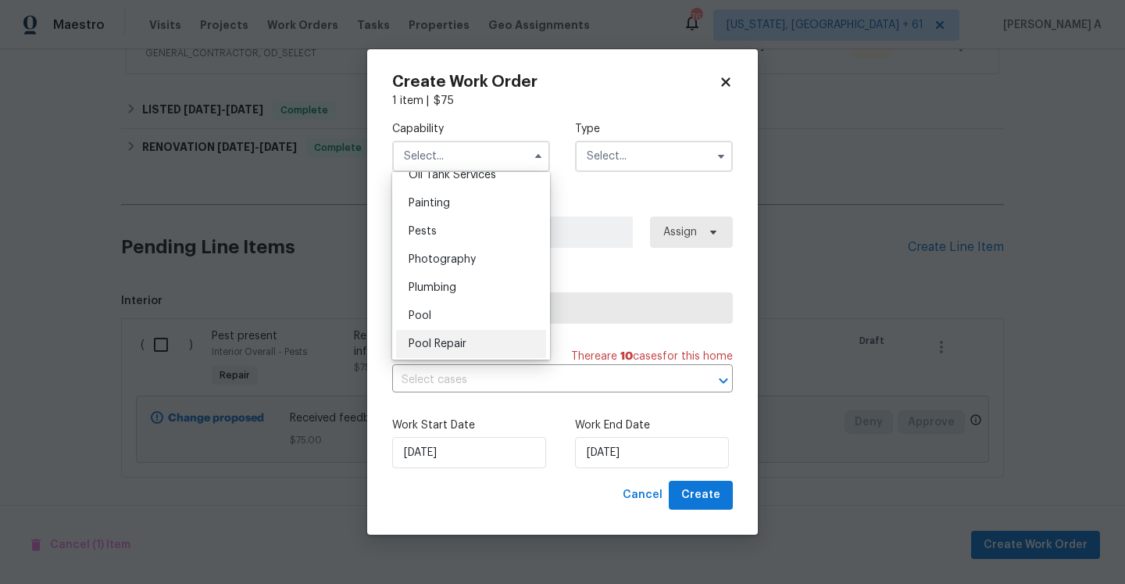
scroll to position [1264, 0]
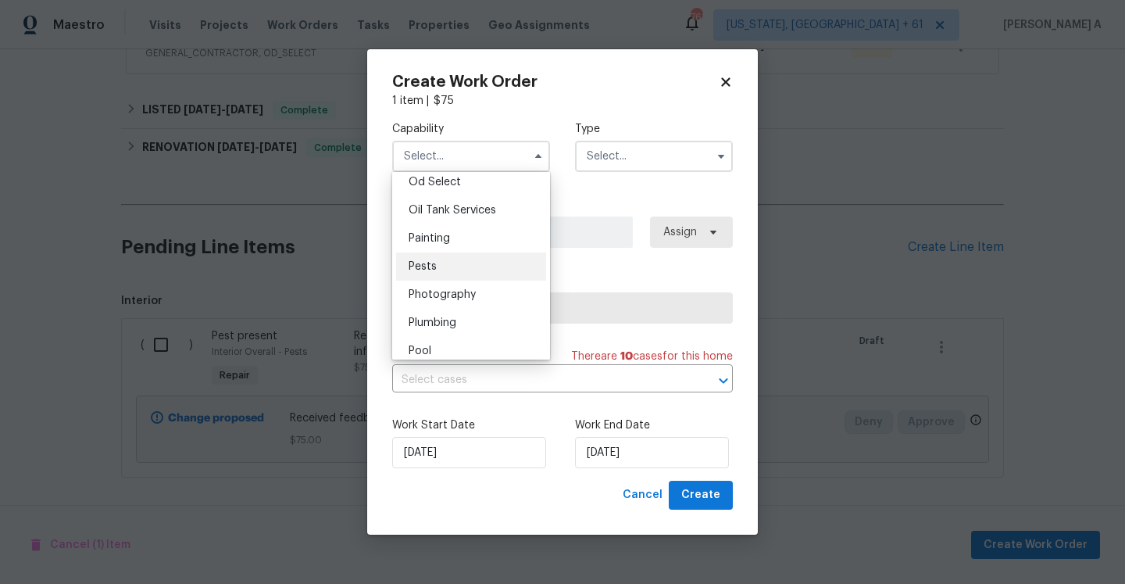
click at [495, 260] on div "Pests" at bounding box center [471, 266] width 150 height 28
type input "Pests"
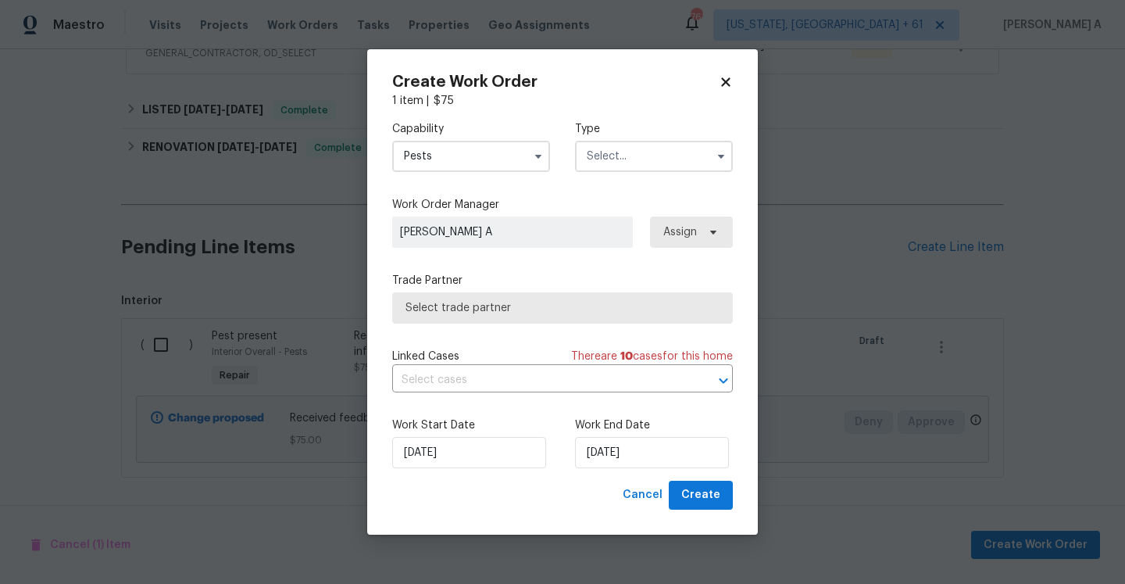
click at [606, 164] on input "text" at bounding box center [654, 156] width 158 height 31
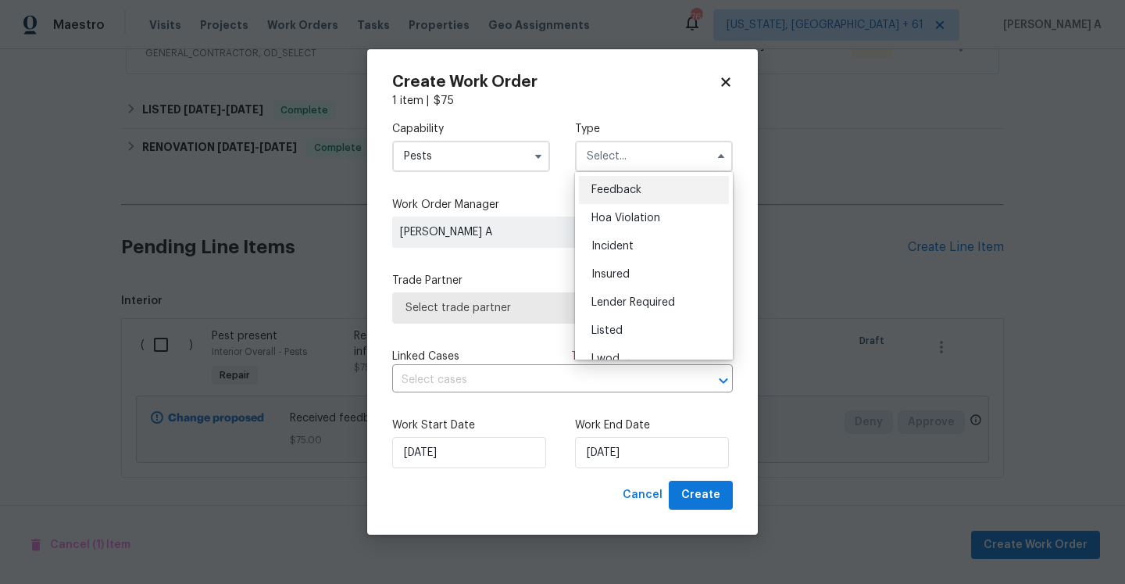
click at [616, 185] on span "Feedback" at bounding box center [616, 189] width 50 height 11
type input "Feedback"
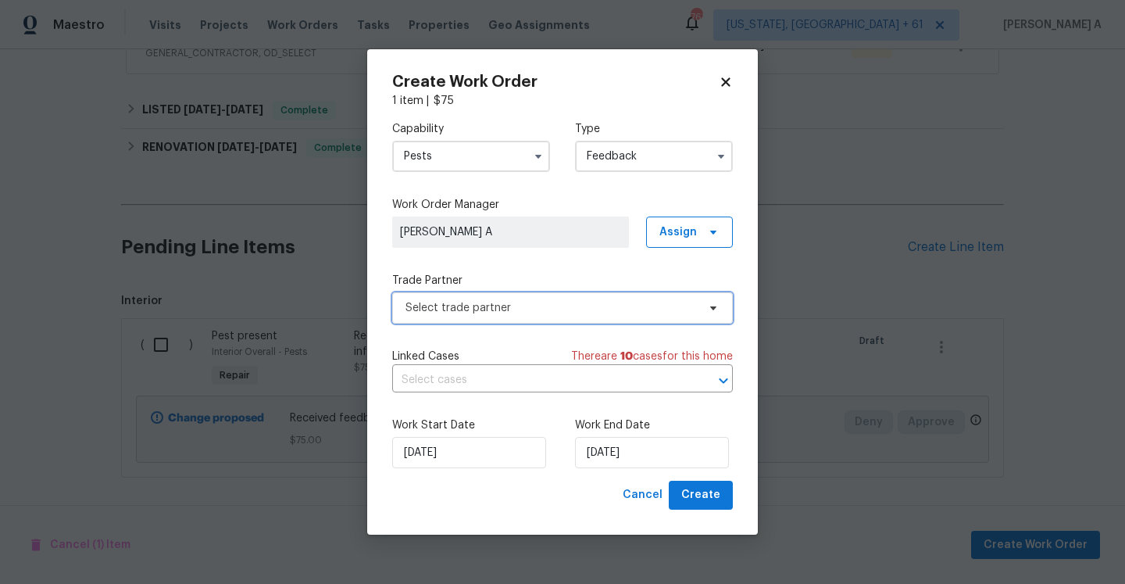
click at [568, 295] on span "Select trade partner" at bounding box center [562, 307] width 341 height 31
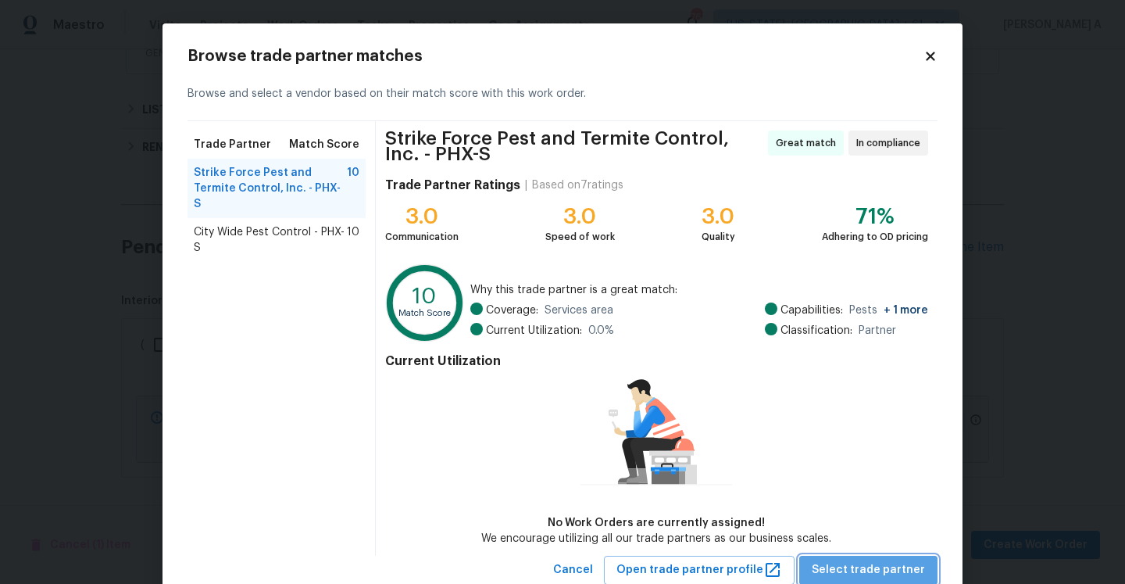
click at [882, 560] on span "Select trade partner" at bounding box center [868, 570] width 113 height 20
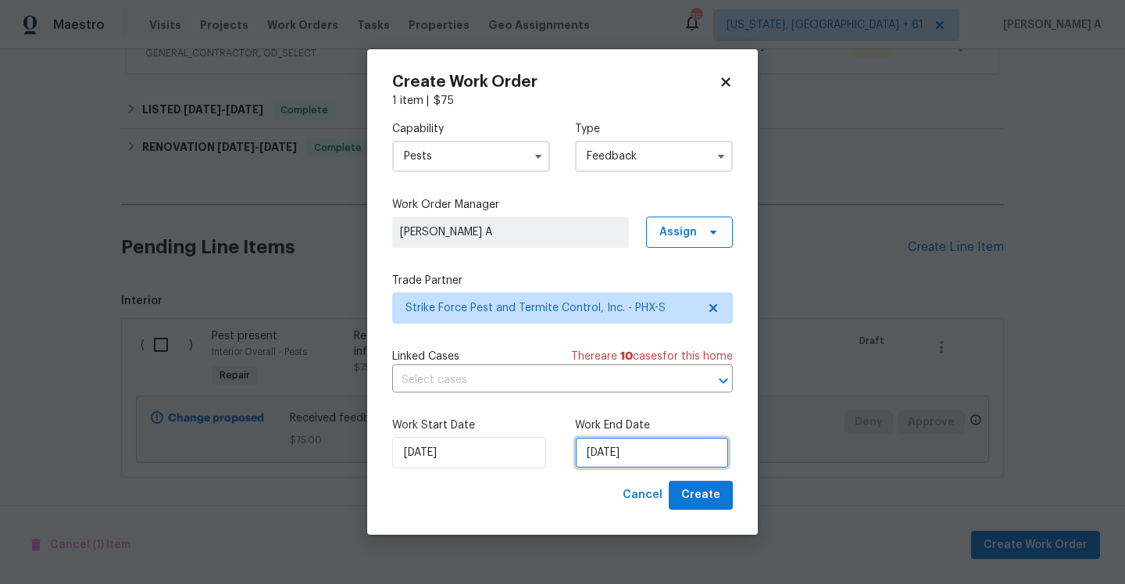
click at [634, 445] on input "[DATE]" at bounding box center [652, 452] width 154 height 31
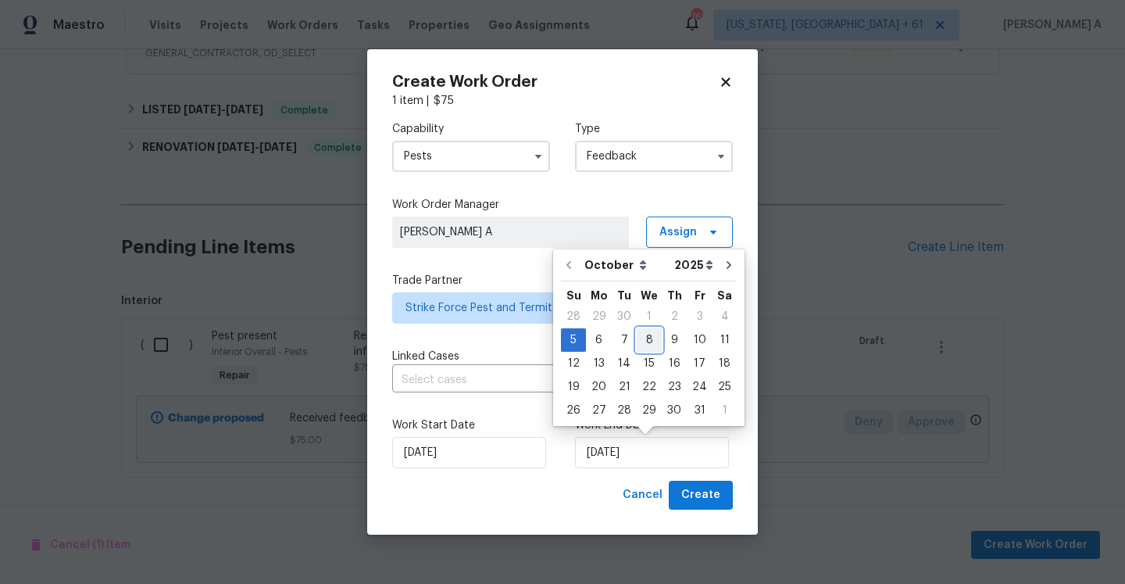
click at [646, 341] on div "8" at bounding box center [649, 340] width 25 height 22
type input "[DATE]"
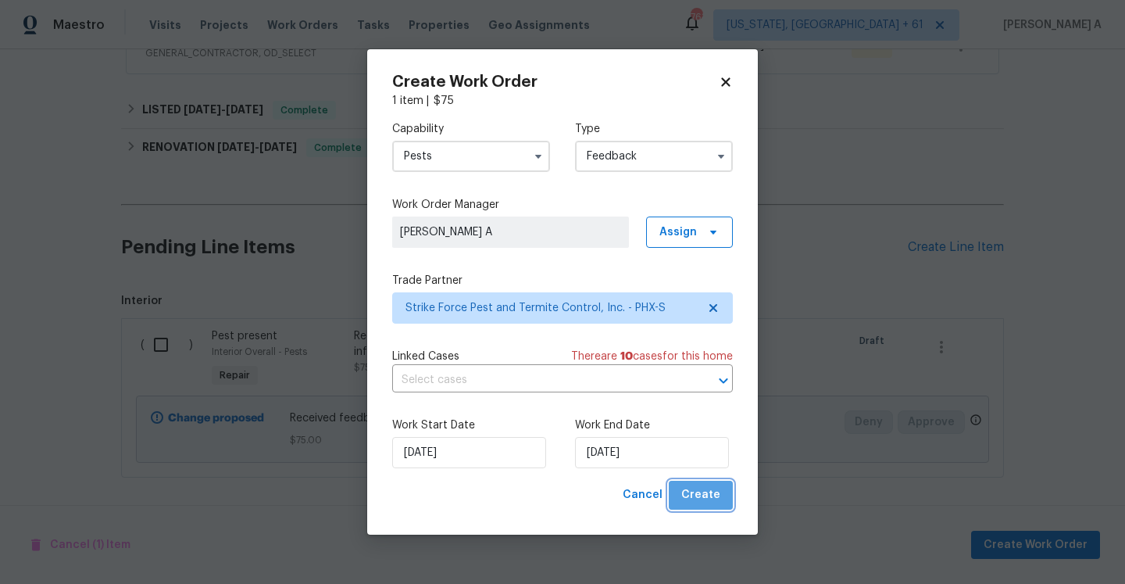
click at [717, 491] on span "Create" at bounding box center [700, 495] width 39 height 20
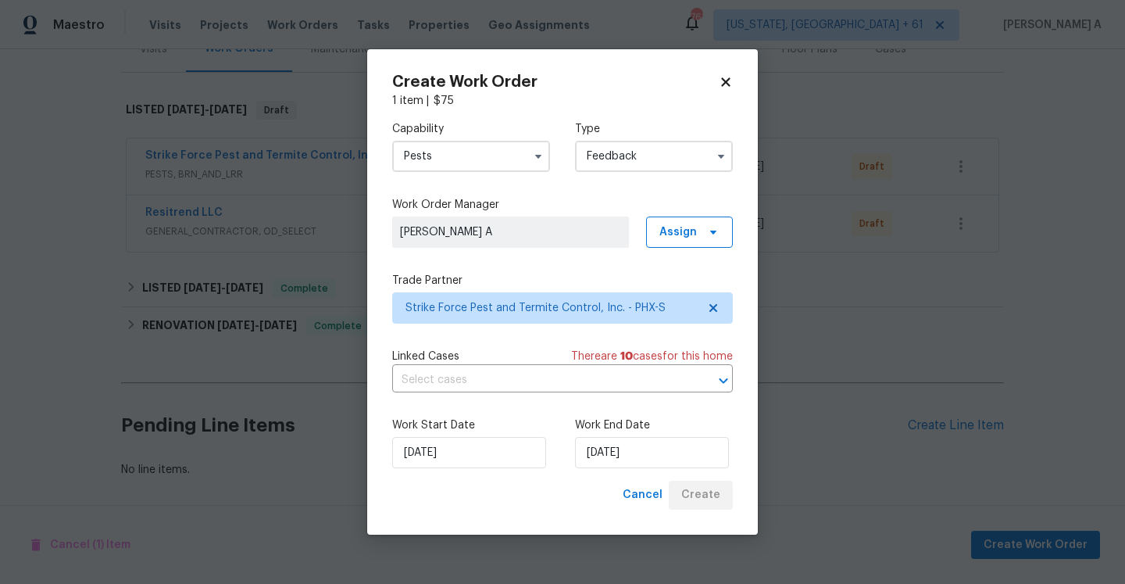
scroll to position [211, 0]
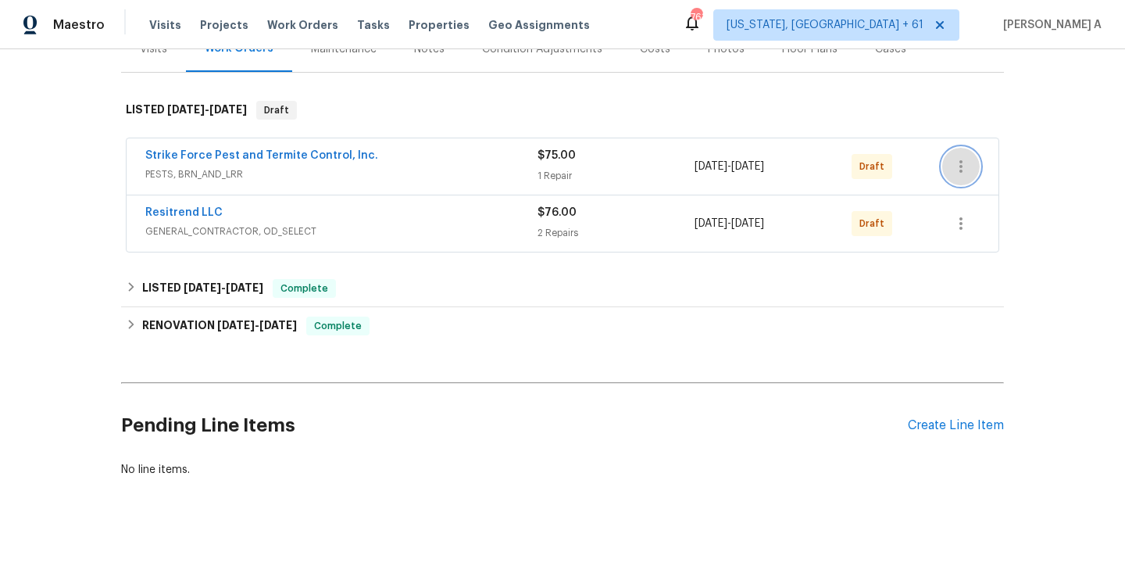
click at [956, 177] on button "button" at bounding box center [961, 167] width 38 height 38
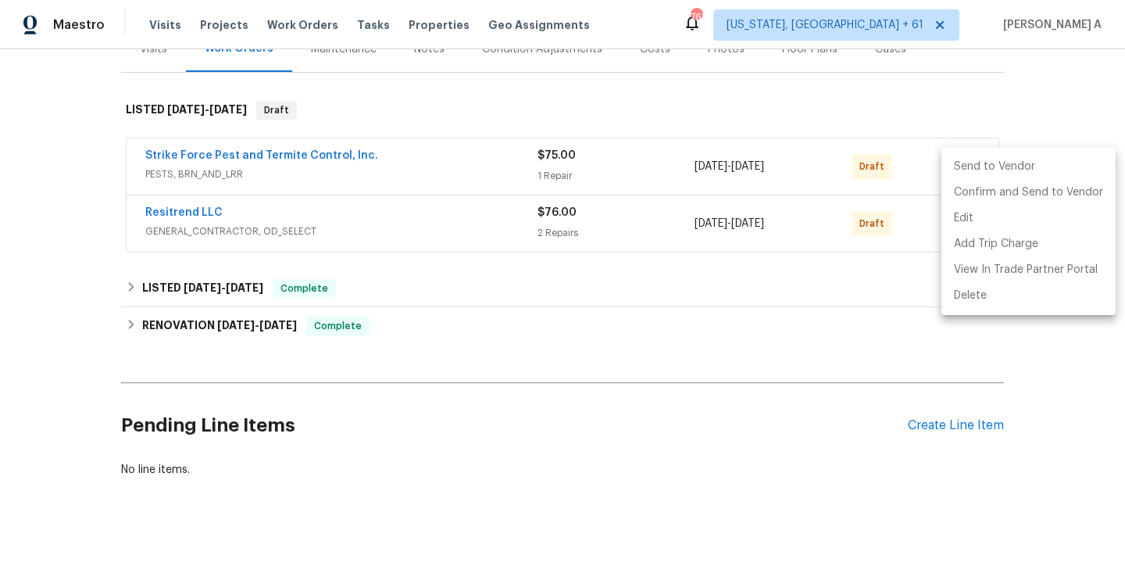
click at [956, 177] on li "Send to Vendor" at bounding box center [1029, 167] width 174 height 26
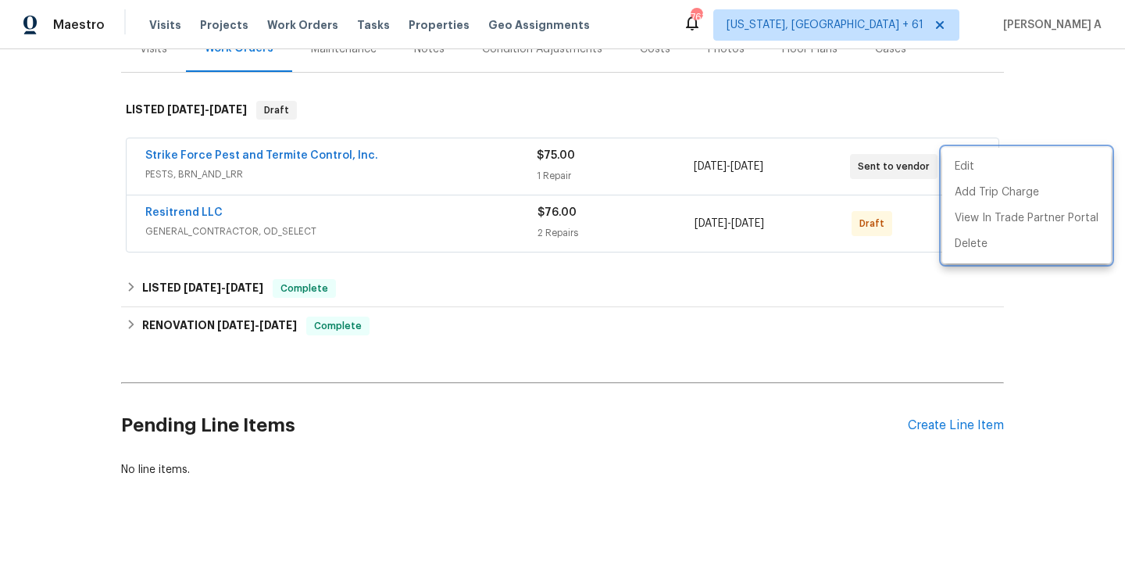
click at [897, 213] on div at bounding box center [562, 292] width 1125 height 584
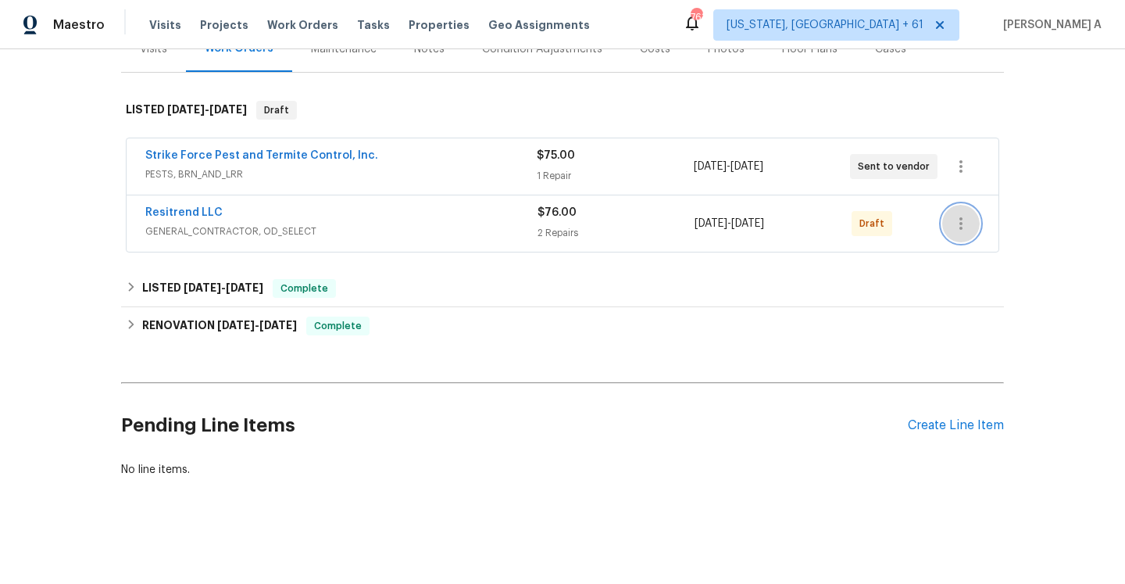
click at [954, 219] on icon "button" at bounding box center [961, 223] width 19 height 19
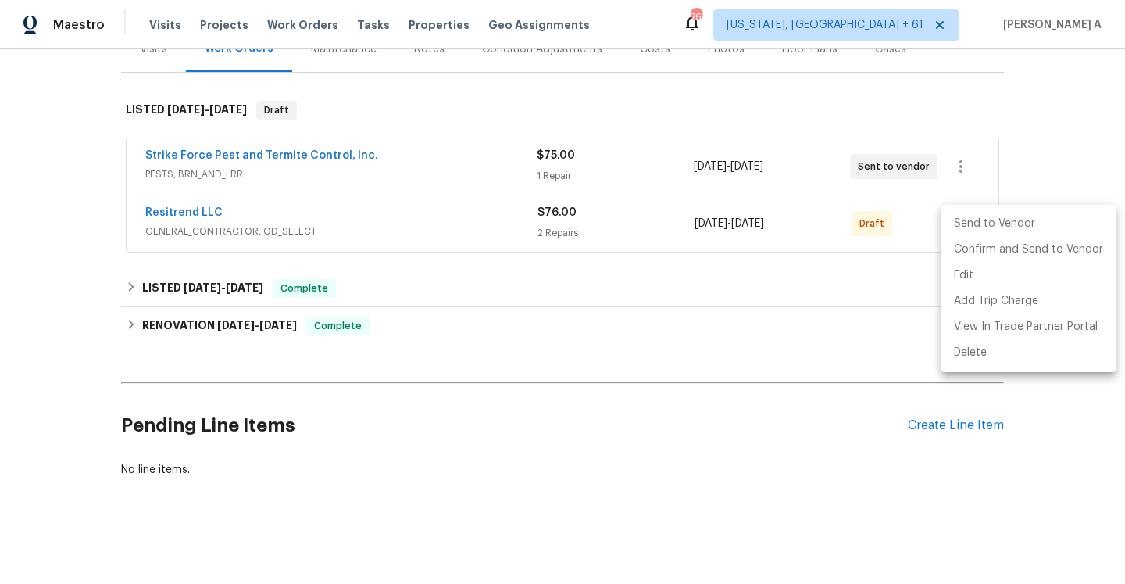
click at [954, 219] on li "Send to Vendor" at bounding box center [1029, 224] width 174 height 26
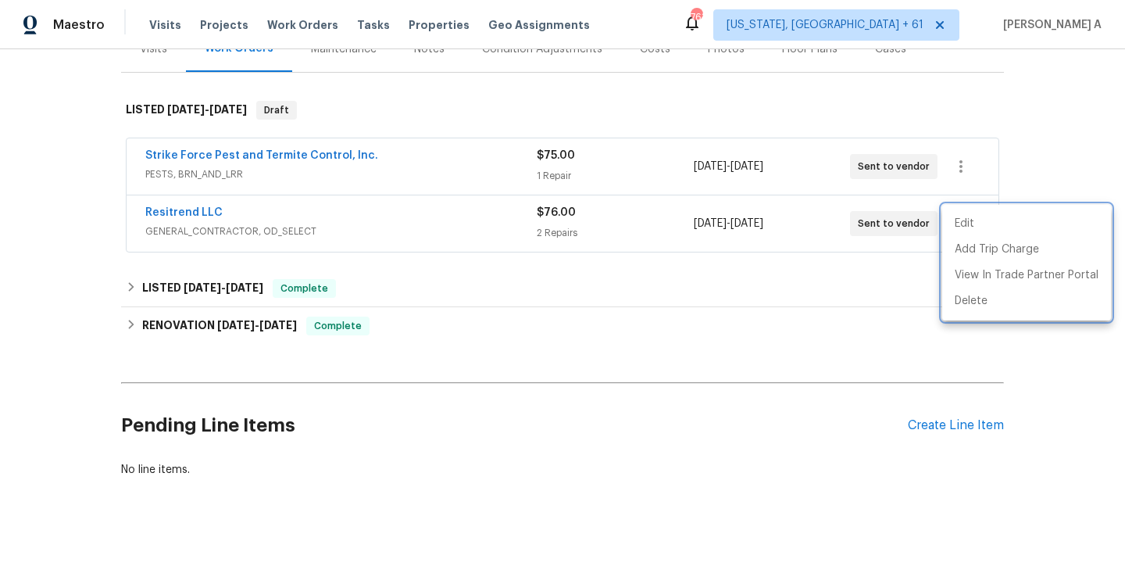
click at [528, 105] on div at bounding box center [562, 292] width 1125 height 584
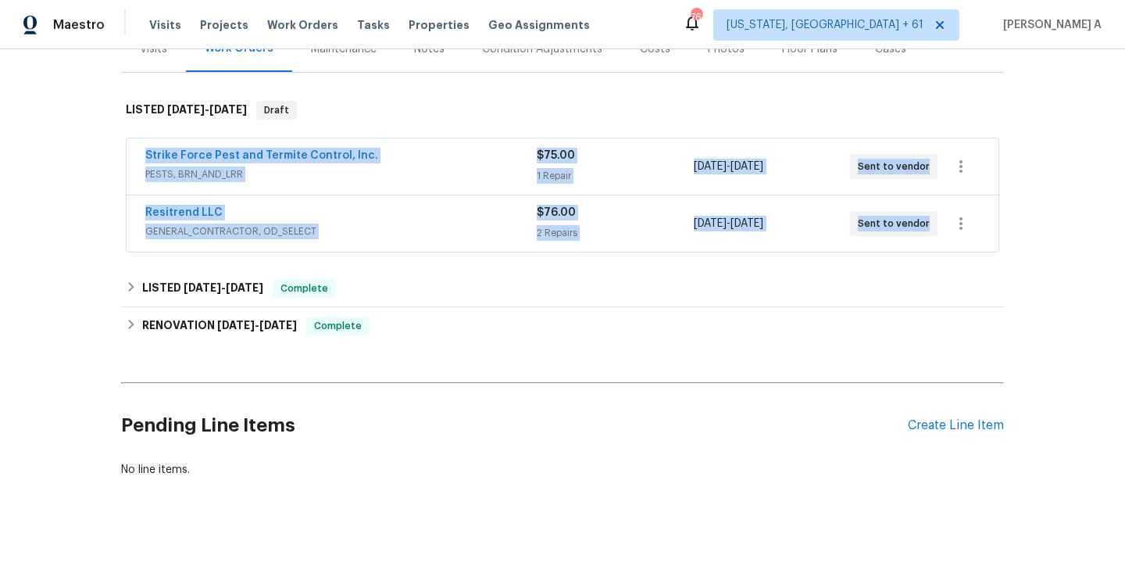
drag, startPoint x: 139, startPoint y: 156, endPoint x: 927, endPoint y: 218, distance: 790.0
click at [927, 218] on div "Strike Force Pest and Termite Control, Inc. PESTS, BRN_AND_LRR $75.00 1 Repair …" at bounding box center [563, 195] width 874 height 114
copy div "Strike Force Pest and Termite Control, Inc. PESTS, BRN_AND_LRR $75.00 1 Repair …"
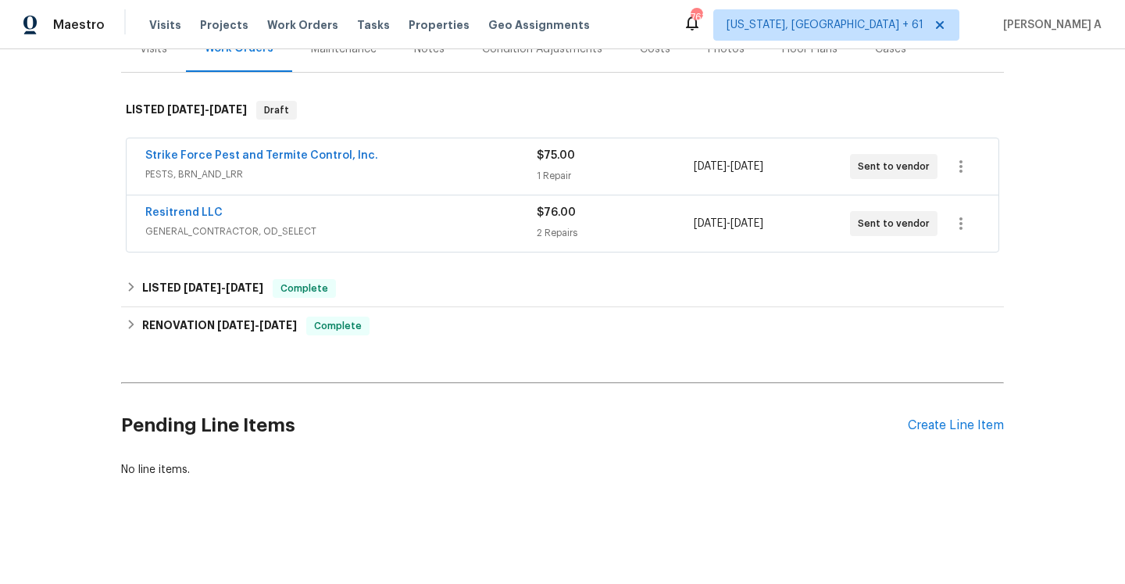
click at [96, 245] on div "Back to all projects [STREET_ADDRESS] 3 Beds | 2 Baths | Total: 1469 ft² | Abov…" at bounding box center [562, 316] width 1125 height 534
drag, startPoint x: 231, startPoint y: 207, endPoint x: 141, endPoint y: 207, distance: 89.1
click at [141, 207] on div "Resitrend LLC GENERAL_CONTRACTOR, OD_SELECT $76.00 2 Repairs [DATE] - [DATE] Se…" at bounding box center [563, 223] width 872 height 56
copy link "Resitrend LLC"
drag, startPoint x: 372, startPoint y: 153, endPoint x: 152, endPoint y: 155, distance: 219.6
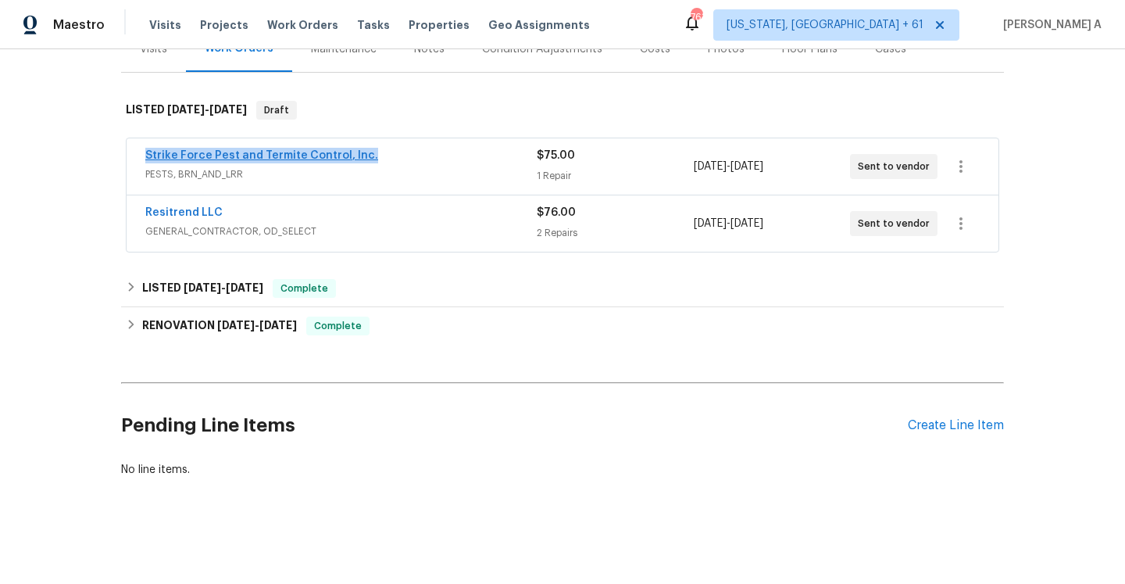
click at [145, 155] on div "Strike Force Pest and Termite Control, Inc." at bounding box center [340, 157] width 391 height 19
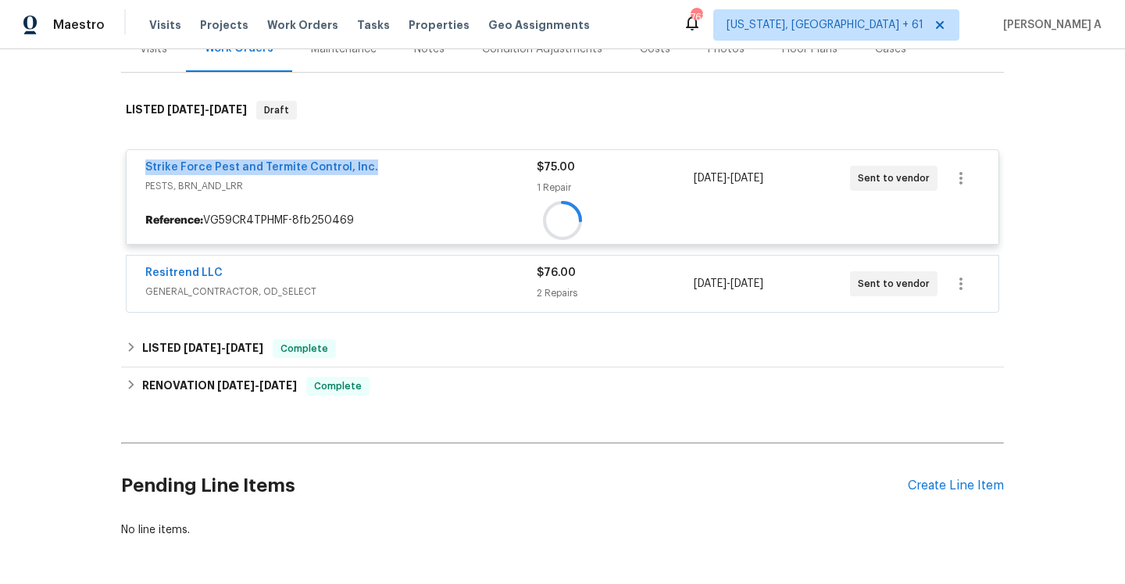
copy link "Strike Force Pest and Termite Control, Inc."
